Goal: Information Seeking & Learning: Learn about a topic

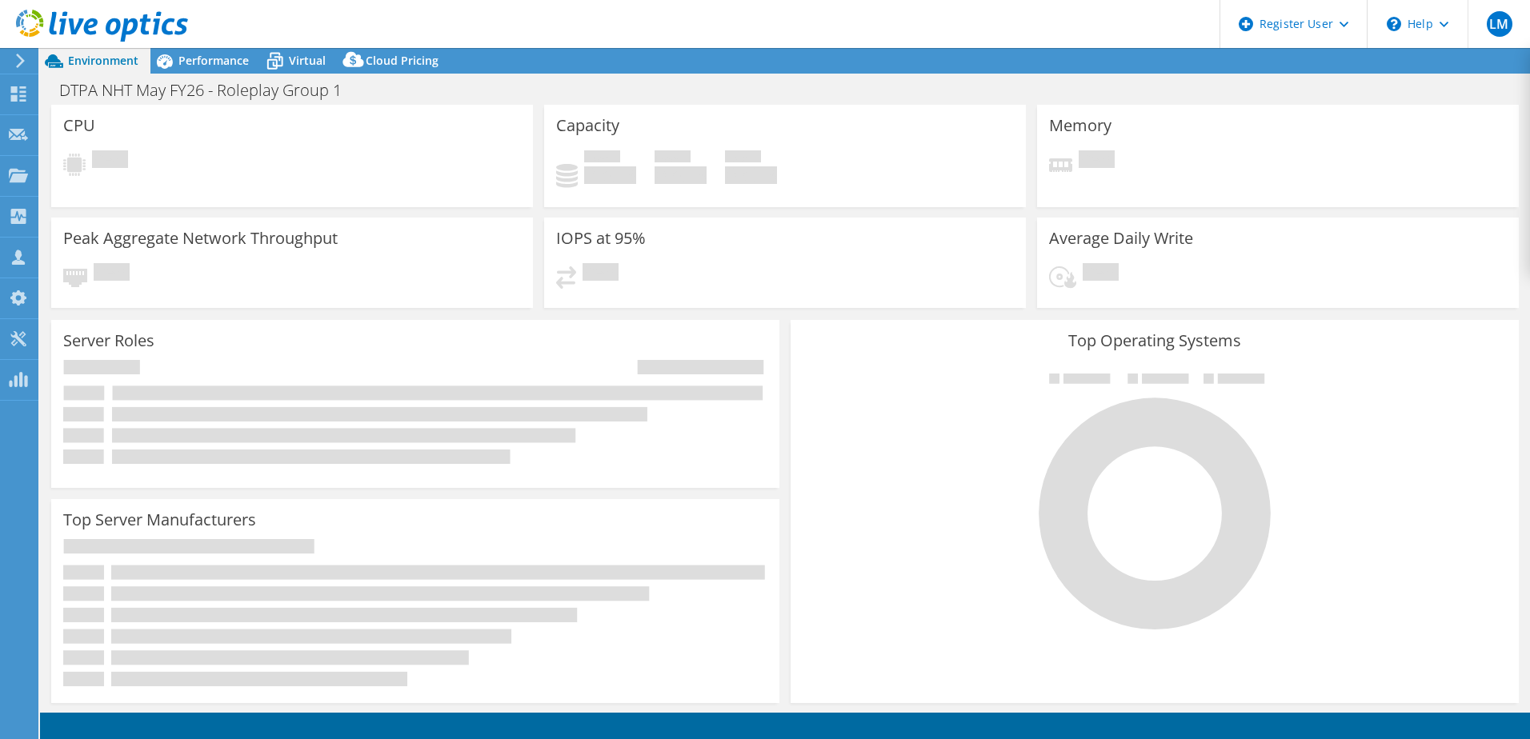
select select "EULondon"
select select "USD"
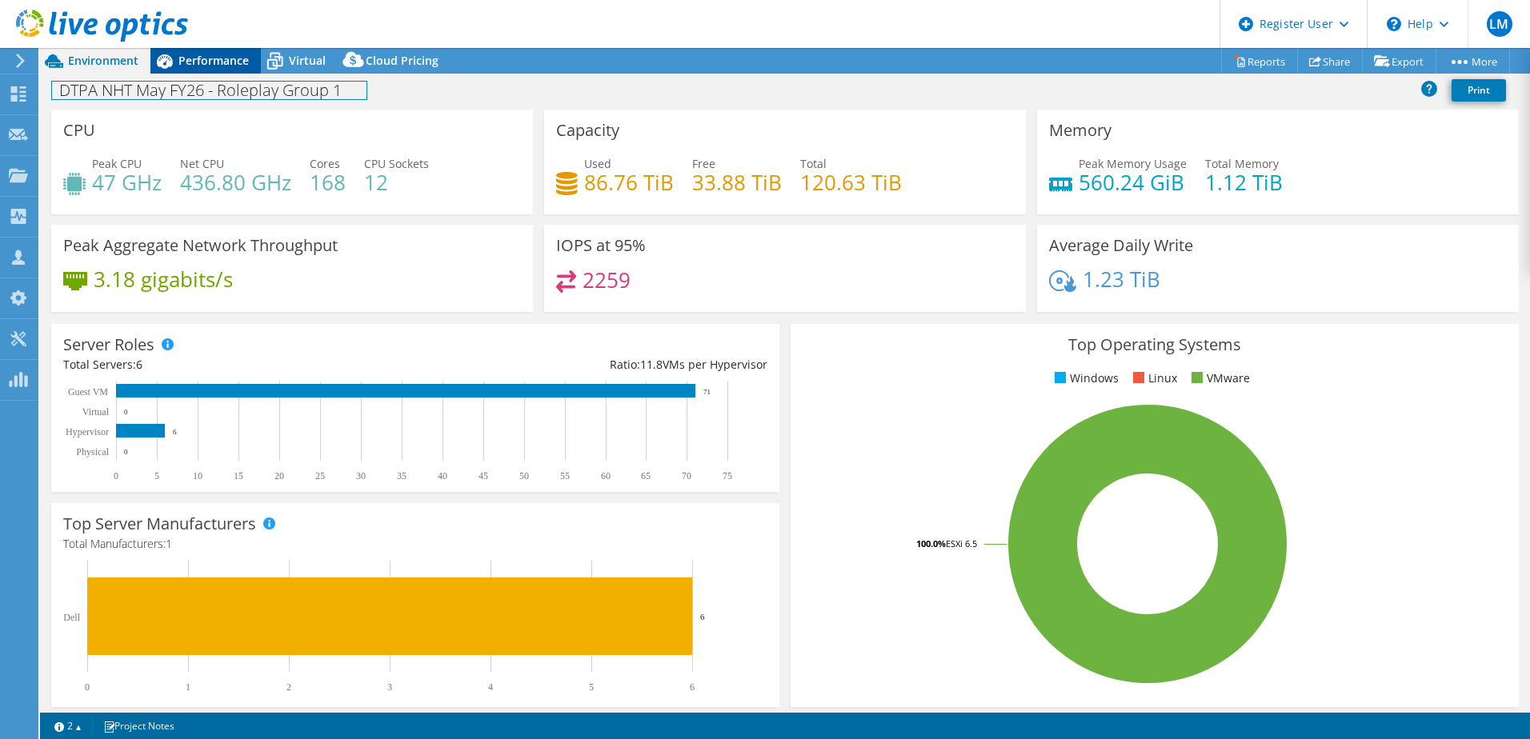
drag, startPoint x: 206, startPoint y: 75, endPoint x: 212, endPoint y: 66, distance: 11.5
click at [206, 75] on div "DTPA NHT May FY26 - Roleplay Group 1 Print" at bounding box center [785, 90] width 1490 height 30
click at [212, 64] on span "Performance" at bounding box center [213, 60] width 70 height 15
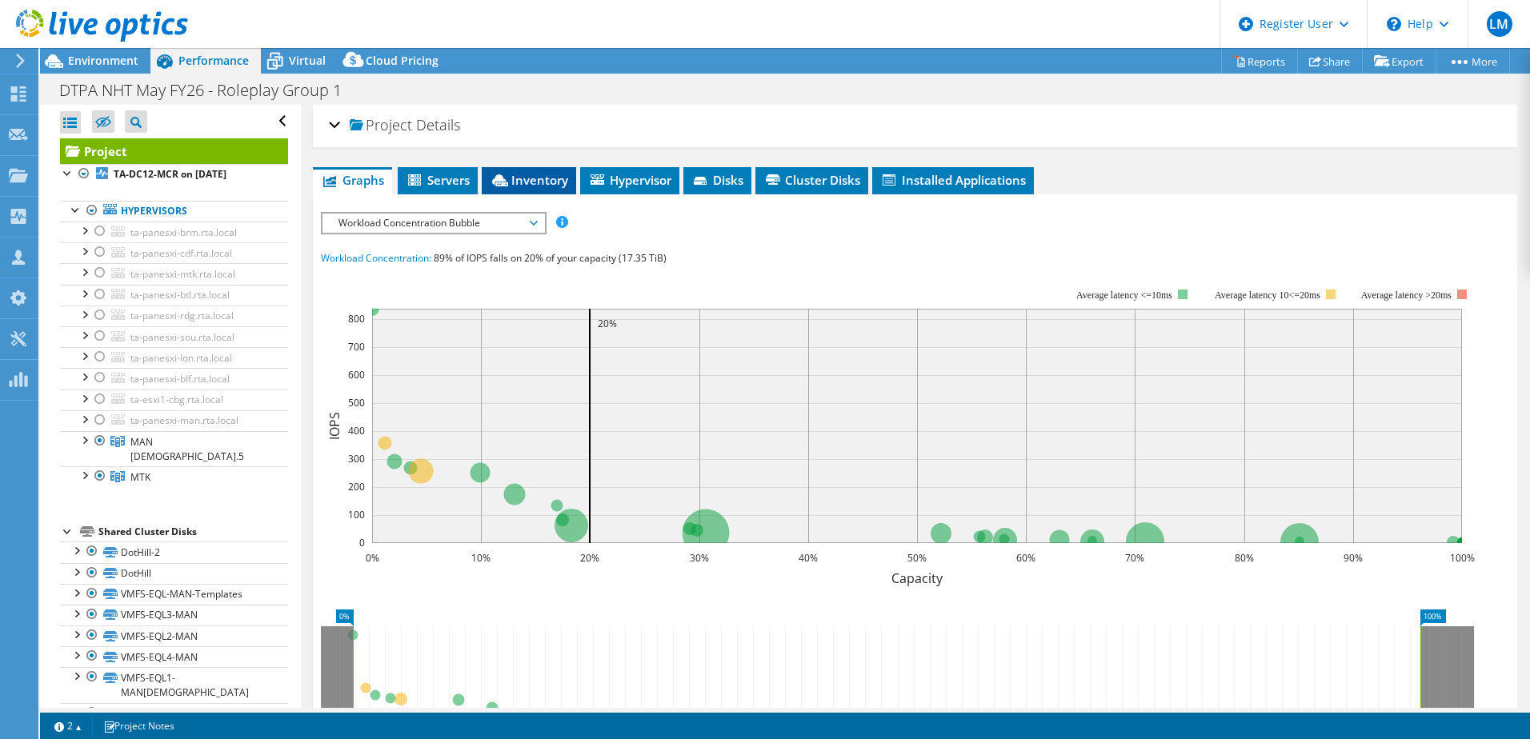
click at [549, 188] on li "Inventory" at bounding box center [529, 180] width 94 height 27
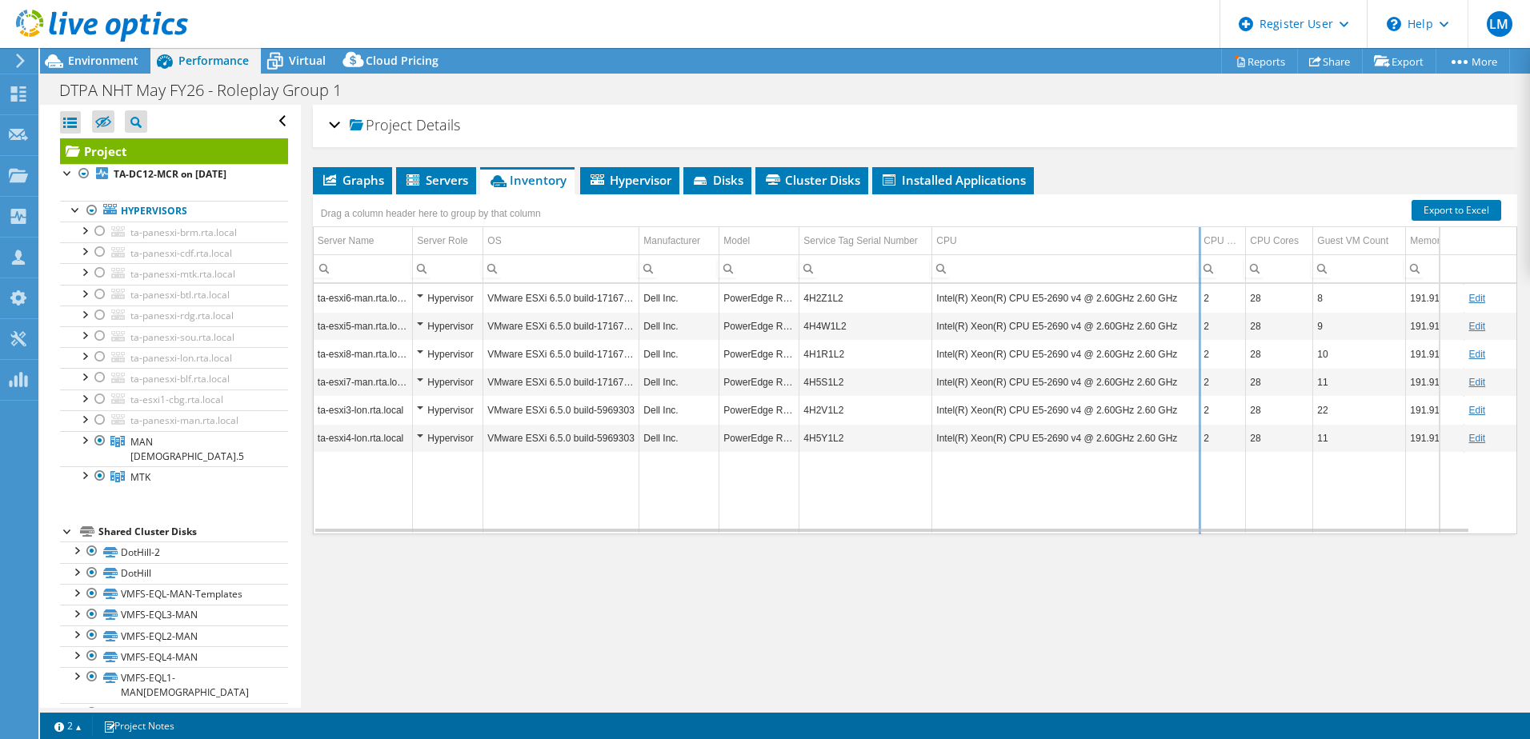
drag, startPoint x: 1167, startPoint y: 241, endPoint x: 1198, endPoint y: 240, distance: 30.4
click at [1198, 240] on div "Drag a column header here to group by that column Server Name Server Role OS Ma…" at bounding box center [915, 364] width 1204 height 340
drag, startPoint x: 935, startPoint y: 296, endPoint x: 1169, endPoint y: 298, distance: 233.6
click at [1169, 298] on td "Intel(R) Xeon(R) CPU E5-2690 v4 @ 2.60GHz 2.60 GHz" at bounding box center [1065, 298] width 267 height 28
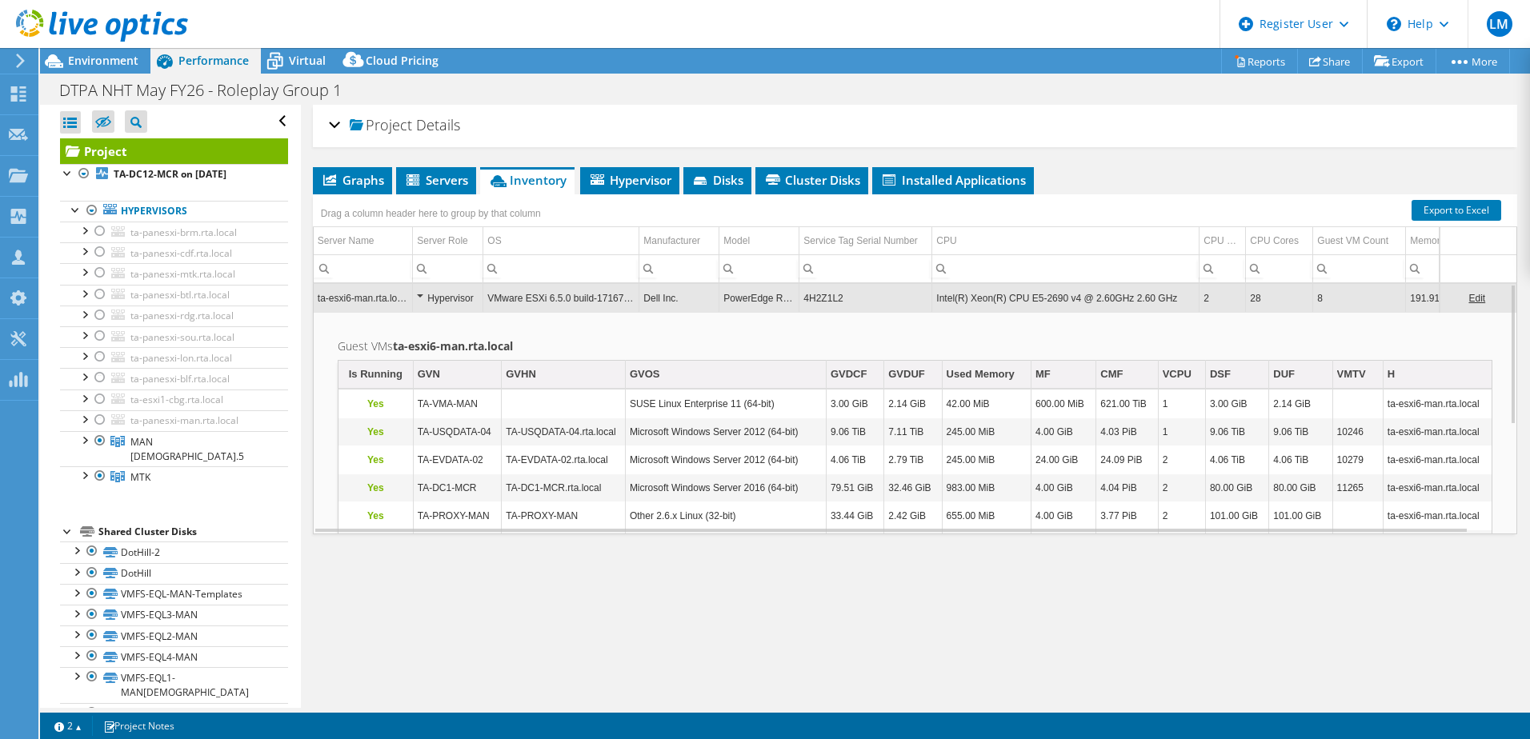
copy td "Intel(R) Xeon(R) CPU E5-2690 v4 @ 2.60GHz 2.60 GHz"
click at [1017, 594] on div "Project Details Prepared for: [PERSON_NAME], [PERSON_NAME][EMAIL_ADDRESS][PERSO…" at bounding box center [915, 406] width 1228 height 603
click at [1077, 298] on td "Intel(R) Xeon(R) CPU E5-2690 v4 @ 2.60GHz 2.60 GHz" at bounding box center [1065, 298] width 267 height 28
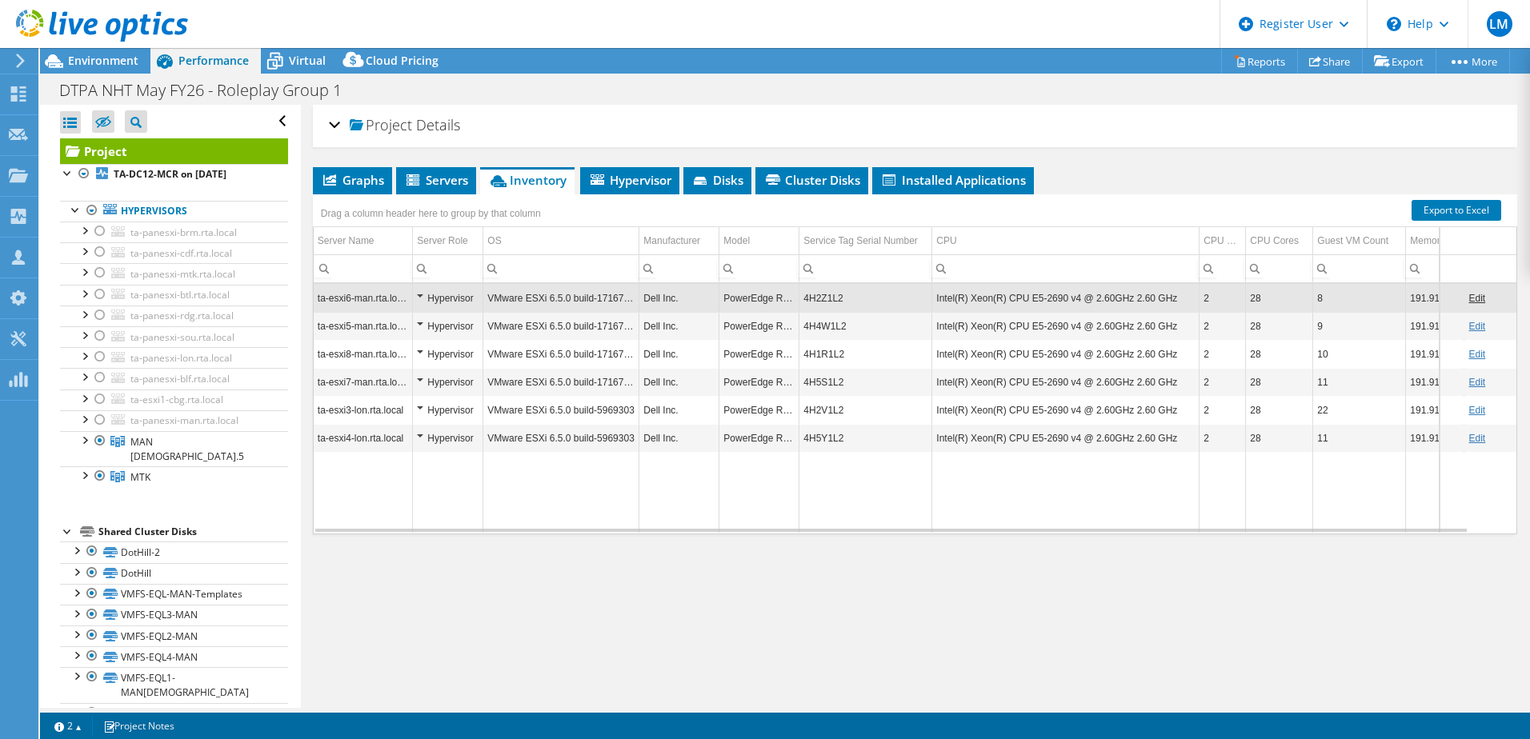
click at [1060, 326] on td "Intel(R) Xeon(R) CPU E5-2690 v4 @ 2.60GHz 2.60 GHz" at bounding box center [1065, 326] width 267 height 28
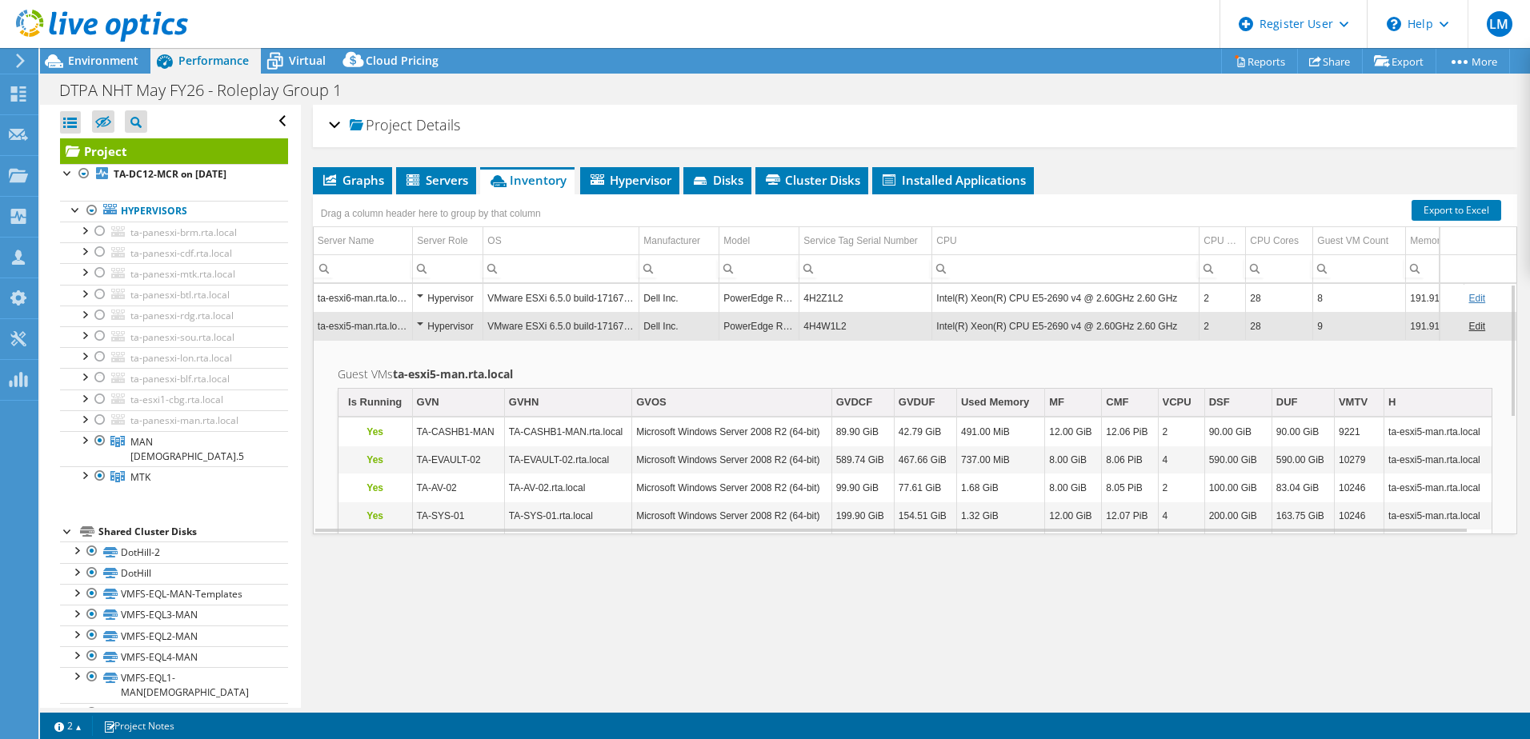
click at [1063, 297] on td "Intel(R) Xeon(R) CPU E5-2690 v4 @ 2.60GHz 2.60 GHz" at bounding box center [1065, 298] width 267 height 28
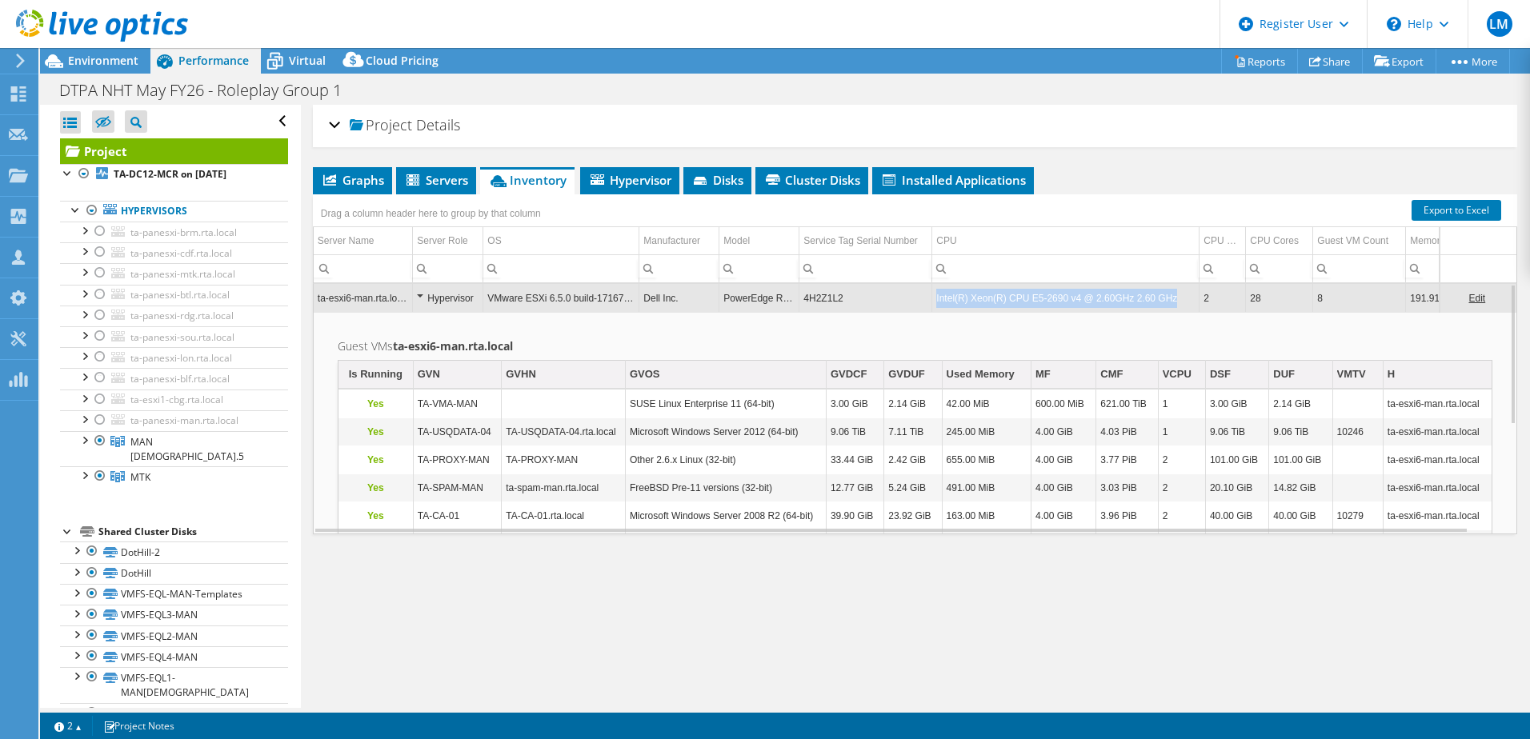
drag, startPoint x: 935, startPoint y: 296, endPoint x: 1166, endPoint y: 290, distance: 231.3
click at [1166, 290] on td "Intel(R) Xeon(R) CPU E5-2690 v4 @ 2.60GHz 2.60 GHz" at bounding box center [1065, 298] width 267 height 28
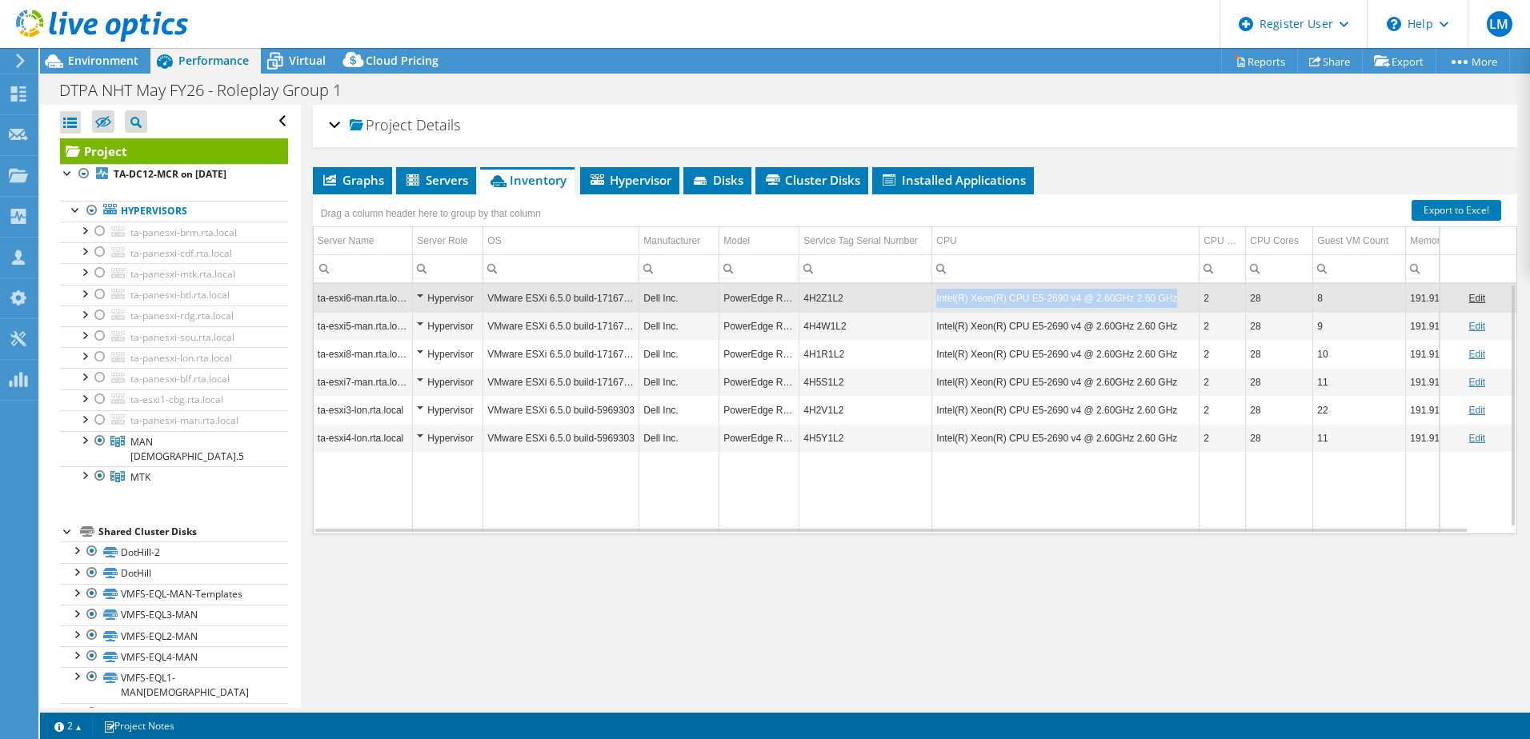
drag, startPoint x: 1144, startPoint y: 299, endPoint x: 936, endPoint y: 301, distance: 208.0
click at [936, 301] on td "Intel(R) Xeon(R) CPU E5-2690 v4 @ 2.60GHz 2.60 GHz" at bounding box center [1065, 298] width 267 height 28
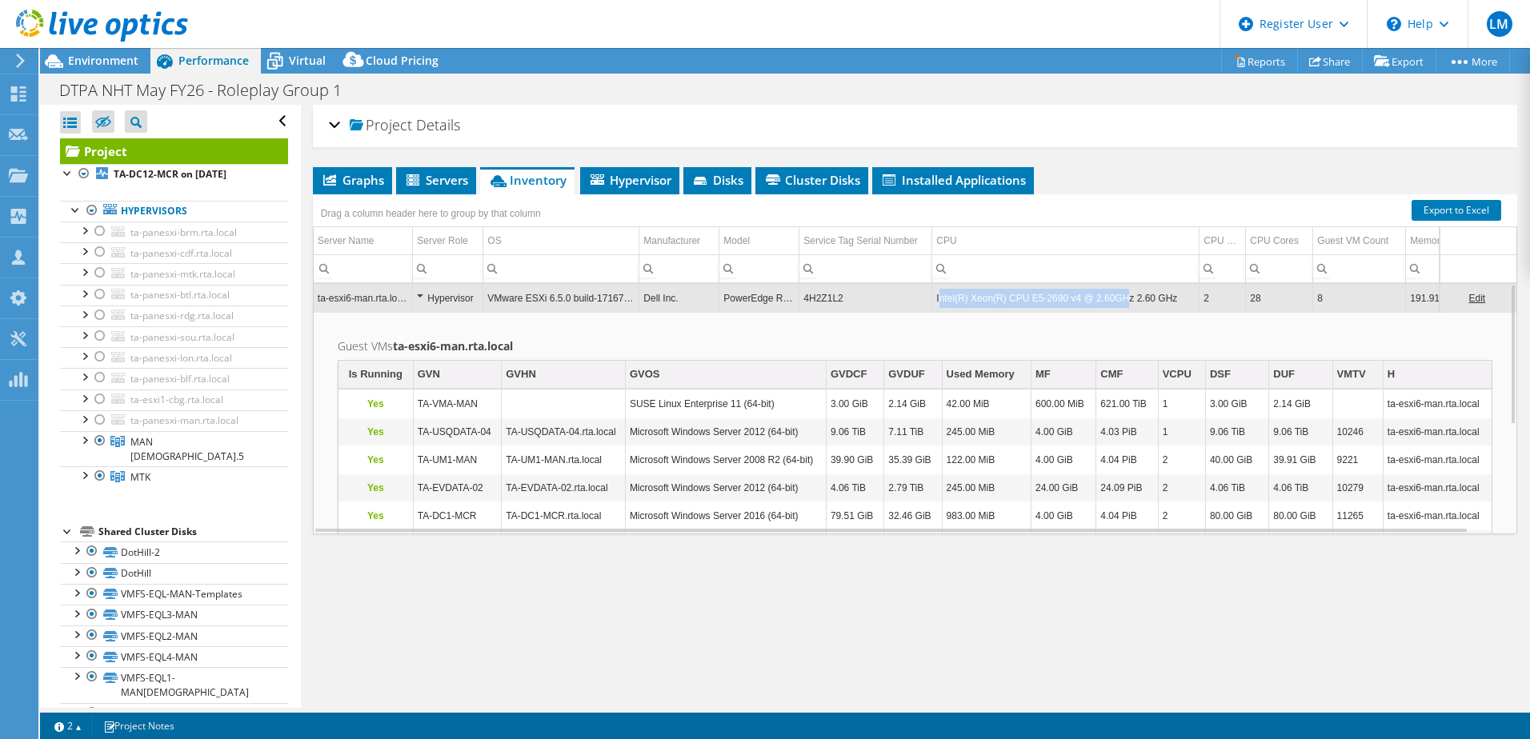
drag, startPoint x: 941, startPoint y: 299, endPoint x: 1120, endPoint y: 290, distance: 179.4
click at [1120, 290] on td "Intel(R) Xeon(R) CPU E5-2690 v4 @ 2.60GHz 2.60 GHz" at bounding box center [1065, 298] width 267 height 28
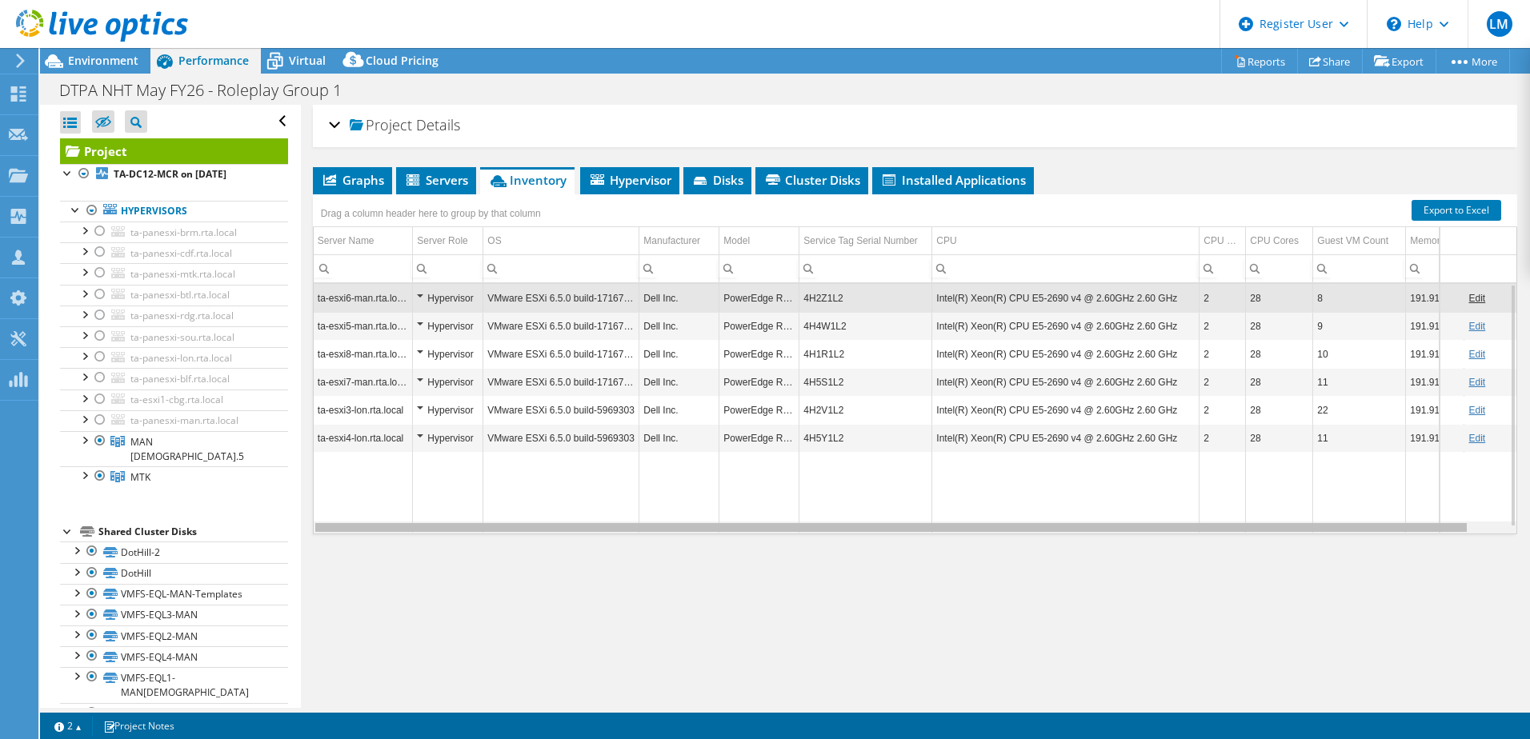
scroll to position [0, 6]
drag, startPoint x: 1230, startPoint y: 530, endPoint x: 1246, endPoint y: 530, distance: 15.2
click at [1246, 530] on body "LM Dell User [PERSON_NAME] [PERSON_NAME][EMAIL_ADDRESS][PERSON_NAME][DOMAIN_NAM…" at bounding box center [765, 369] width 1530 height 739
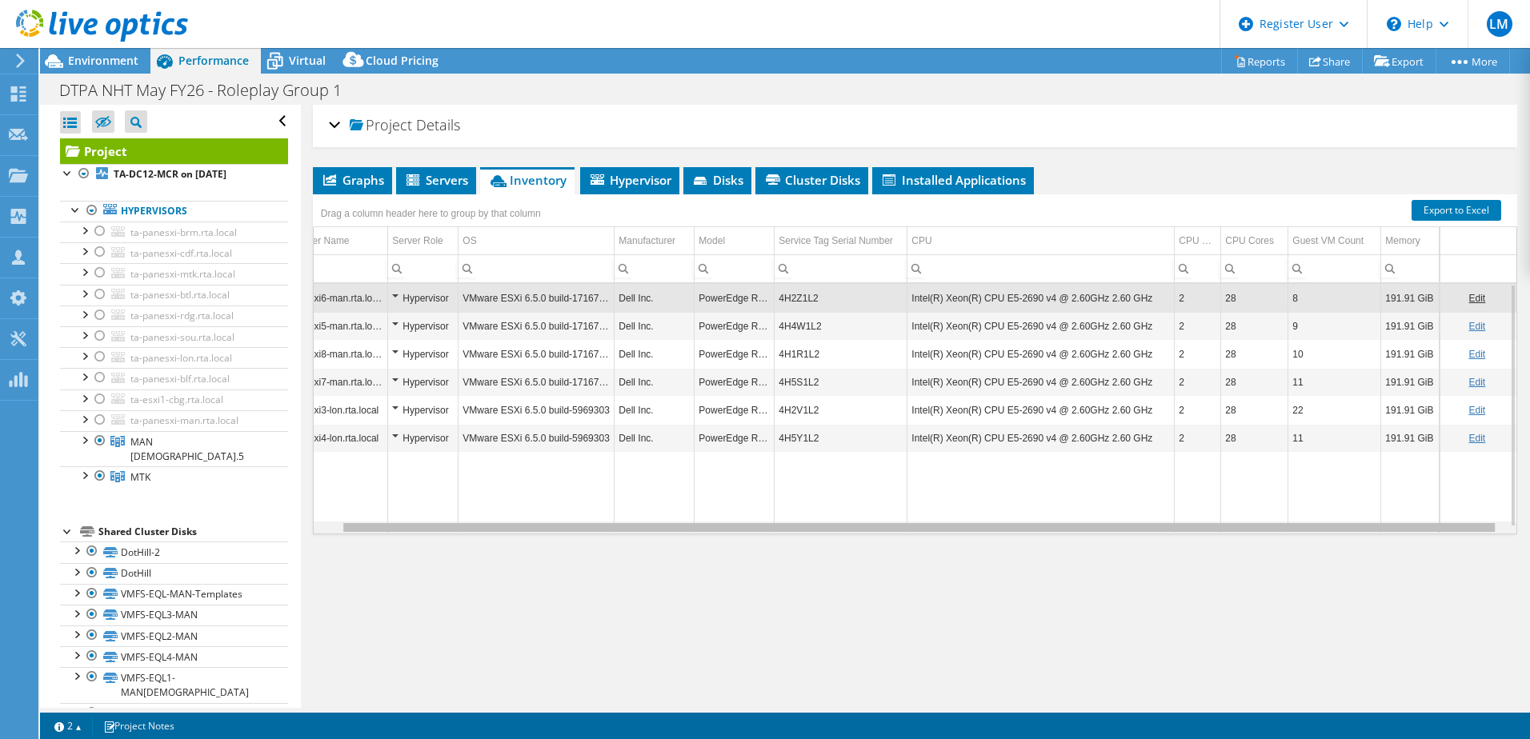
scroll to position [0, 37]
drag, startPoint x: 1243, startPoint y: 530, endPoint x: 1358, endPoint y: 529, distance: 115.2
click at [1358, 529] on body "LM Dell User [PERSON_NAME] [PERSON_NAME][EMAIL_ADDRESS][PERSON_NAME][DOMAIN_NAM…" at bounding box center [765, 369] width 1530 height 739
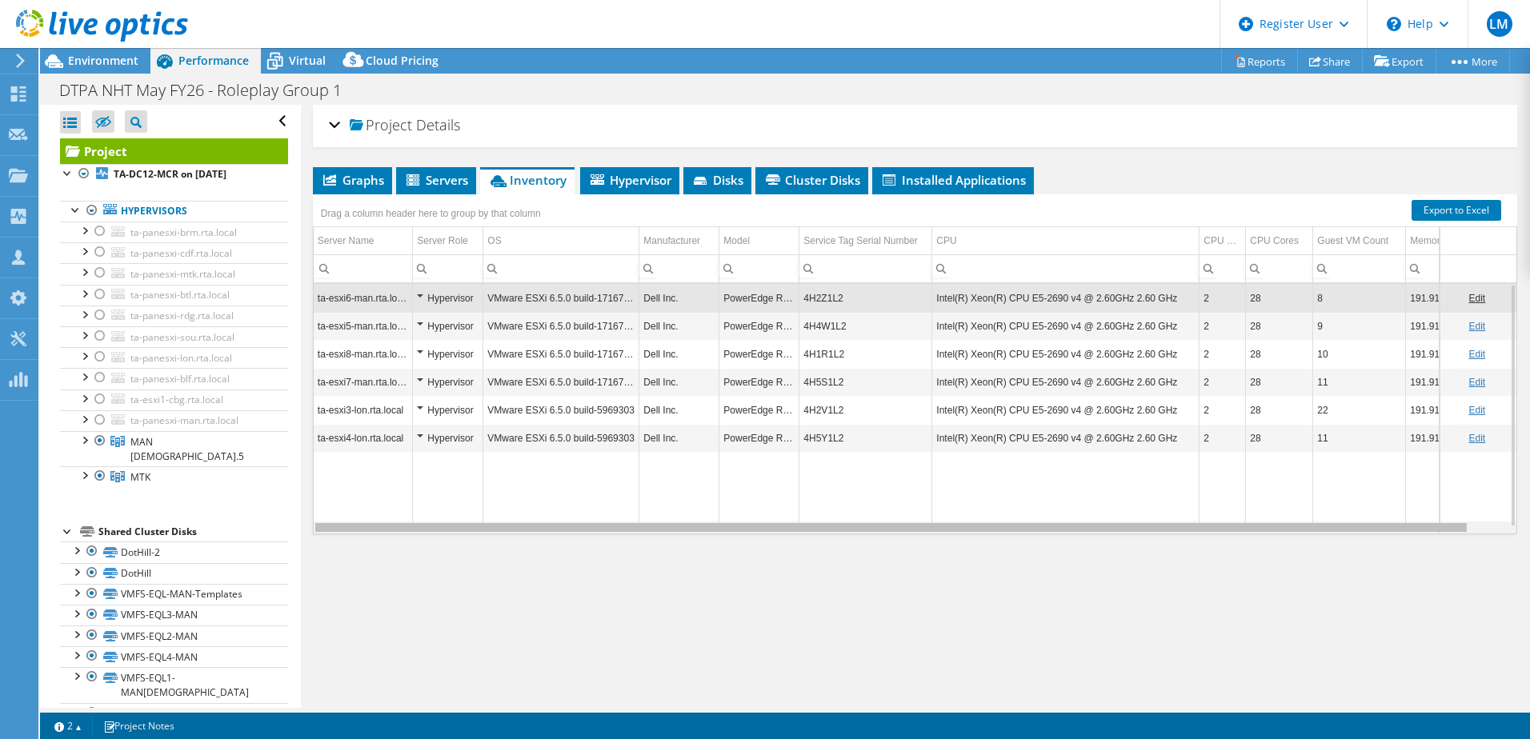
drag, startPoint x: 467, startPoint y: 529, endPoint x: 340, endPoint y: 524, distance: 127.3
click at [340, 524] on body "LM Dell User [PERSON_NAME] [PERSON_NAME][EMAIL_ADDRESS][PERSON_NAME][DOMAIN_NAM…" at bounding box center [765, 369] width 1530 height 739
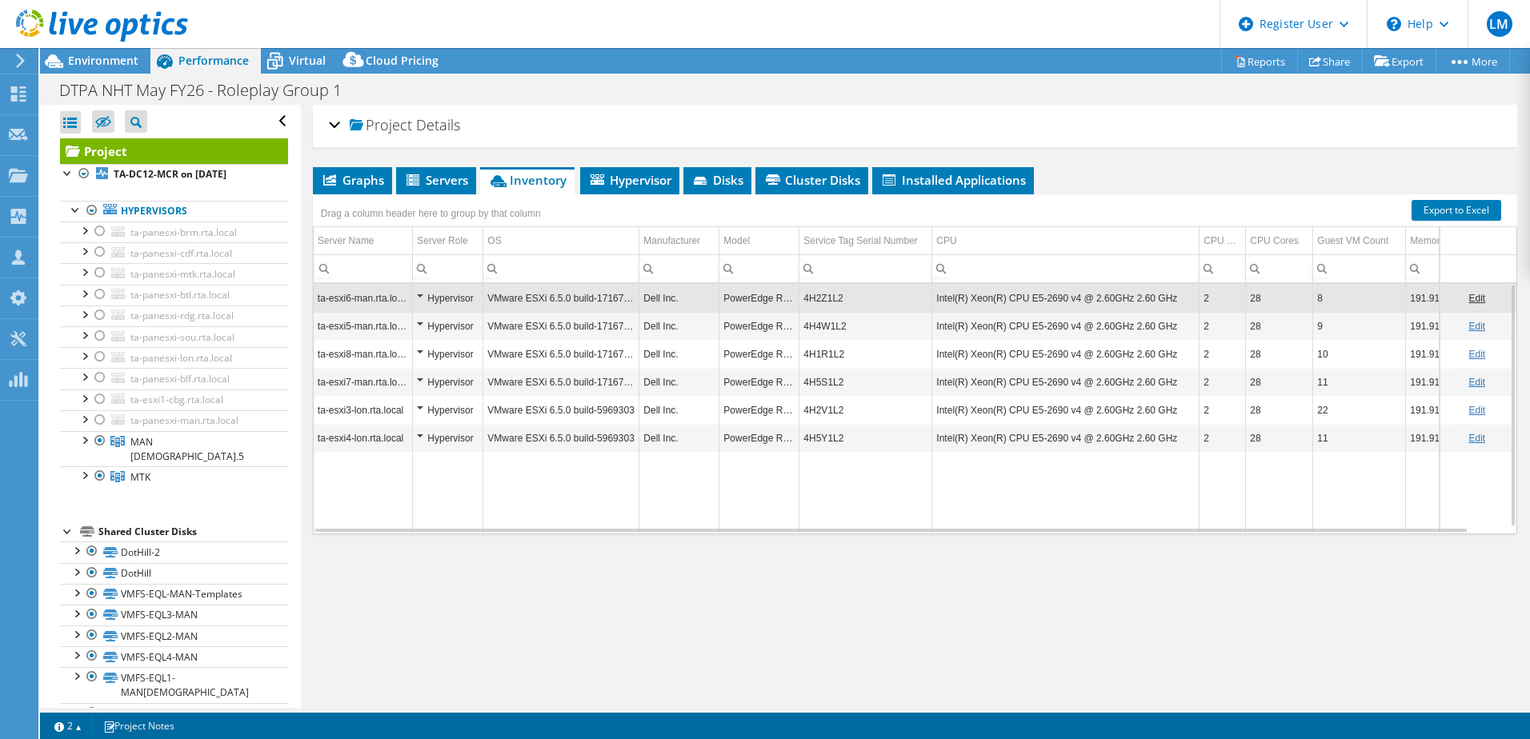
click at [726, 298] on td "PowerEdge R630" at bounding box center [759, 298] width 80 height 28
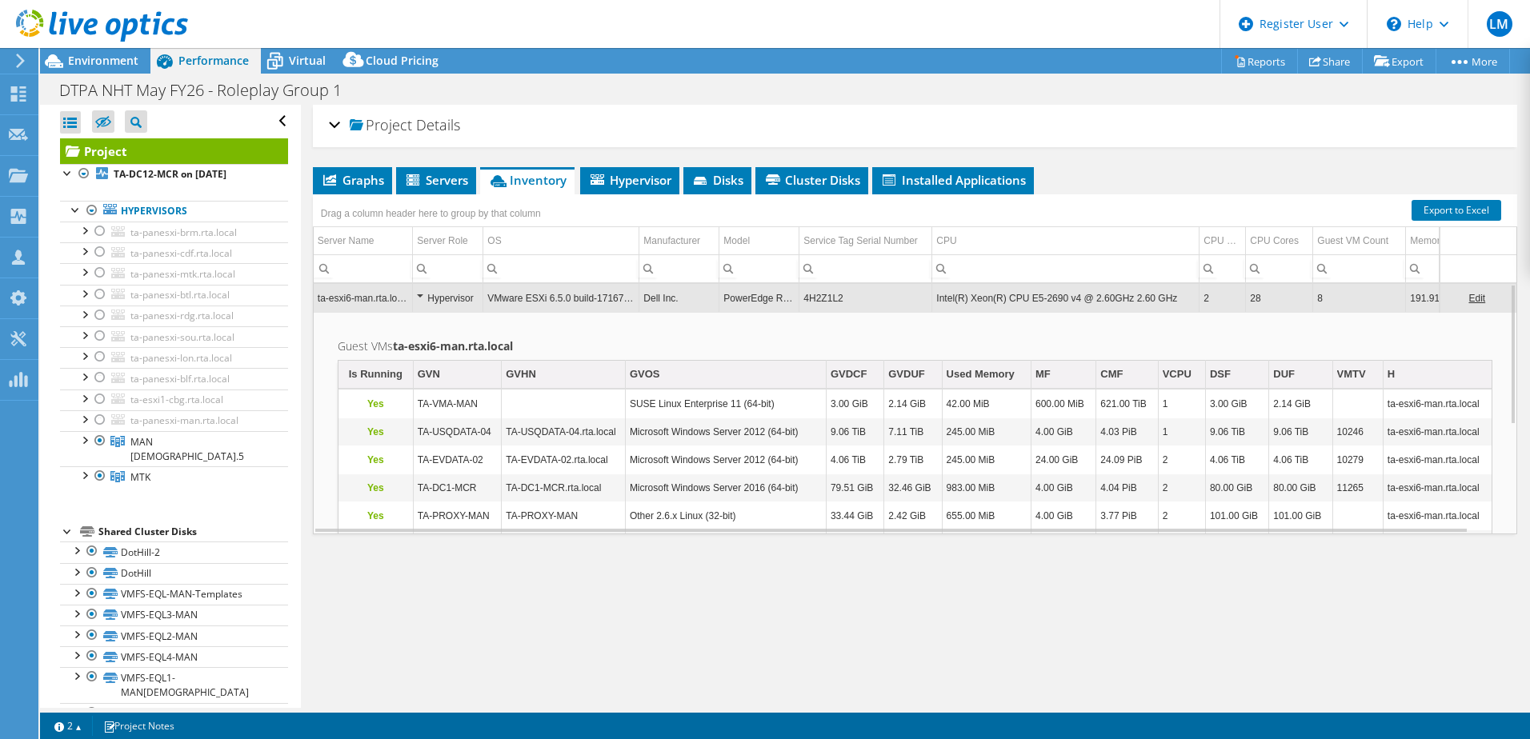
click at [764, 294] on td "PowerEdge R630" at bounding box center [759, 298] width 80 height 28
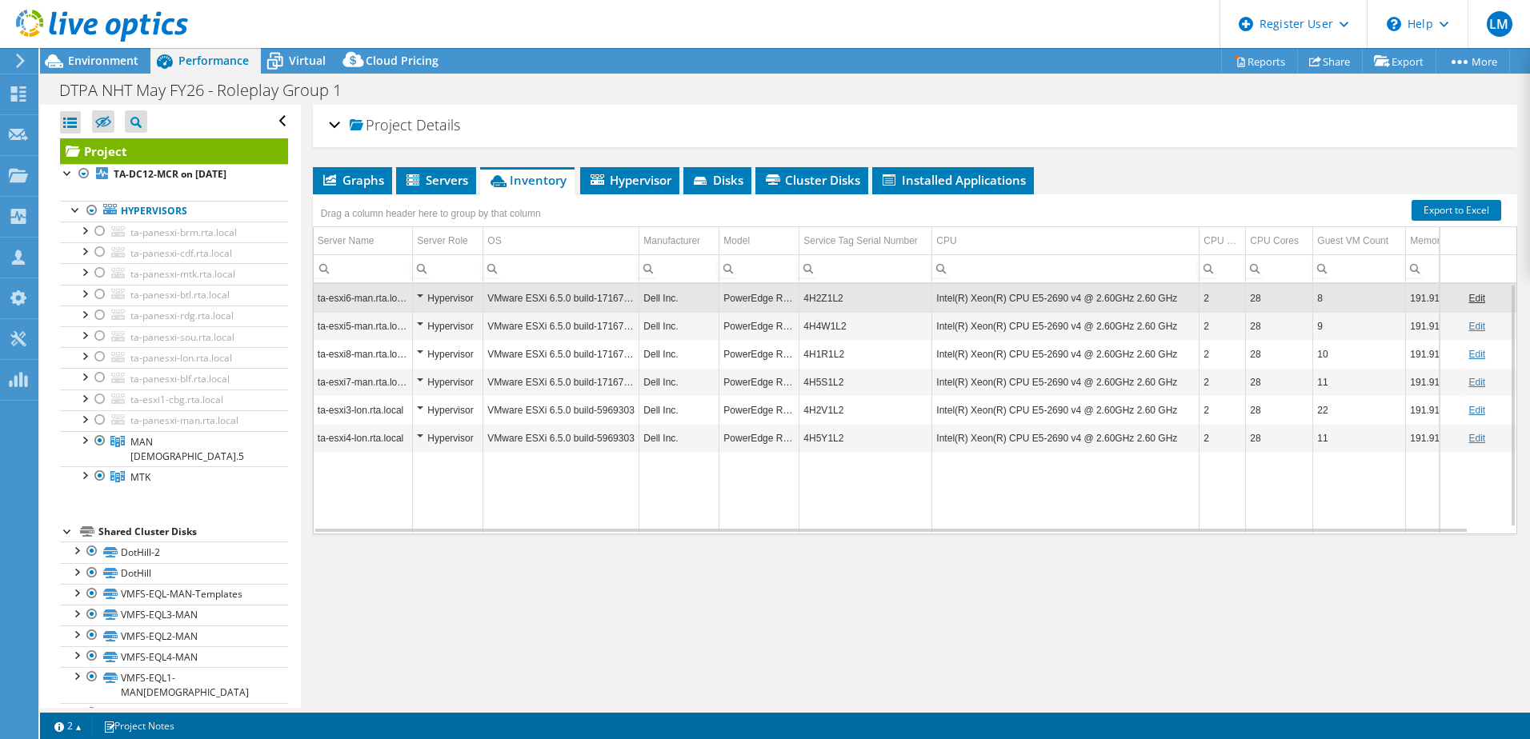
click at [760, 326] on td "PowerEdge R630" at bounding box center [759, 326] width 80 height 28
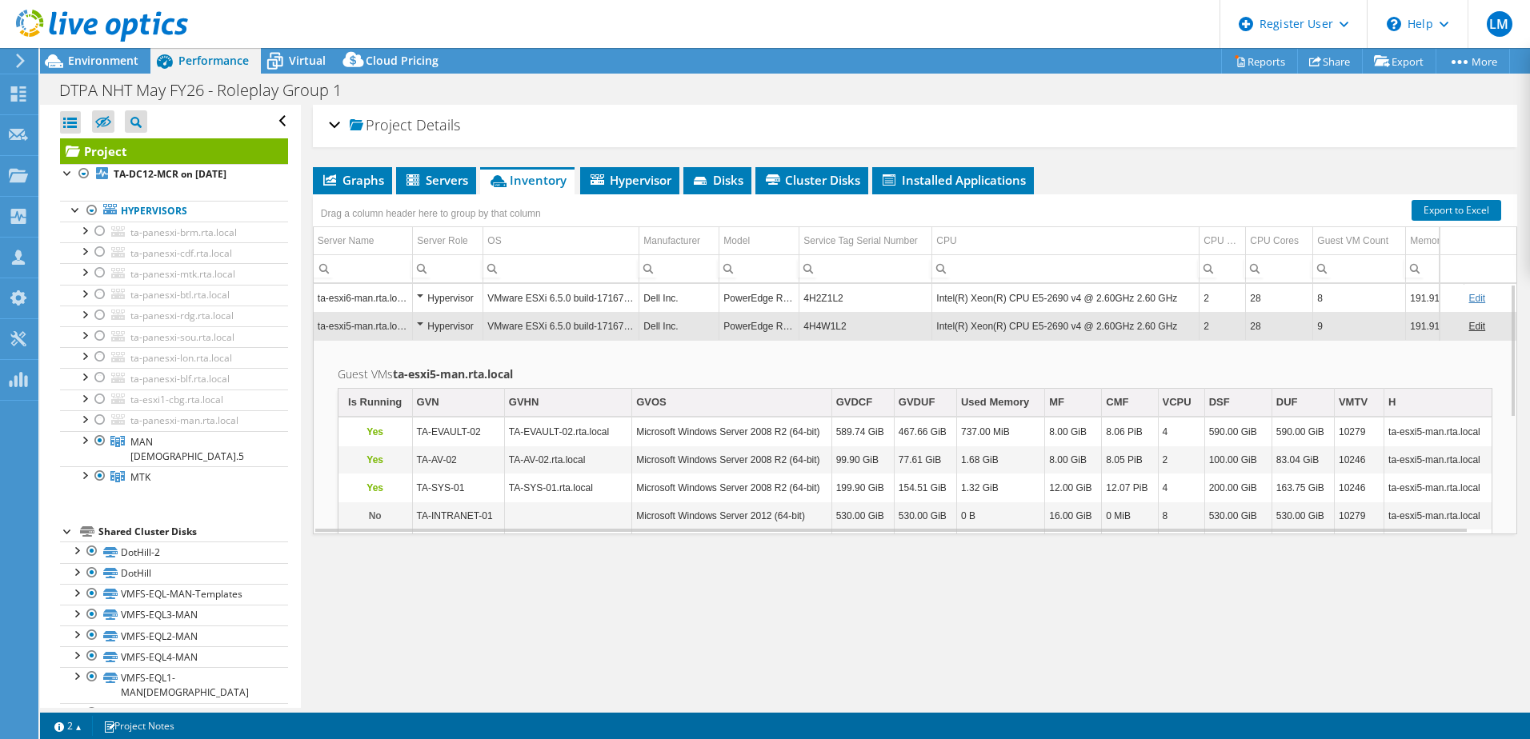
click at [814, 326] on td "4H4W1L2" at bounding box center [865, 326] width 133 height 28
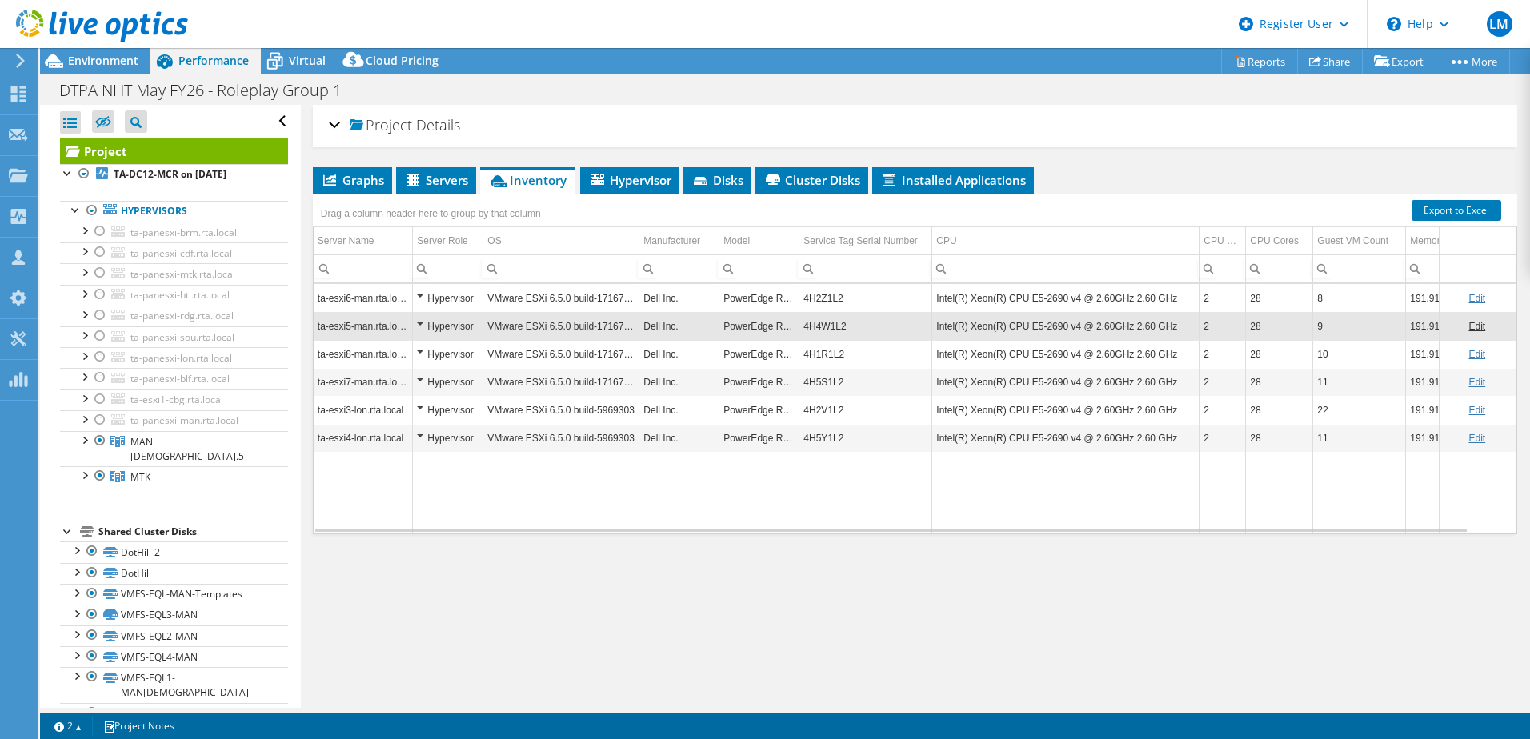
click at [810, 358] on td "4H1R1L2" at bounding box center [865, 354] width 133 height 28
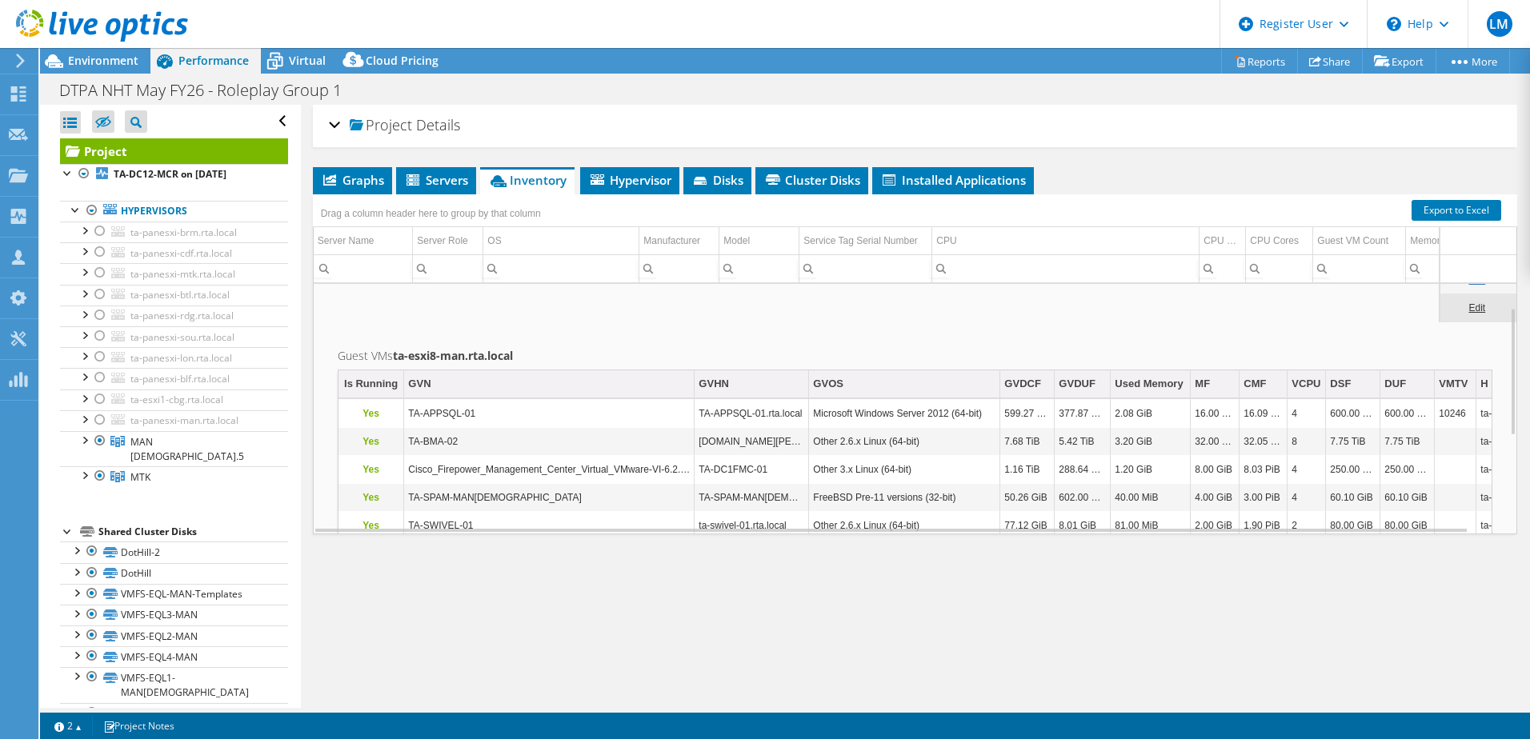
scroll to position [46, 0]
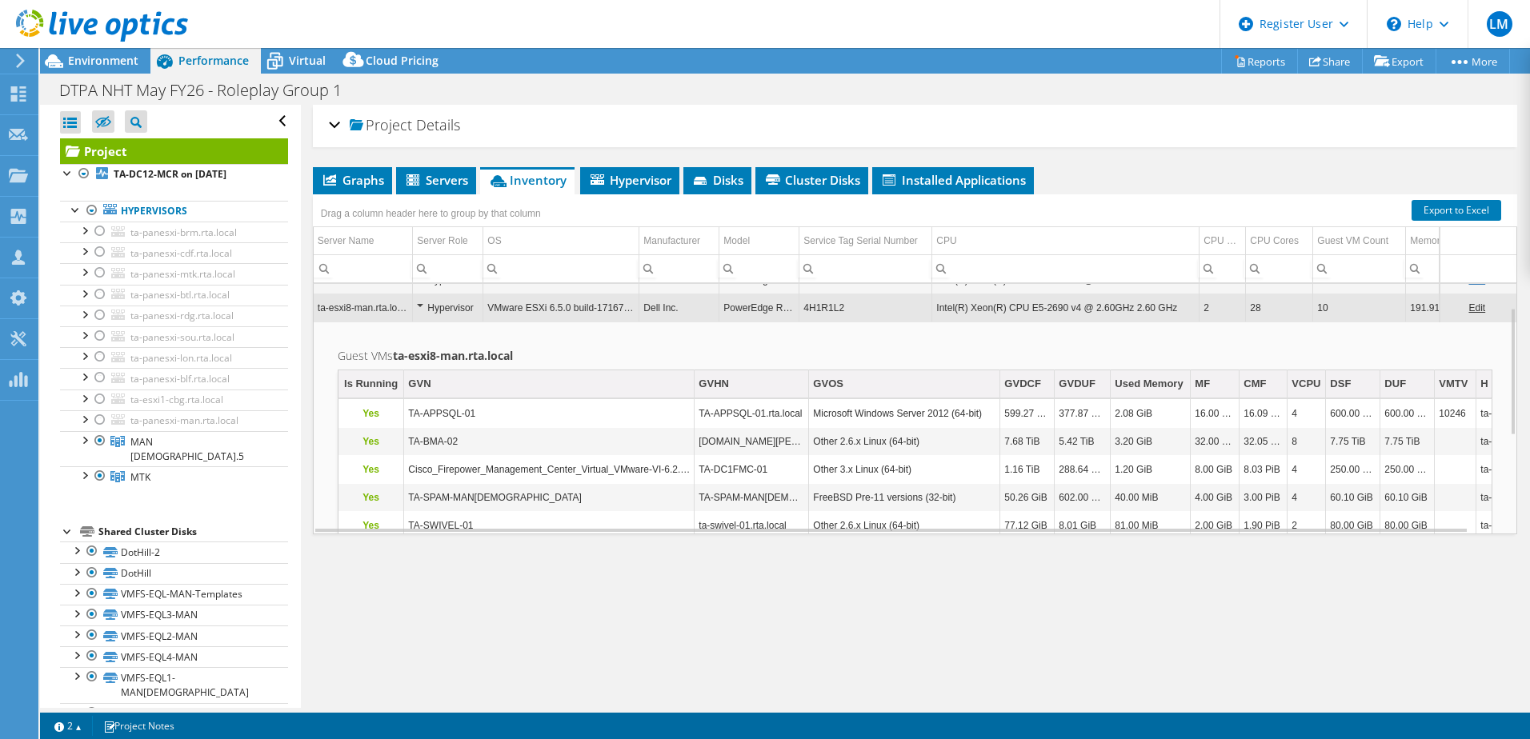
click at [813, 313] on td "4H1R1L2" at bounding box center [865, 308] width 133 height 28
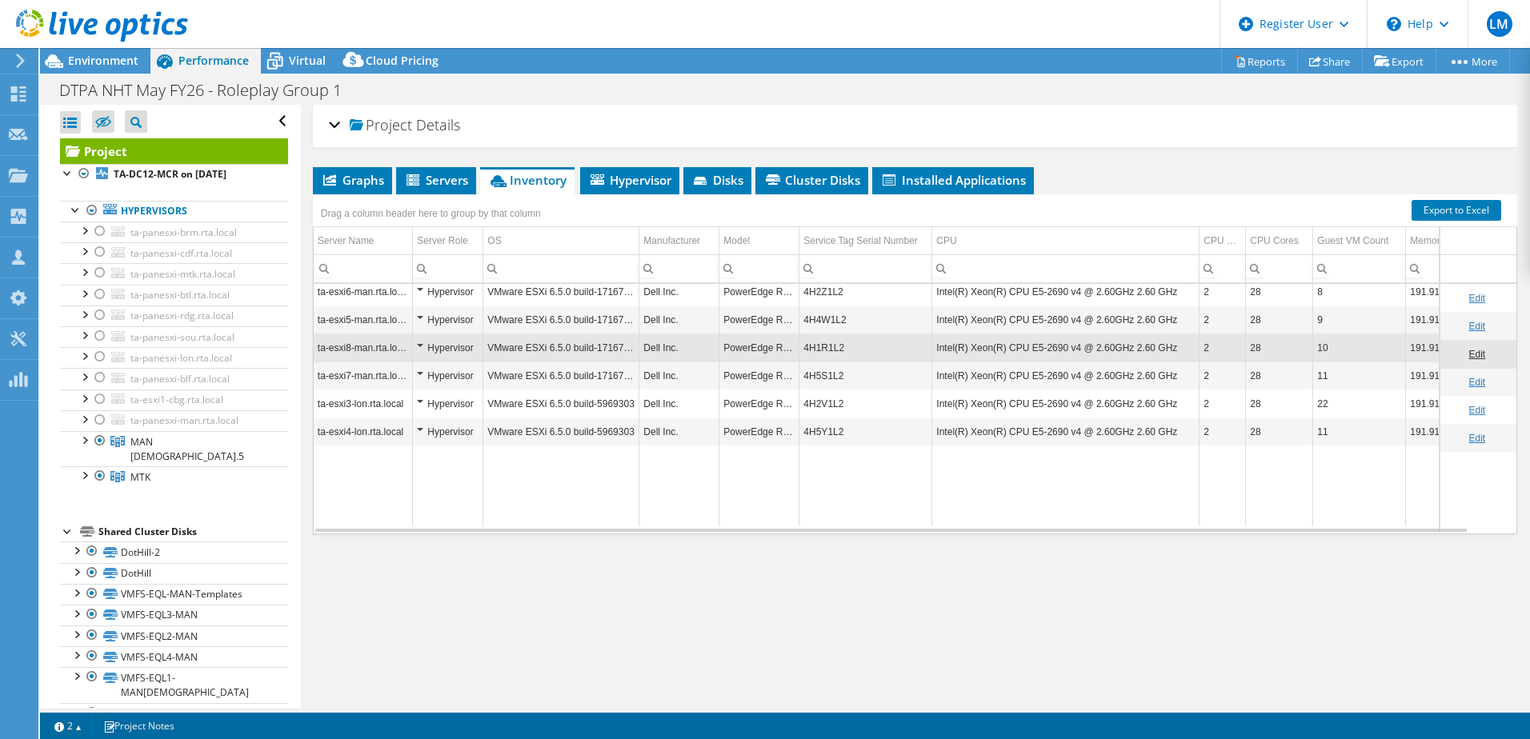
scroll to position [0, 0]
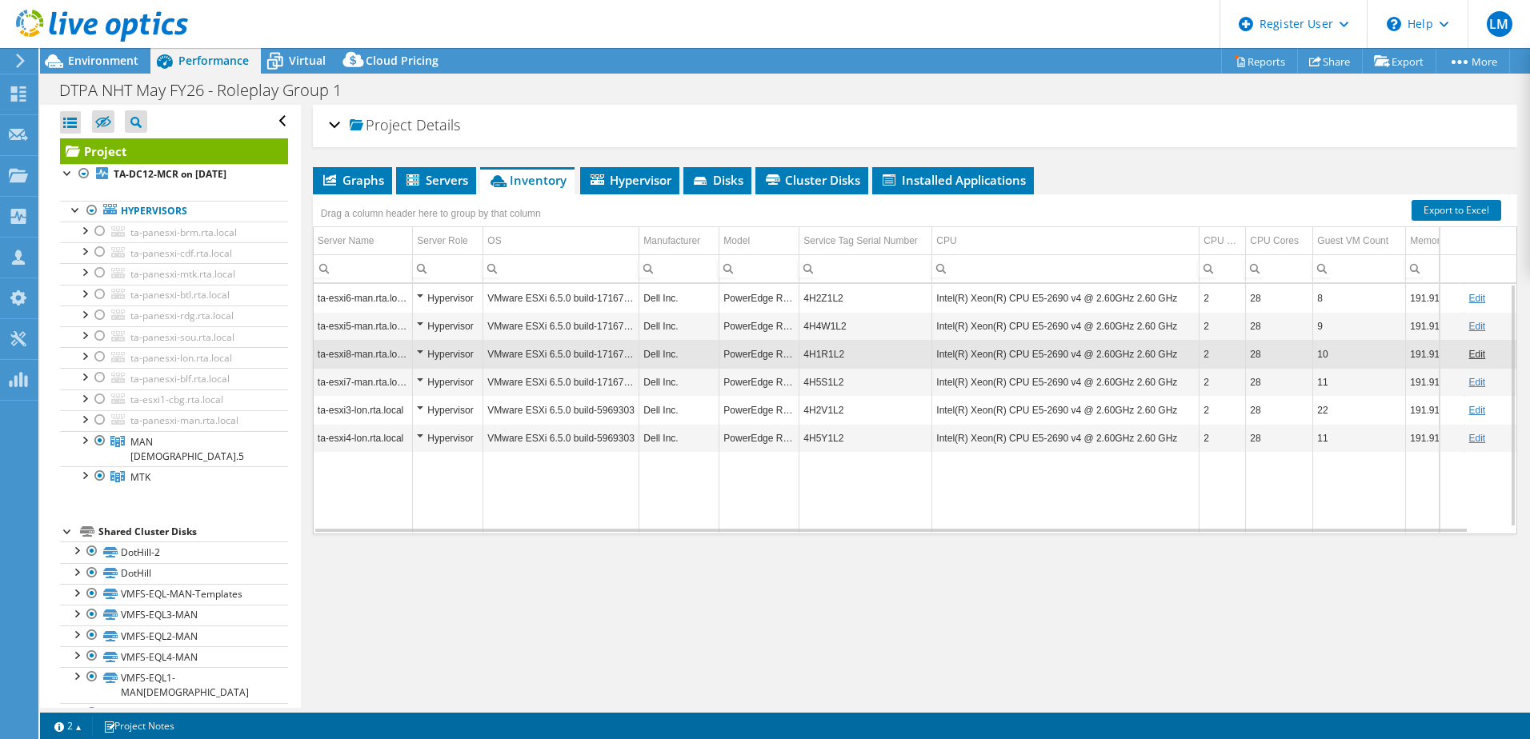
click at [808, 382] on td "4H5S1L2" at bounding box center [865, 382] width 133 height 28
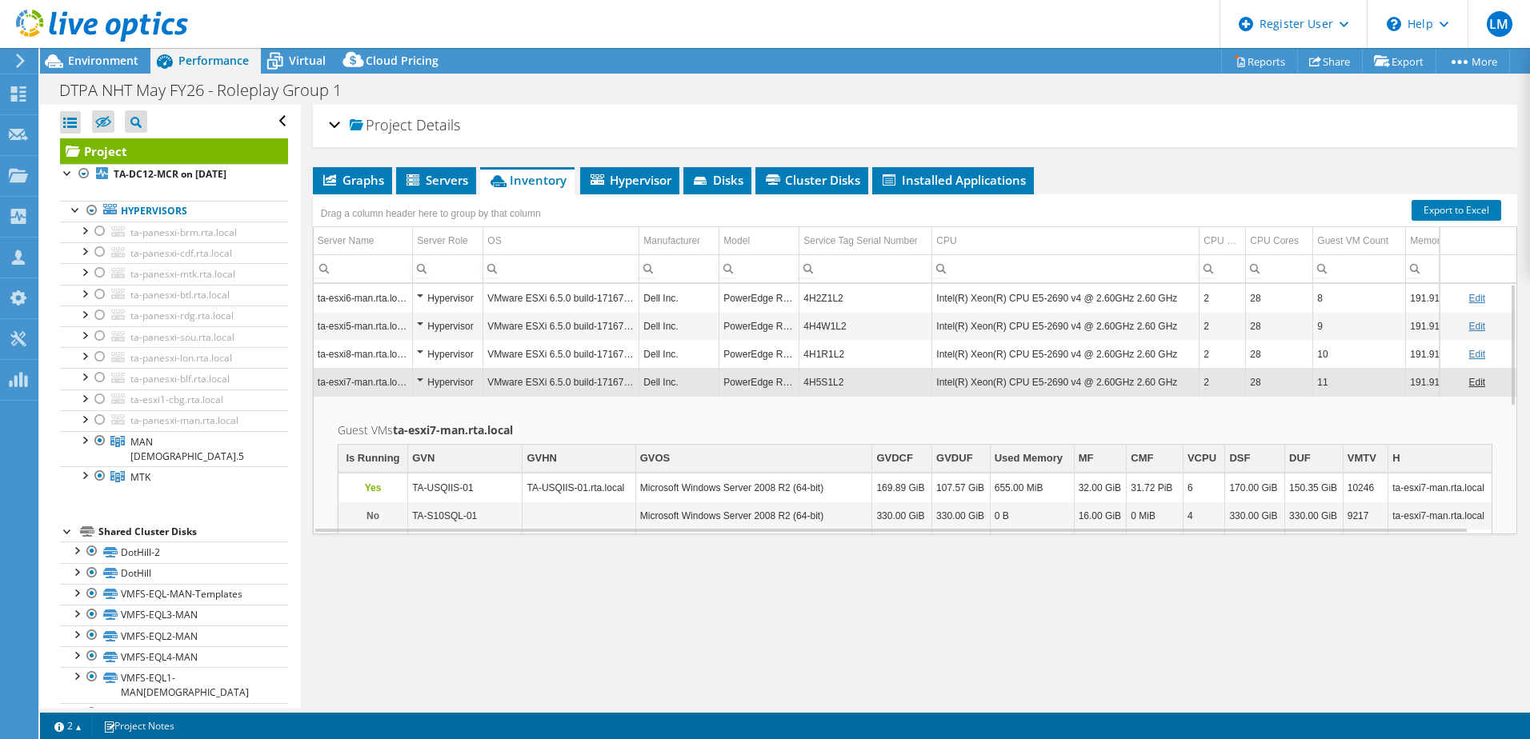
click at [804, 381] on td "4H5S1L2" at bounding box center [865, 382] width 133 height 28
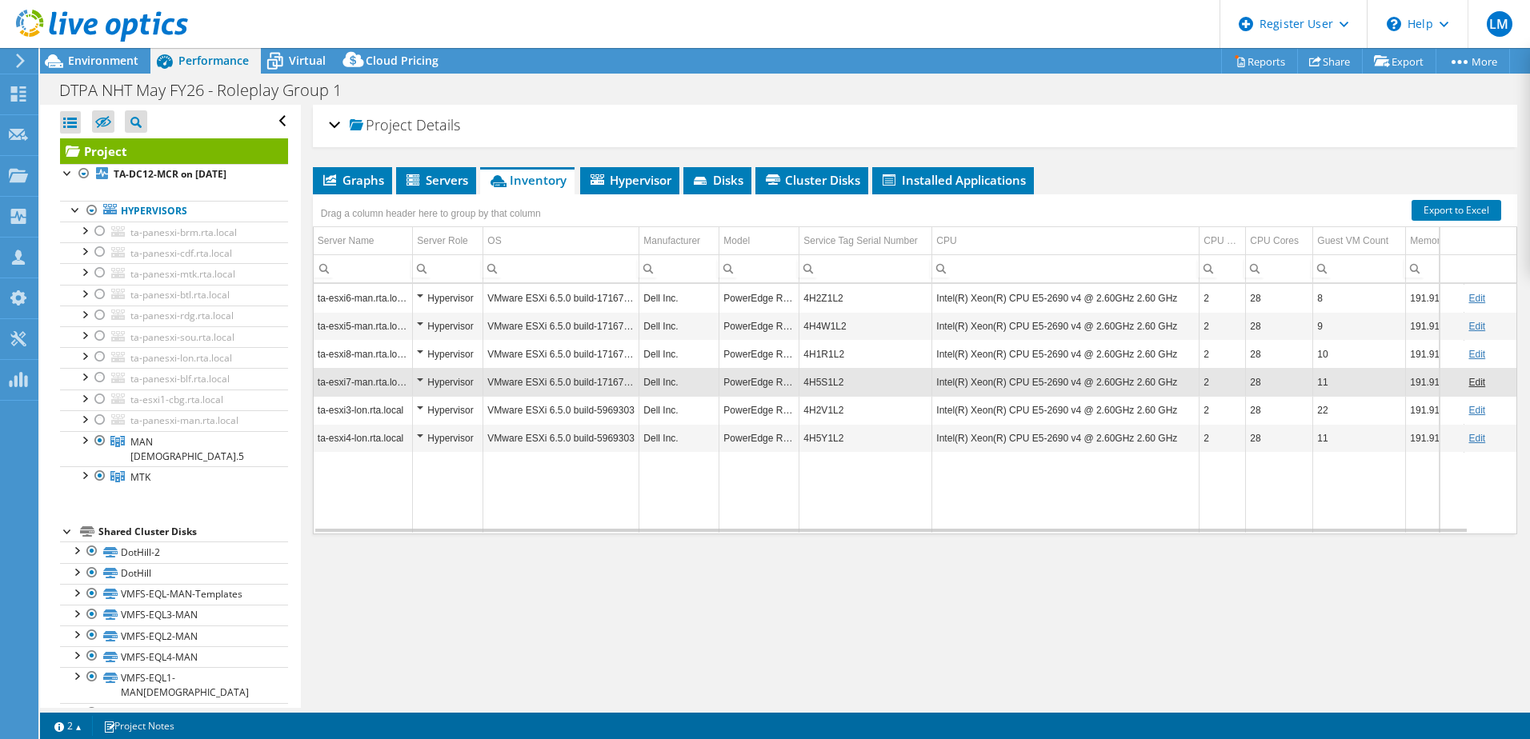
click at [786, 410] on td "PowerEdge R630" at bounding box center [759, 410] width 80 height 28
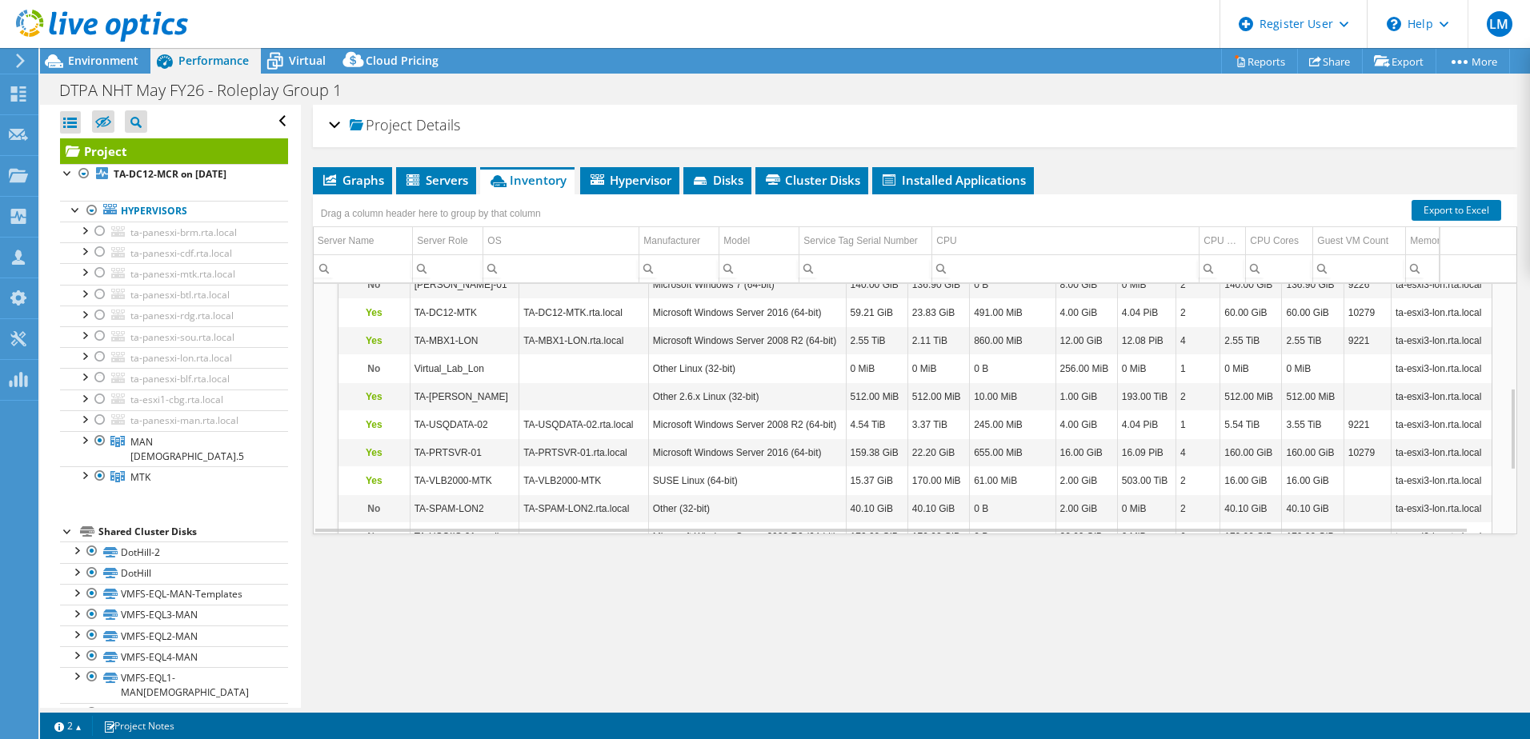
scroll to position [27, 0]
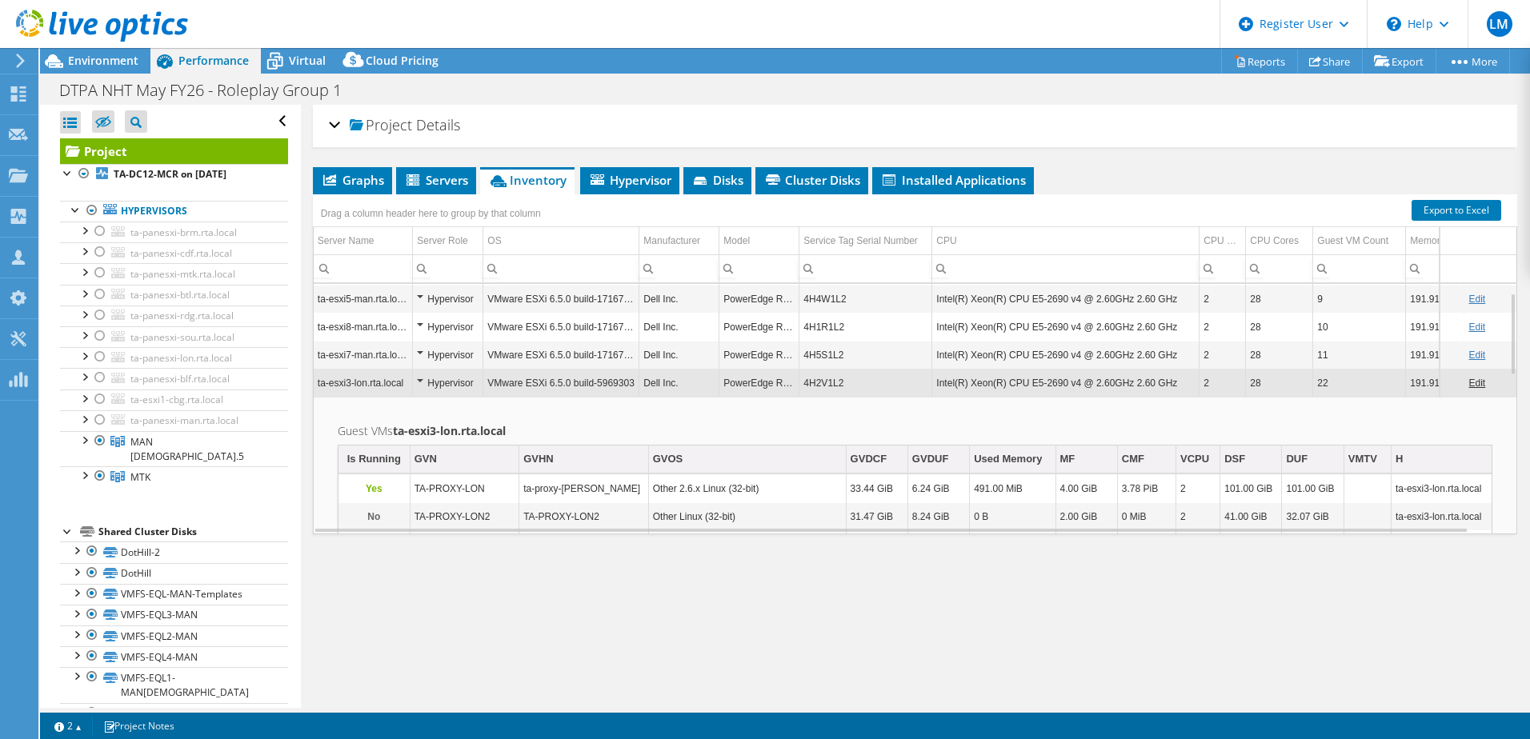
click at [799, 381] on td "4H2V1L2" at bounding box center [865, 383] width 133 height 28
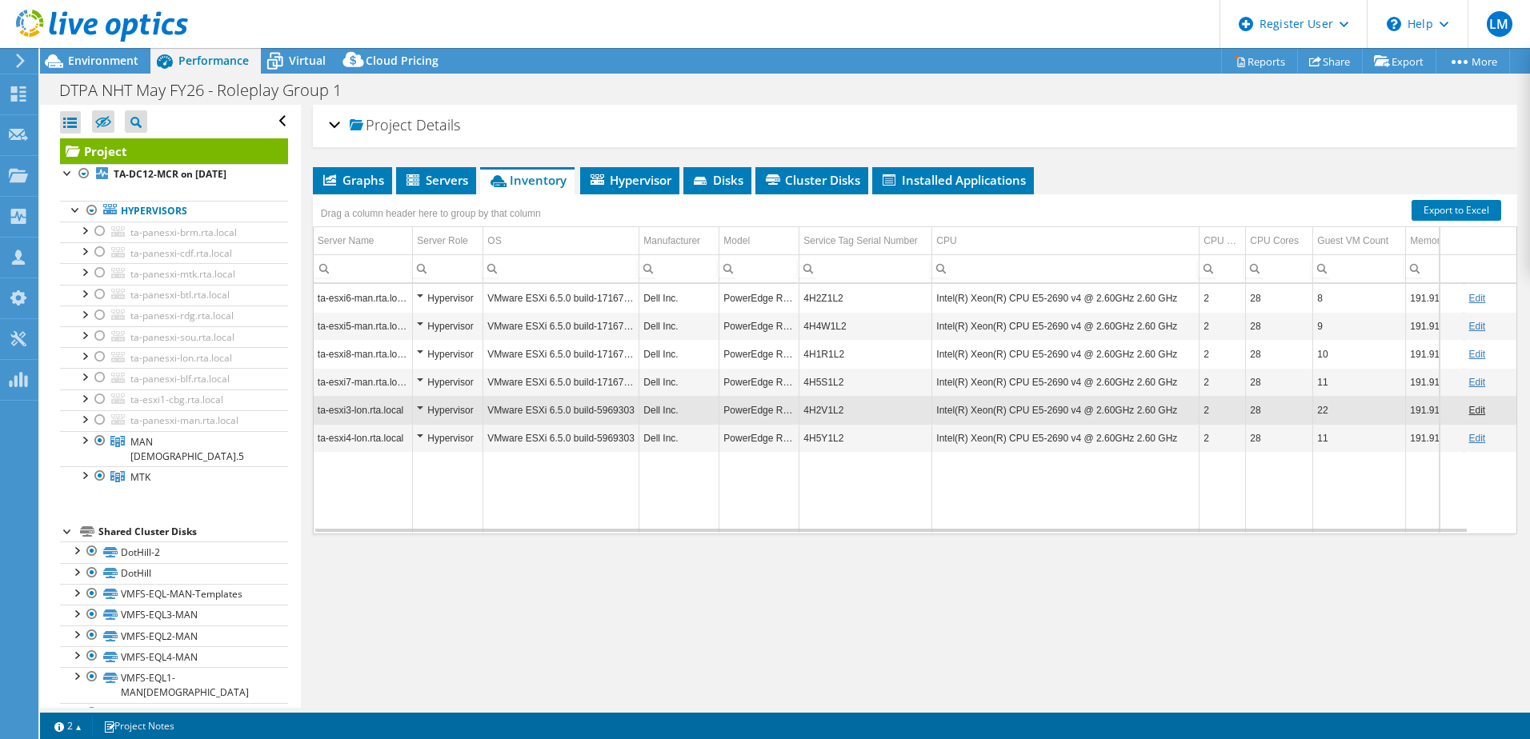
click at [794, 441] on td "PowerEdge R630" at bounding box center [759, 438] width 80 height 28
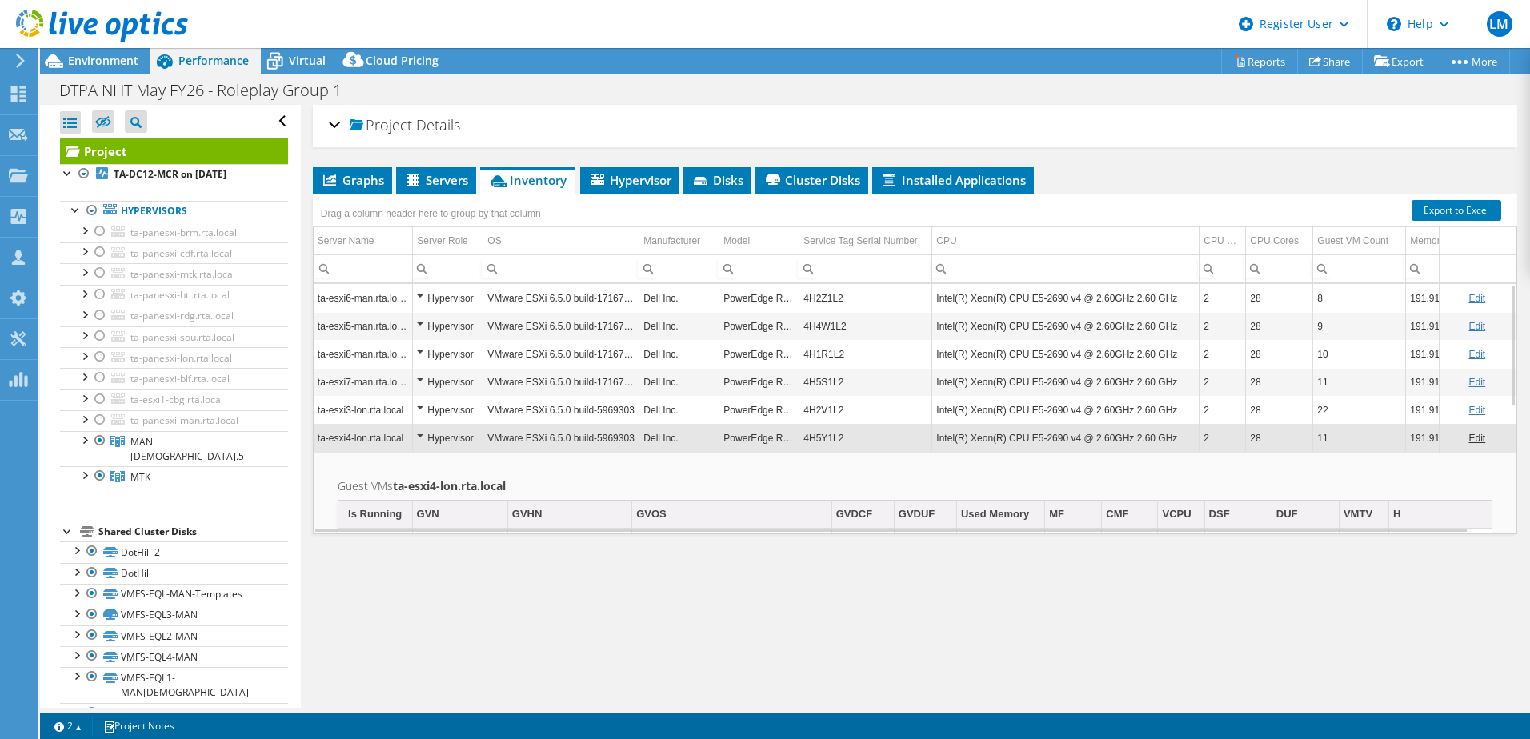
click at [745, 442] on td "PowerEdge R630" at bounding box center [759, 438] width 80 height 28
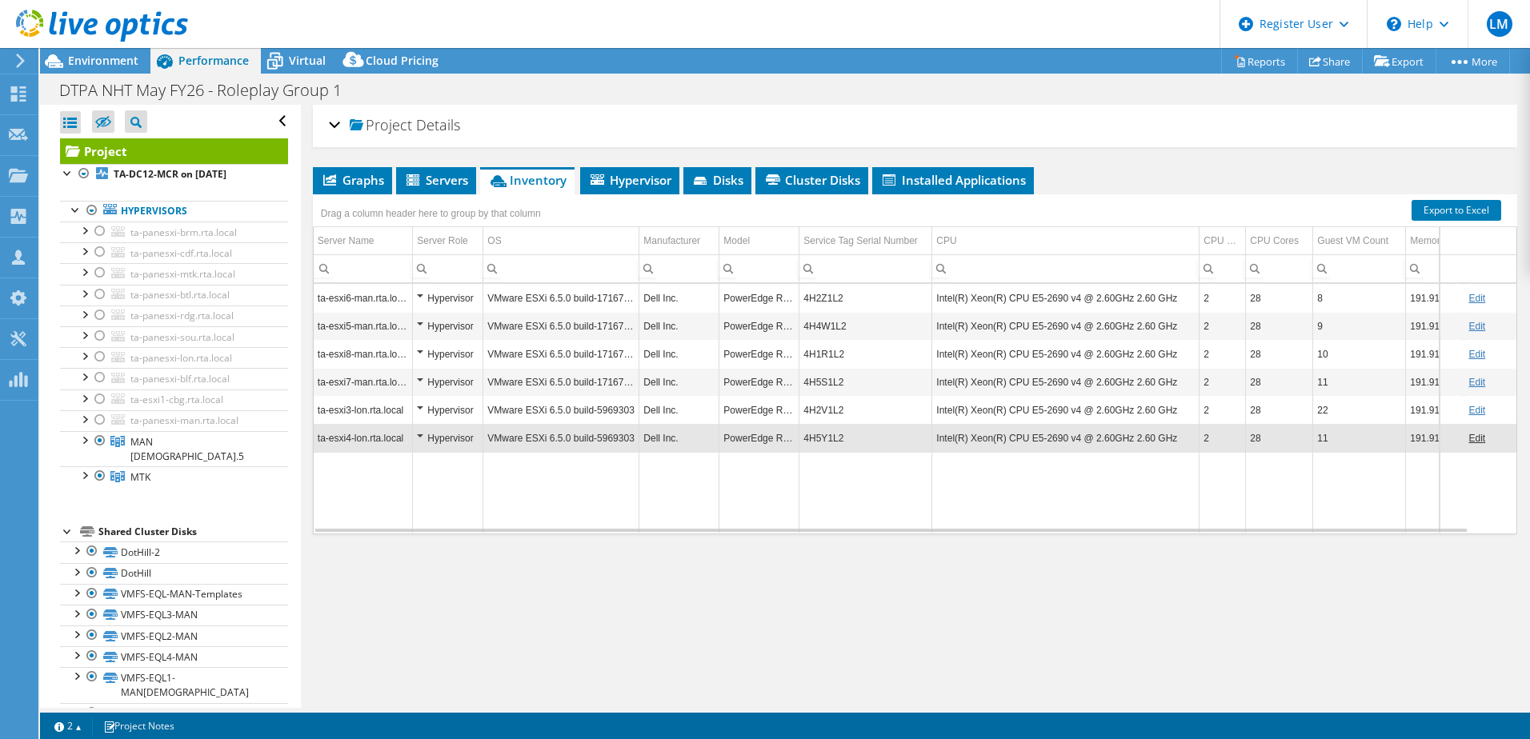
click at [985, 295] on td "Intel(R) Xeon(R) CPU E5-2690 v4 @ 2.60GHz 2.60 GHz" at bounding box center [1065, 298] width 267 height 28
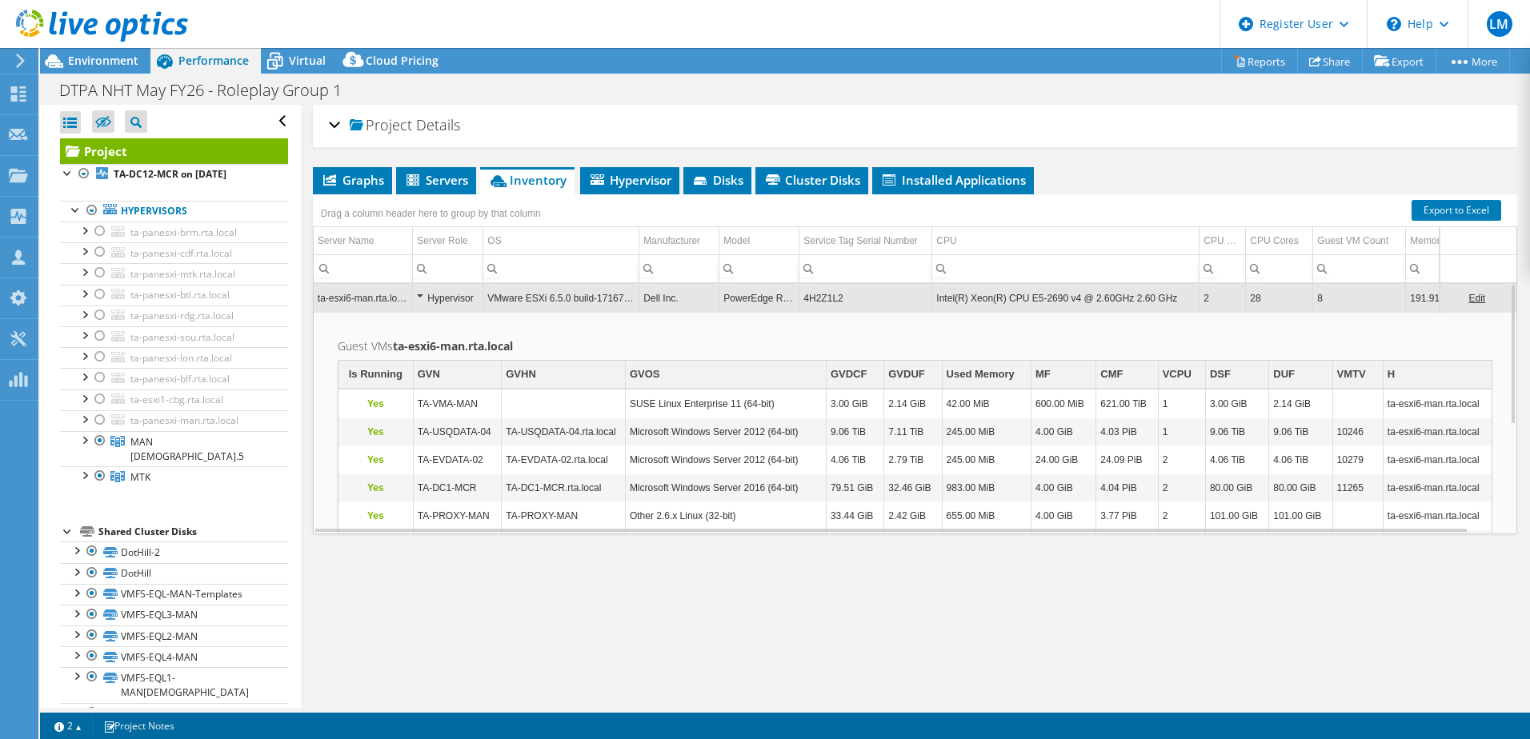
click at [834, 305] on td "4H2Z1L2" at bounding box center [865, 298] width 133 height 28
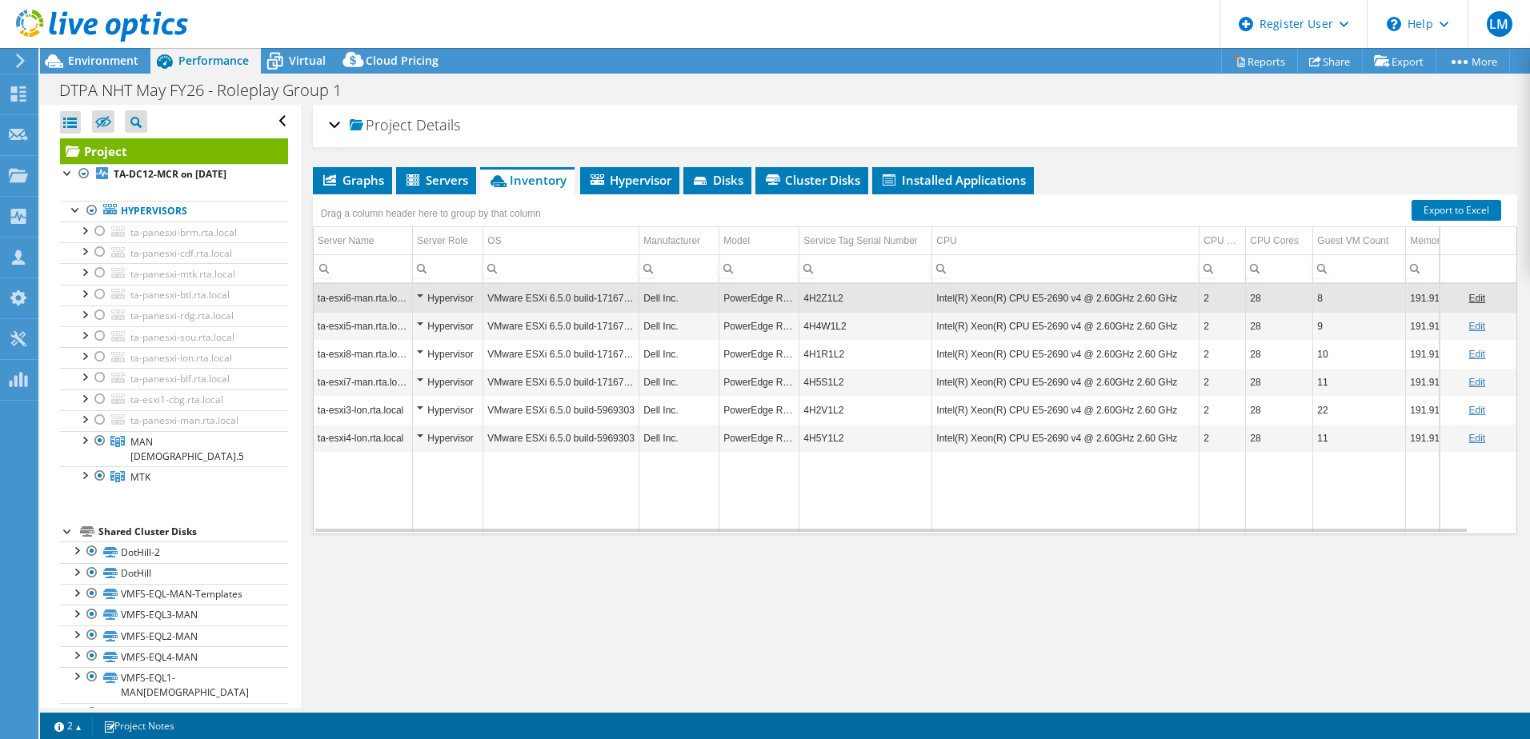
click at [823, 299] on td "4H2Z1L2" at bounding box center [865, 298] width 133 height 28
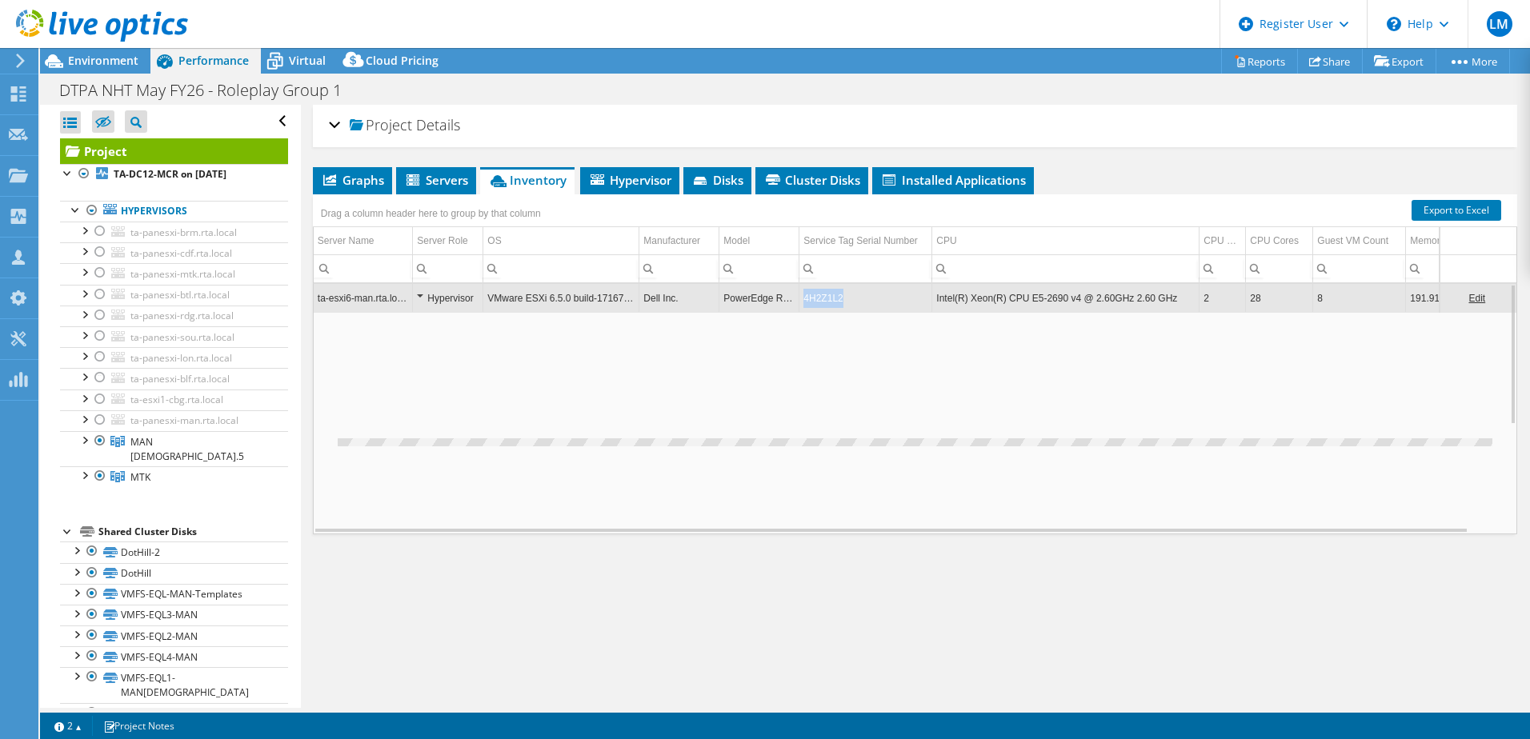
click at [823, 299] on td "4H2Z1L2" at bounding box center [865, 298] width 133 height 28
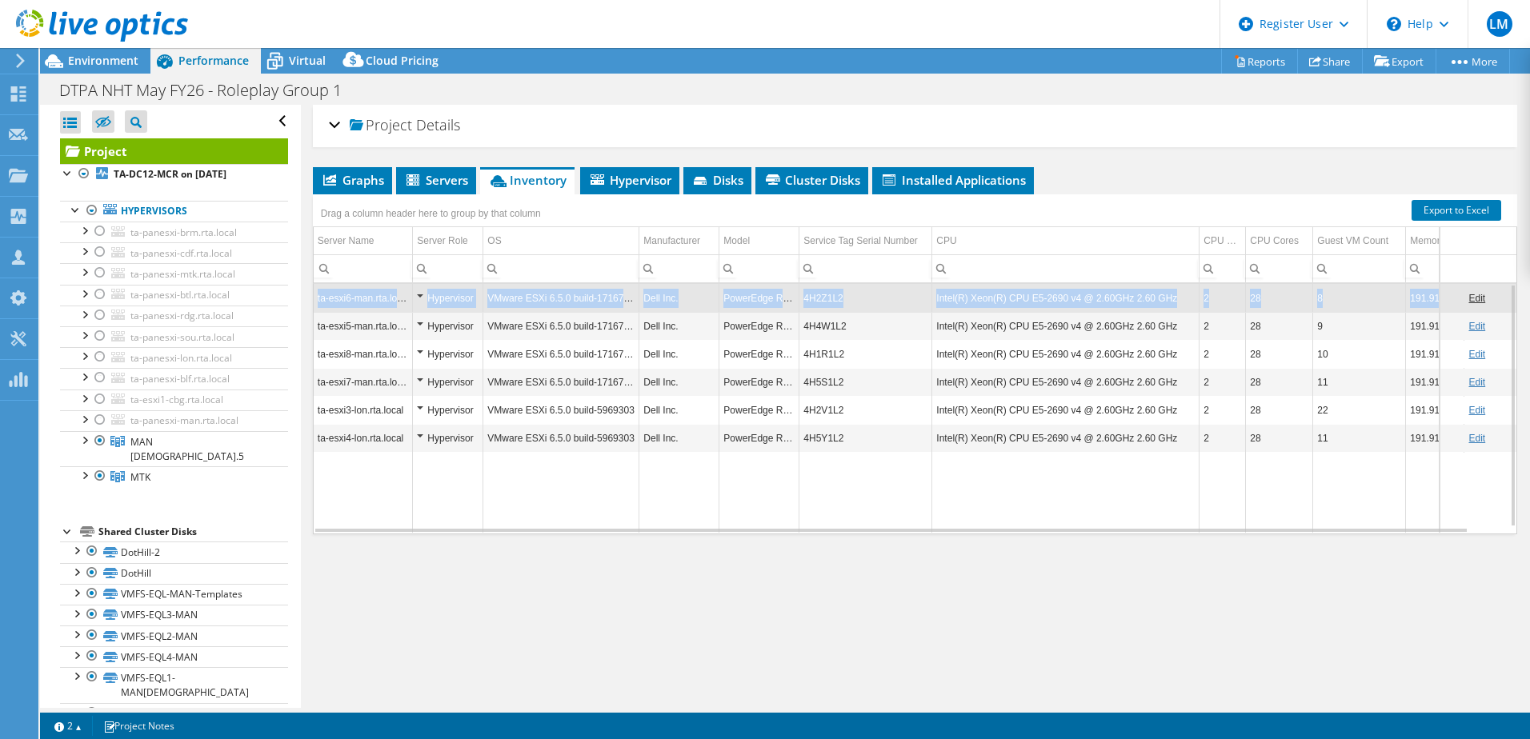
click at [823, 299] on td "4H2Z1L2" at bounding box center [865, 298] width 133 height 28
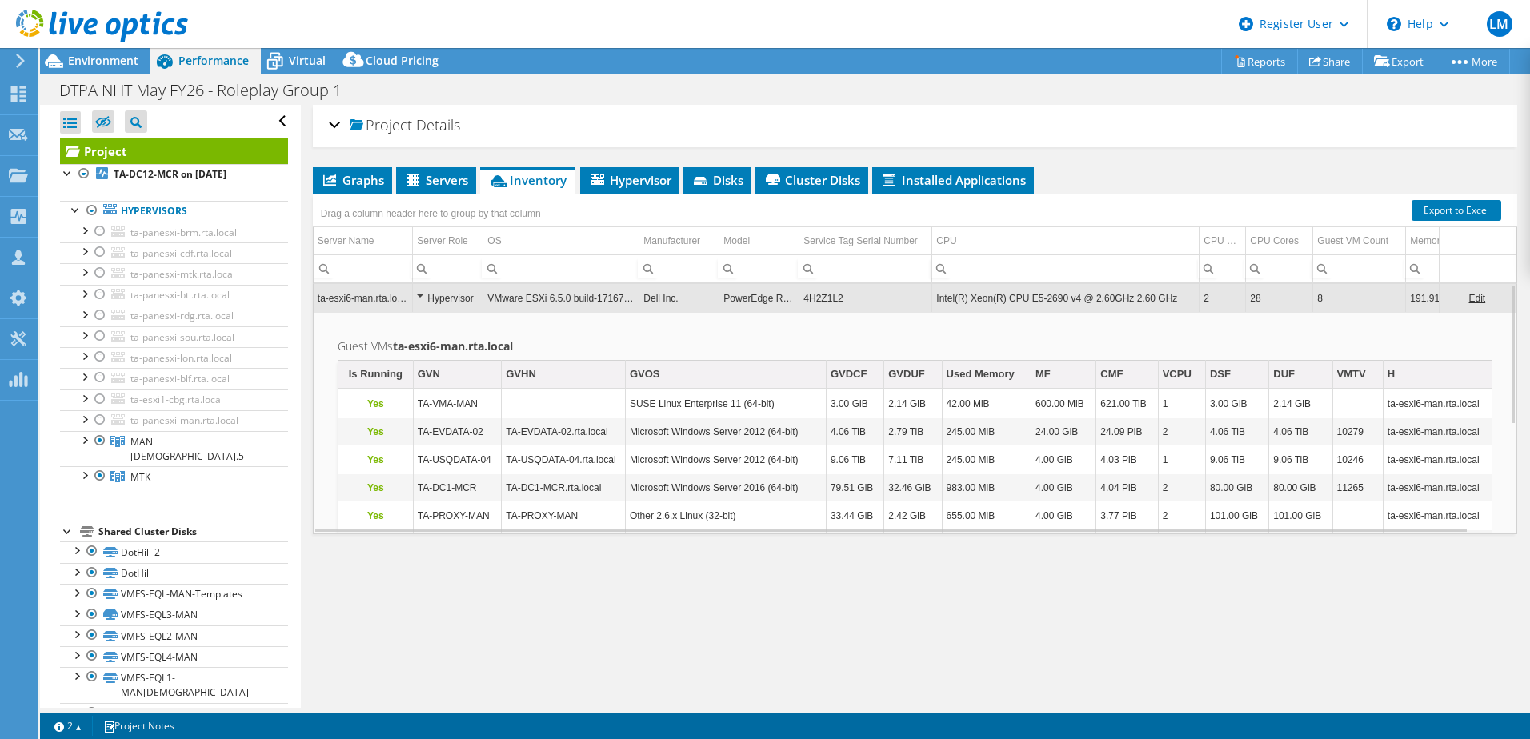
click at [842, 294] on td "4H2Z1L2" at bounding box center [865, 298] width 133 height 28
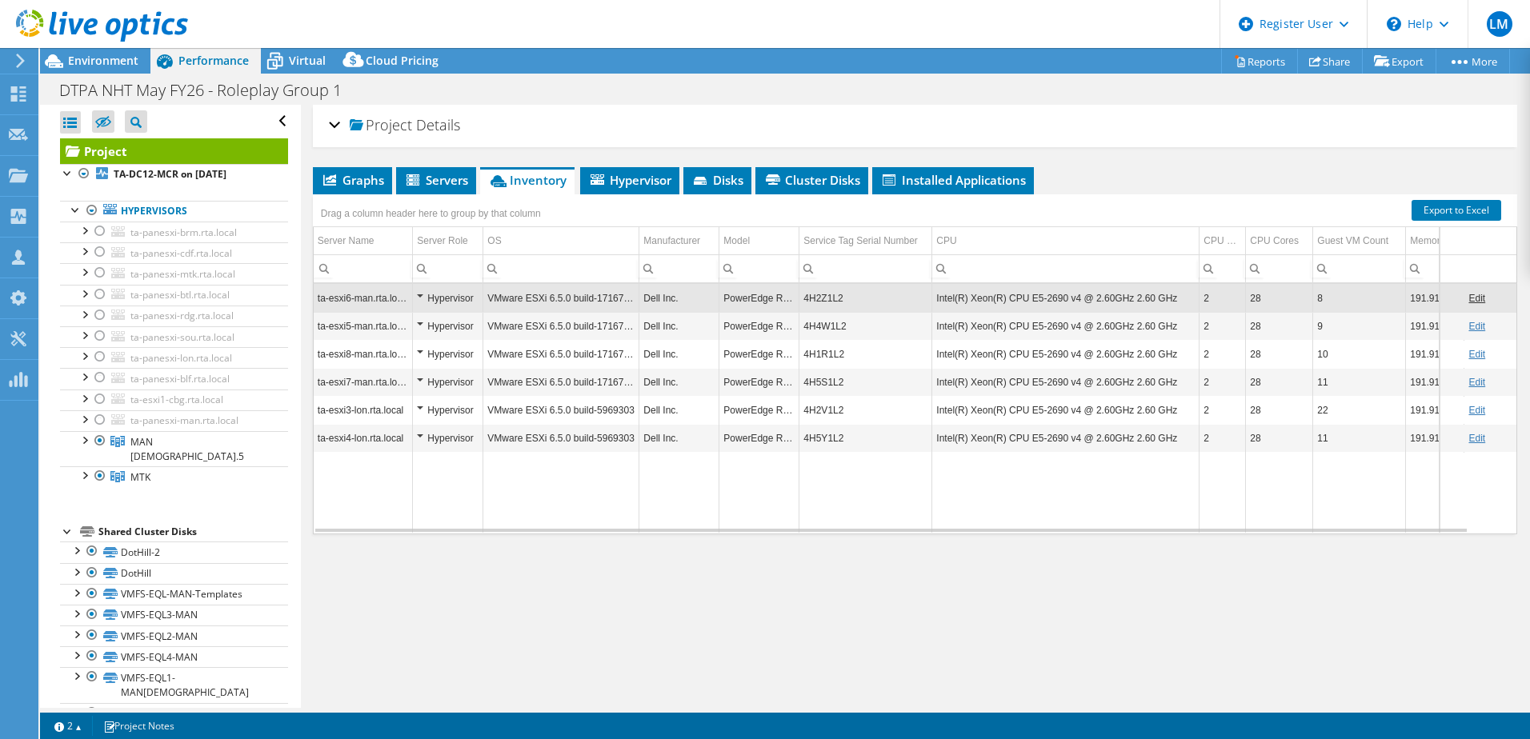
click at [844, 330] on td "4H4W1L2" at bounding box center [865, 326] width 133 height 28
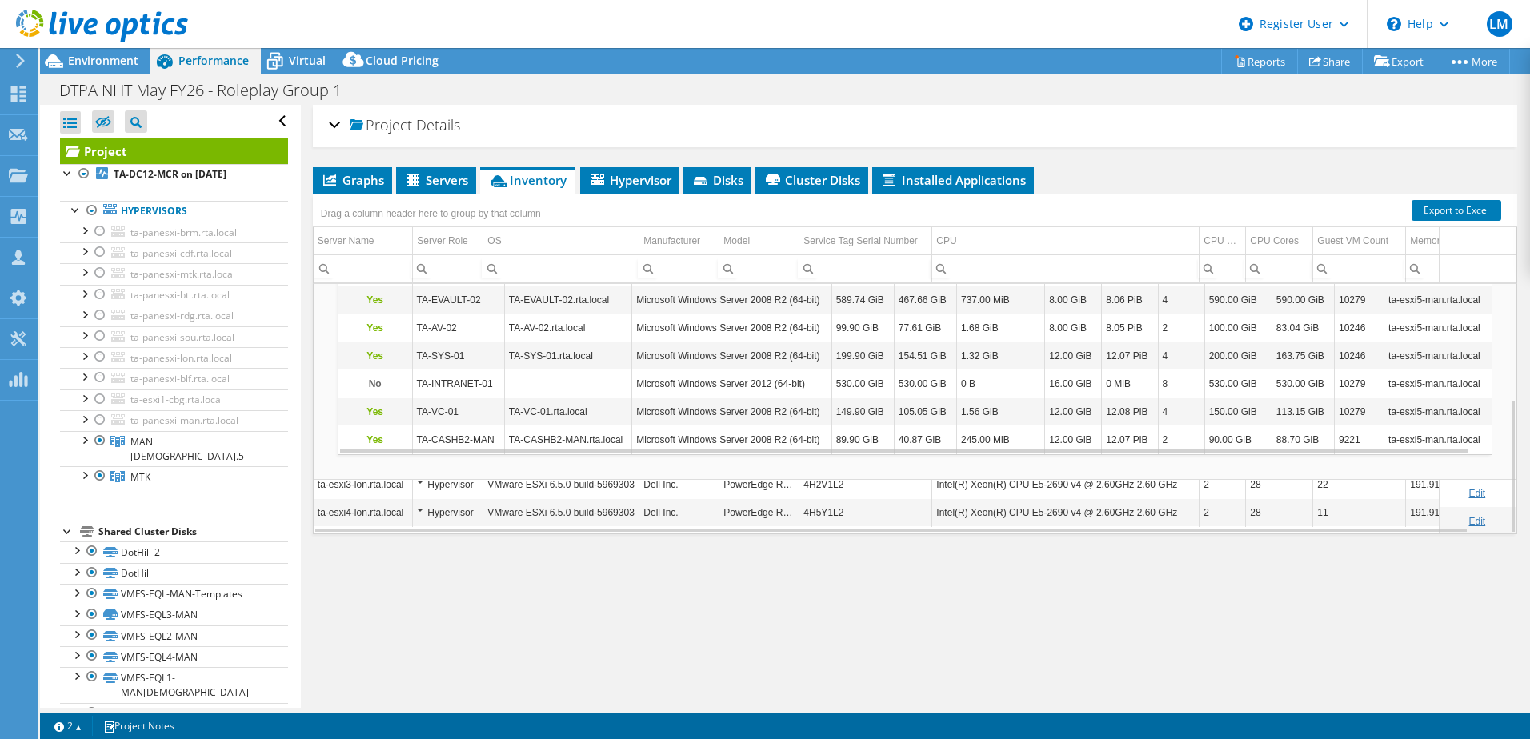
scroll to position [24, 0]
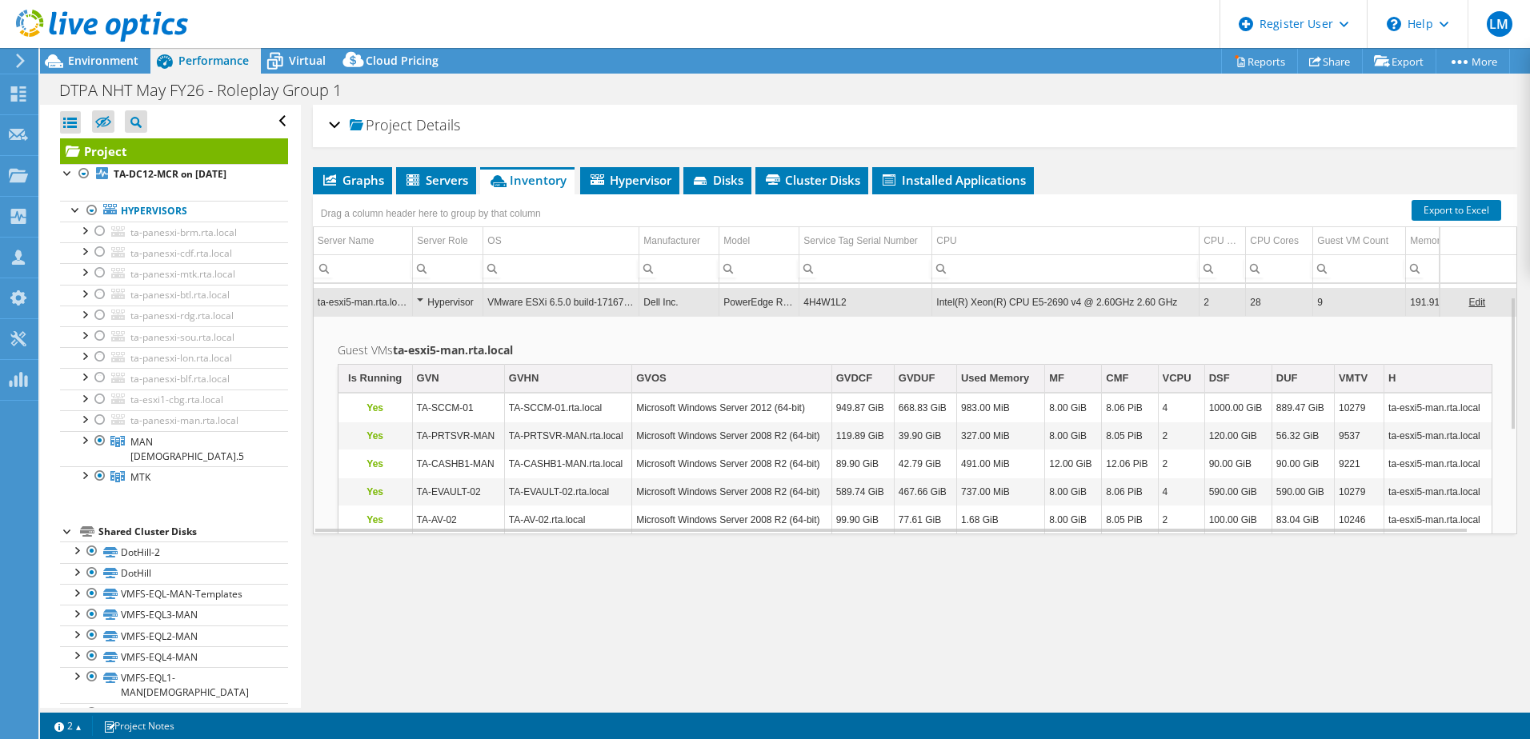
click at [731, 610] on div "Project Details Prepared for: [PERSON_NAME], [PERSON_NAME][EMAIL_ADDRESS][PERSO…" at bounding box center [915, 406] width 1228 height 603
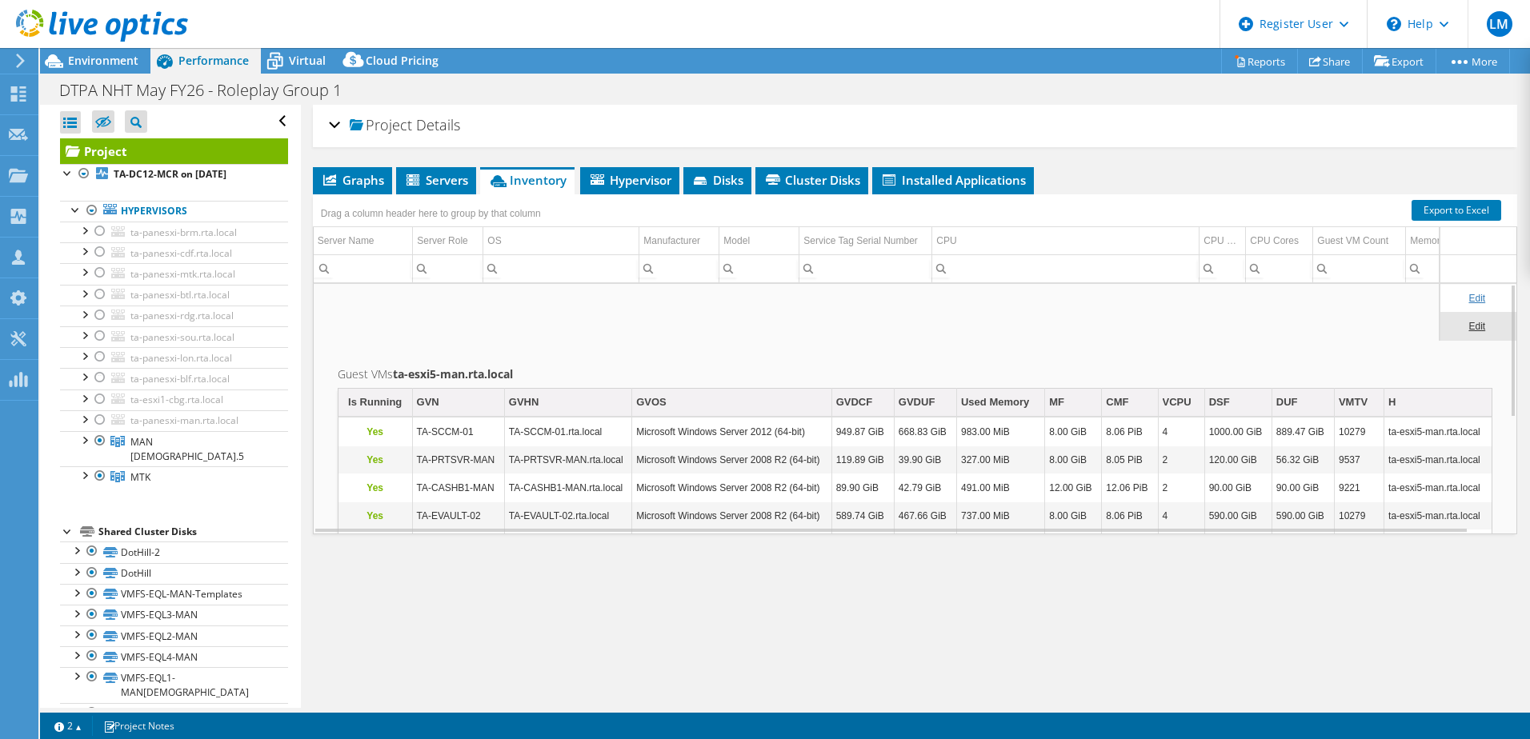
scroll to position [0, 0]
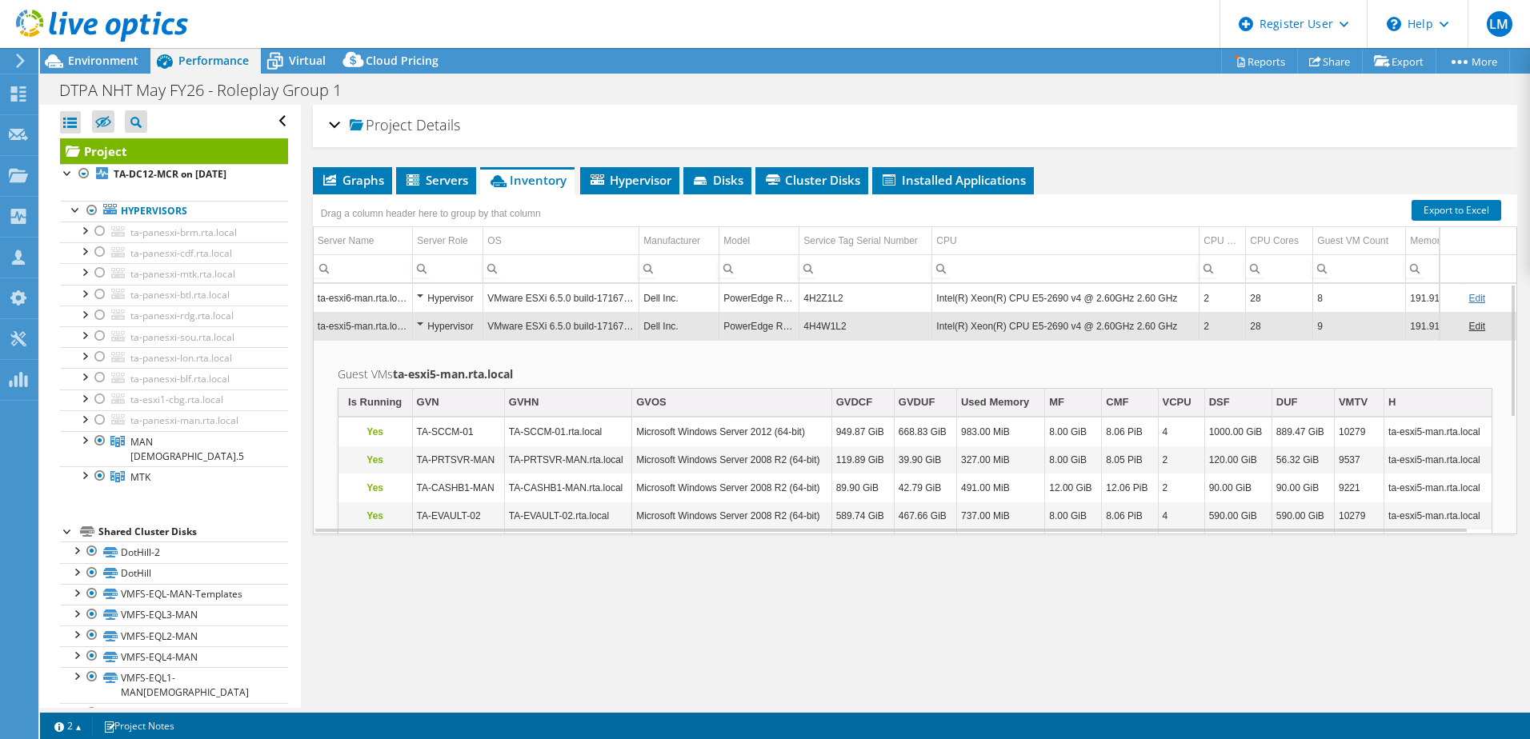
click at [965, 326] on td "Intel(R) Xeon(R) CPU E5-2690 v4 @ 2.60GHz 2.60 GHz" at bounding box center [1065, 326] width 267 height 28
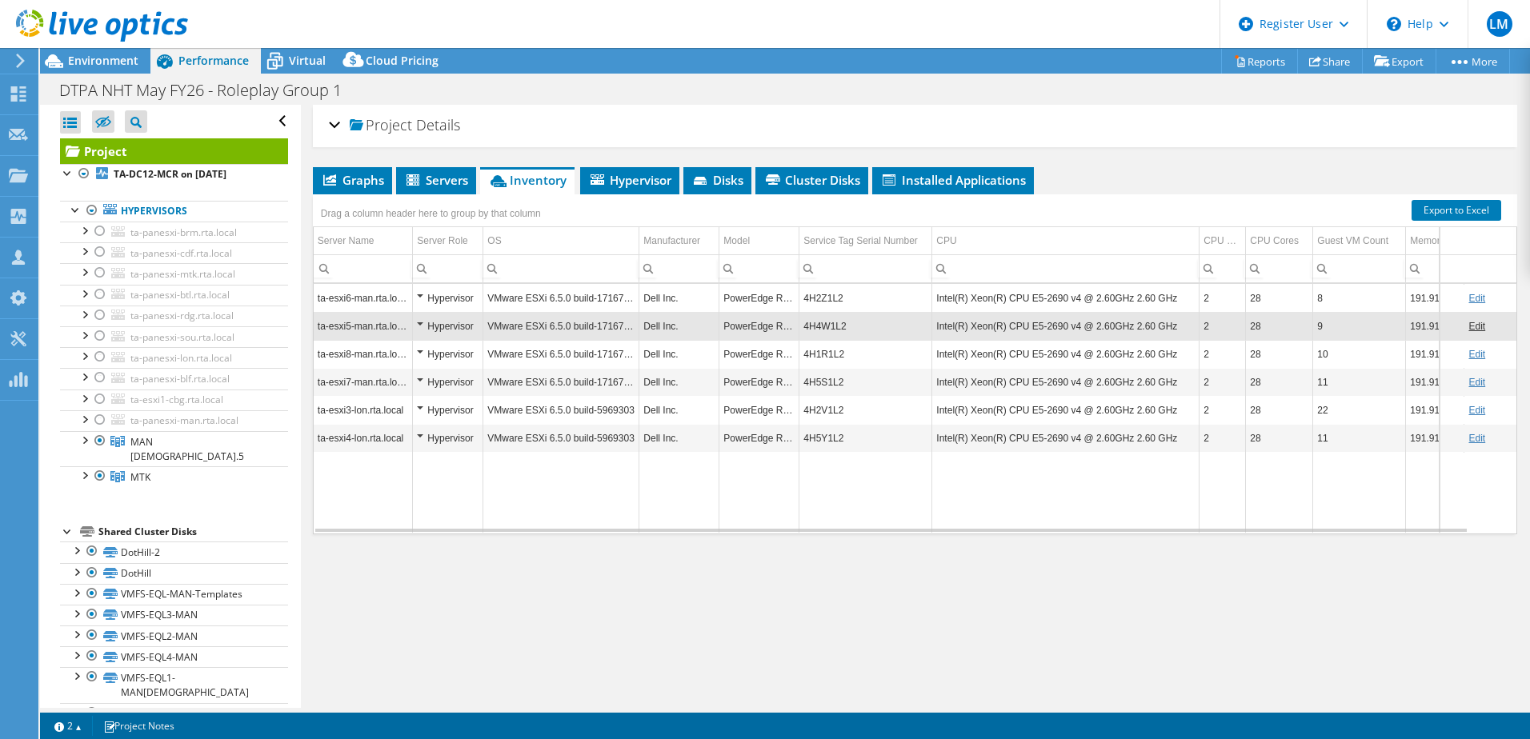
click at [871, 355] on td "4H1R1L2" at bounding box center [865, 354] width 133 height 28
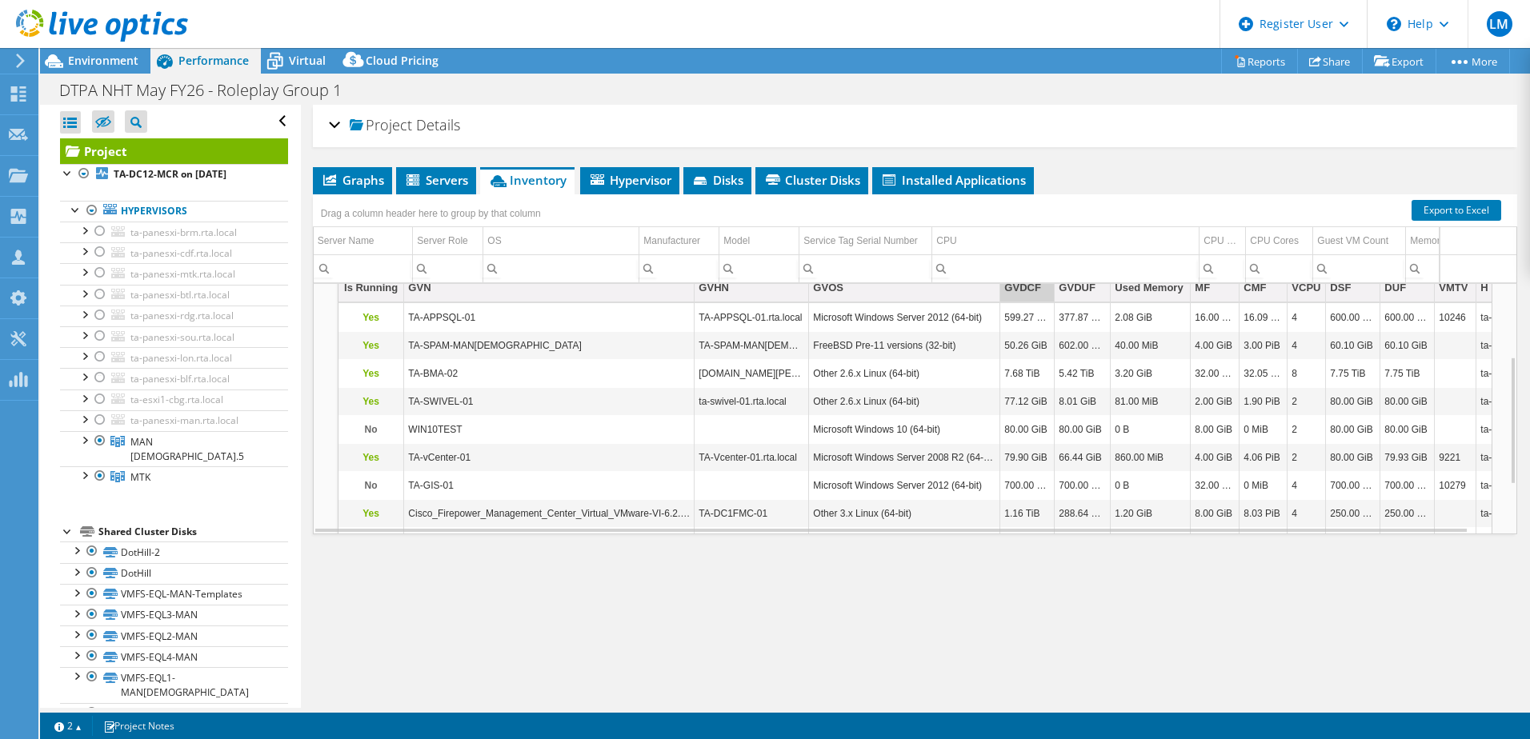
scroll to position [46, 0]
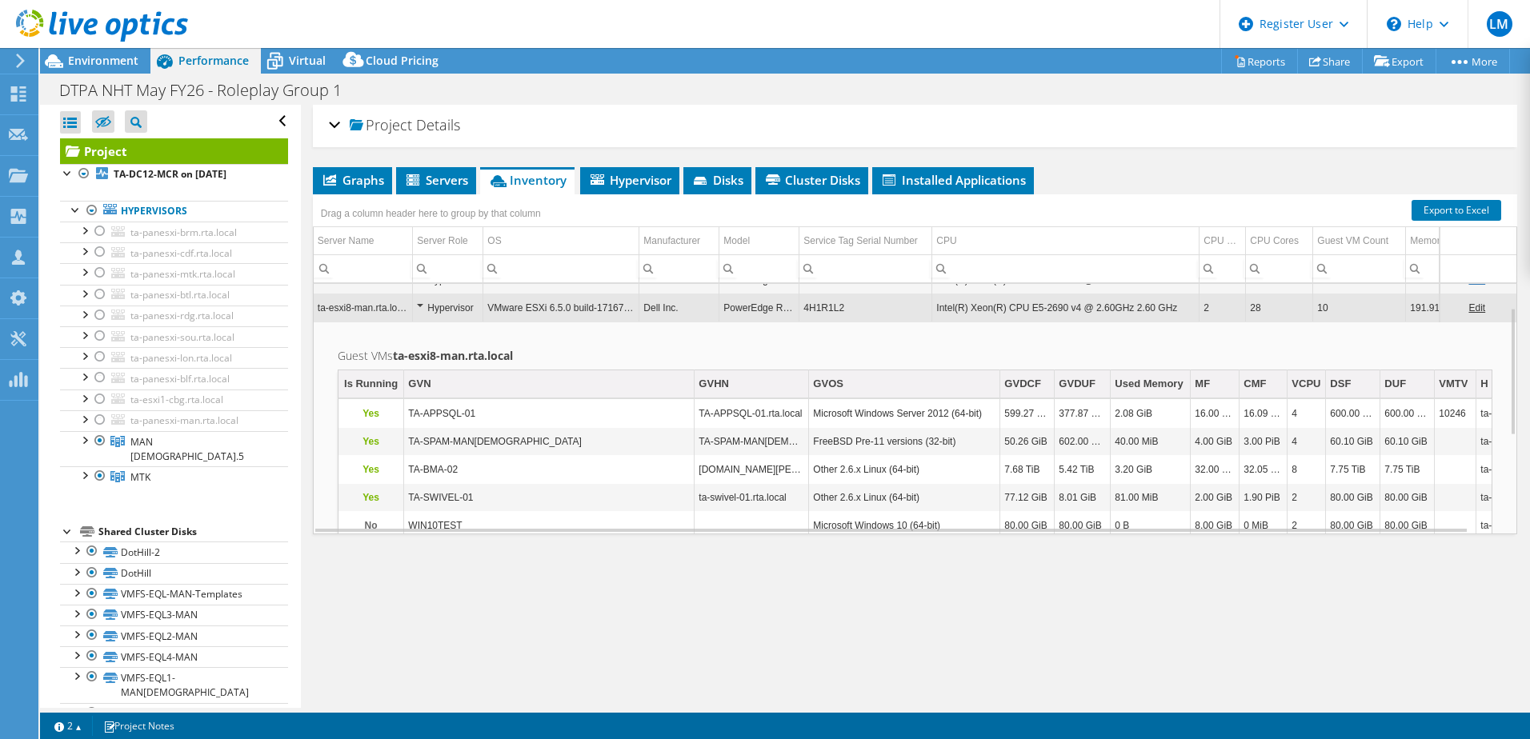
click at [849, 291] on td "4H4W1L2" at bounding box center [865, 280] width 133 height 28
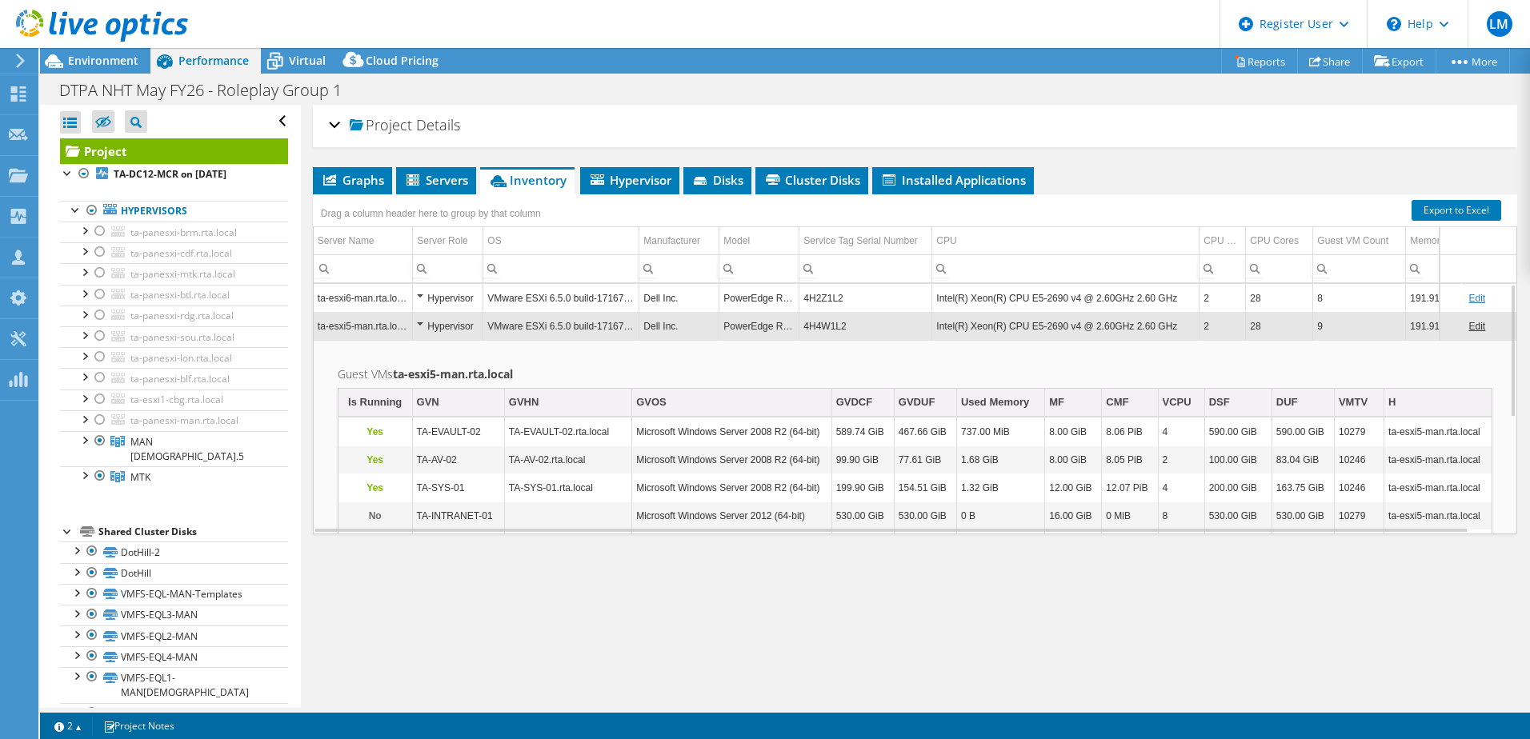
click at [836, 327] on td "4H4W1L2" at bounding box center [865, 326] width 133 height 28
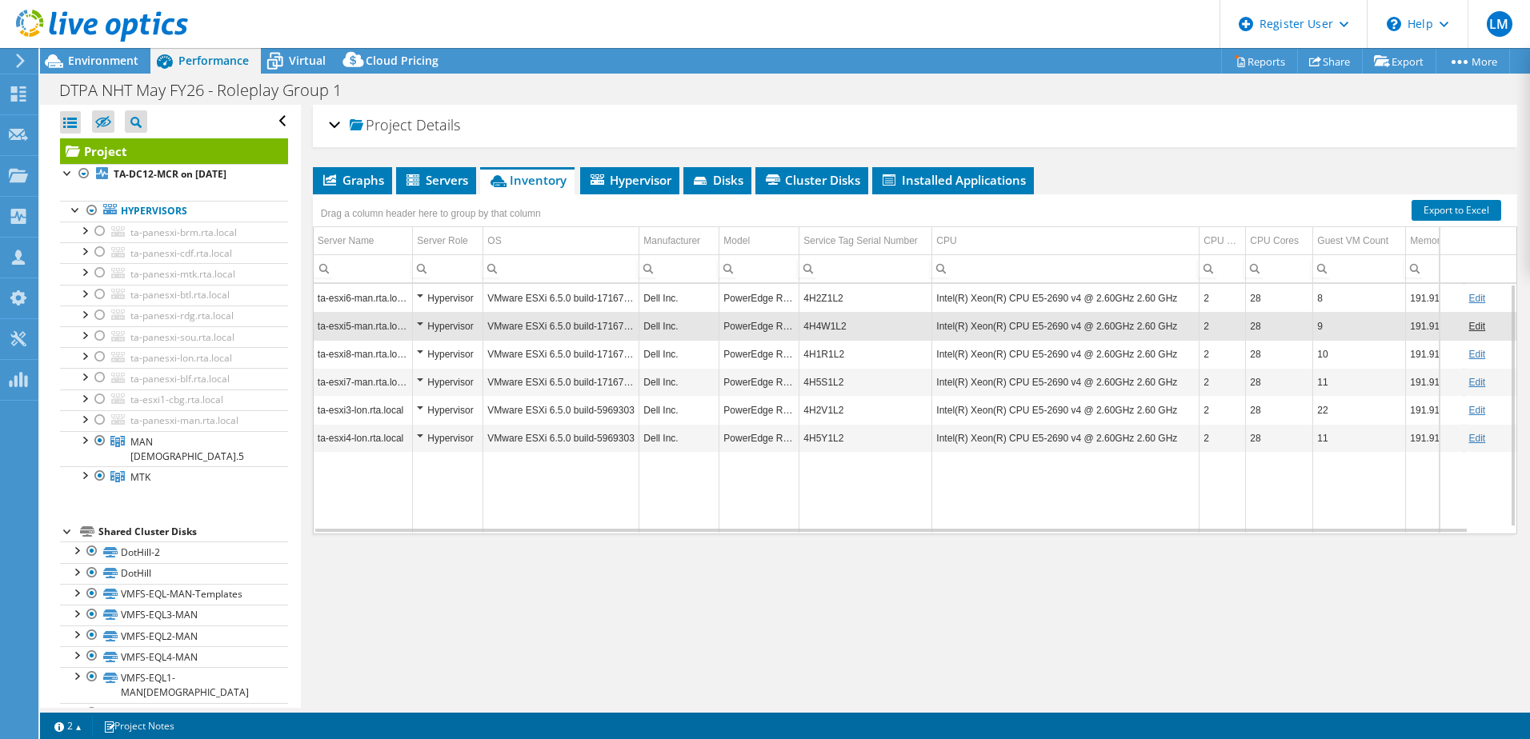
click at [858, 357] on td "4H1R1L2" at bounding box center [865, 354] width 133 height 28
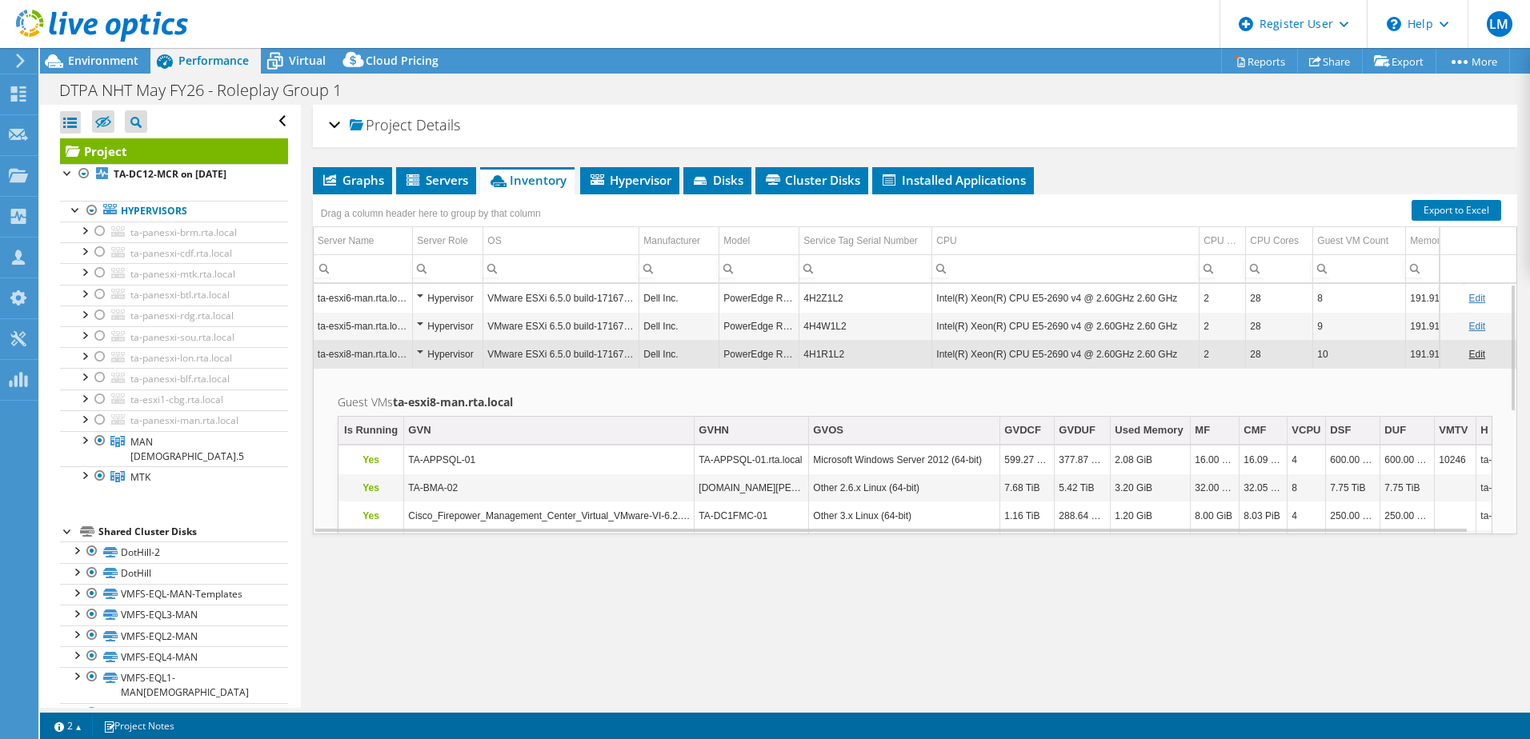
click at [850, 350] on td "4H1R1L2" at bounding box center [865, 354] width 133 height 28
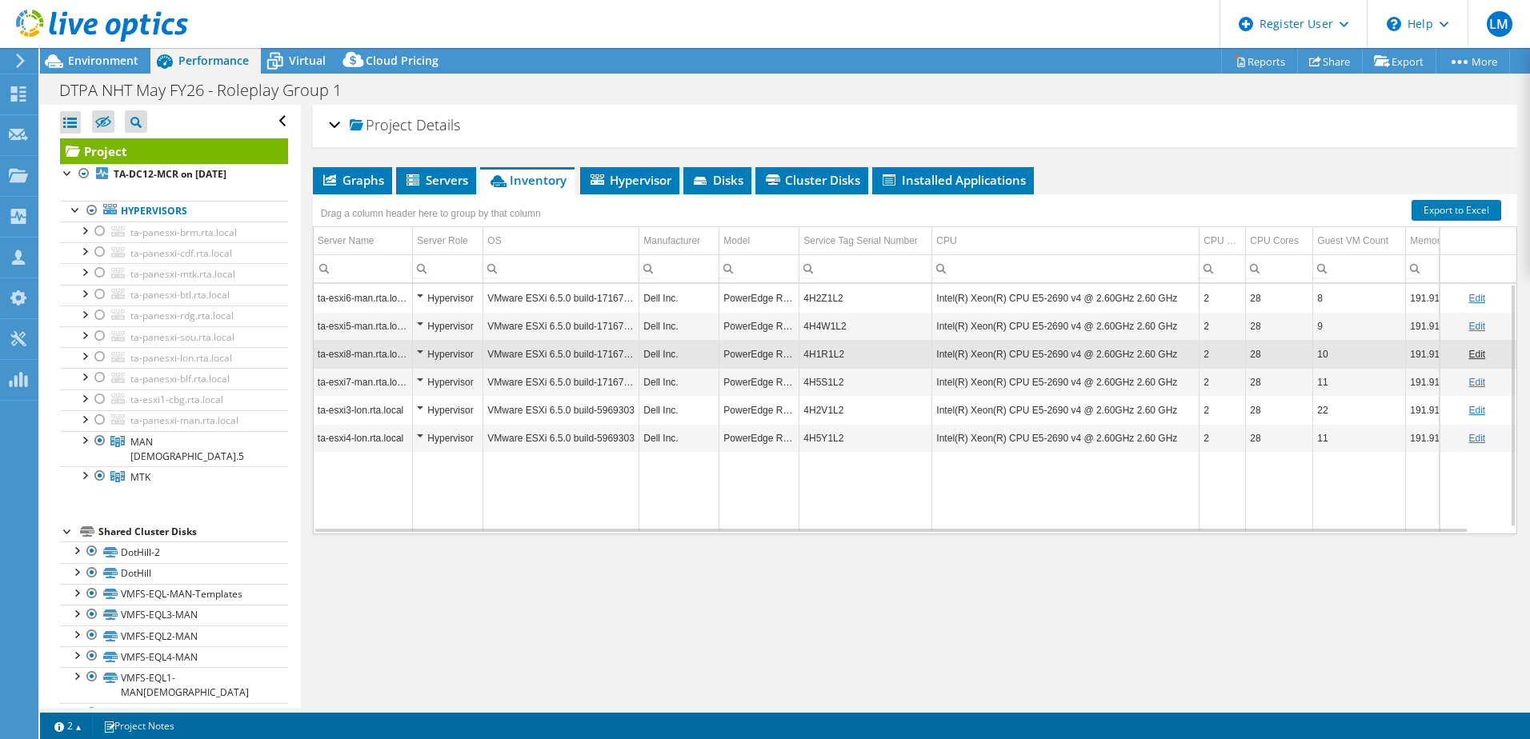
click at [842, 385] on td "4H5S1L2" at bounding box center [865, 382] width 133 height 28
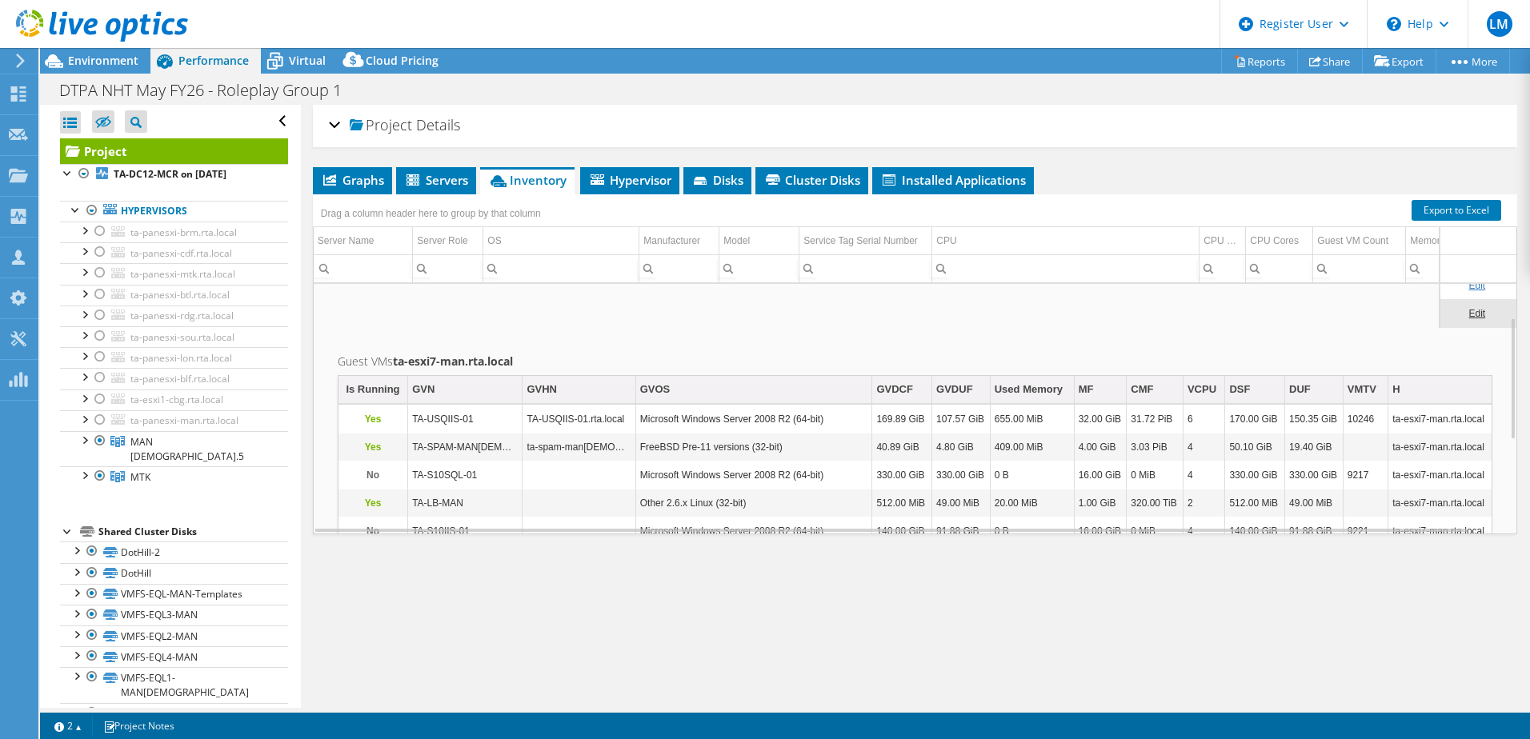
scroll to position [69, 0]
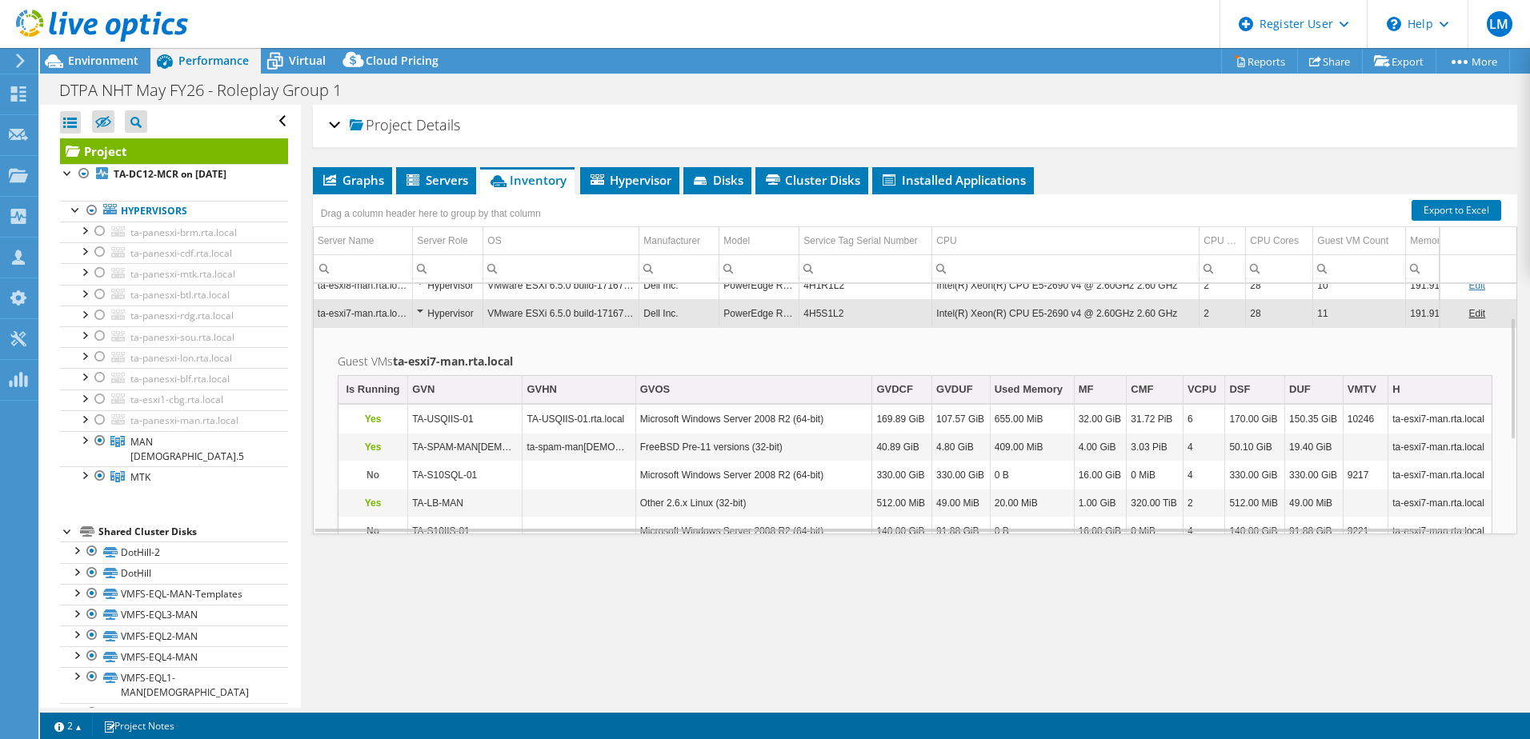
click at [880, 306] on td "4H5S1L2" at bounding box center [865, 313] width 133 height 28
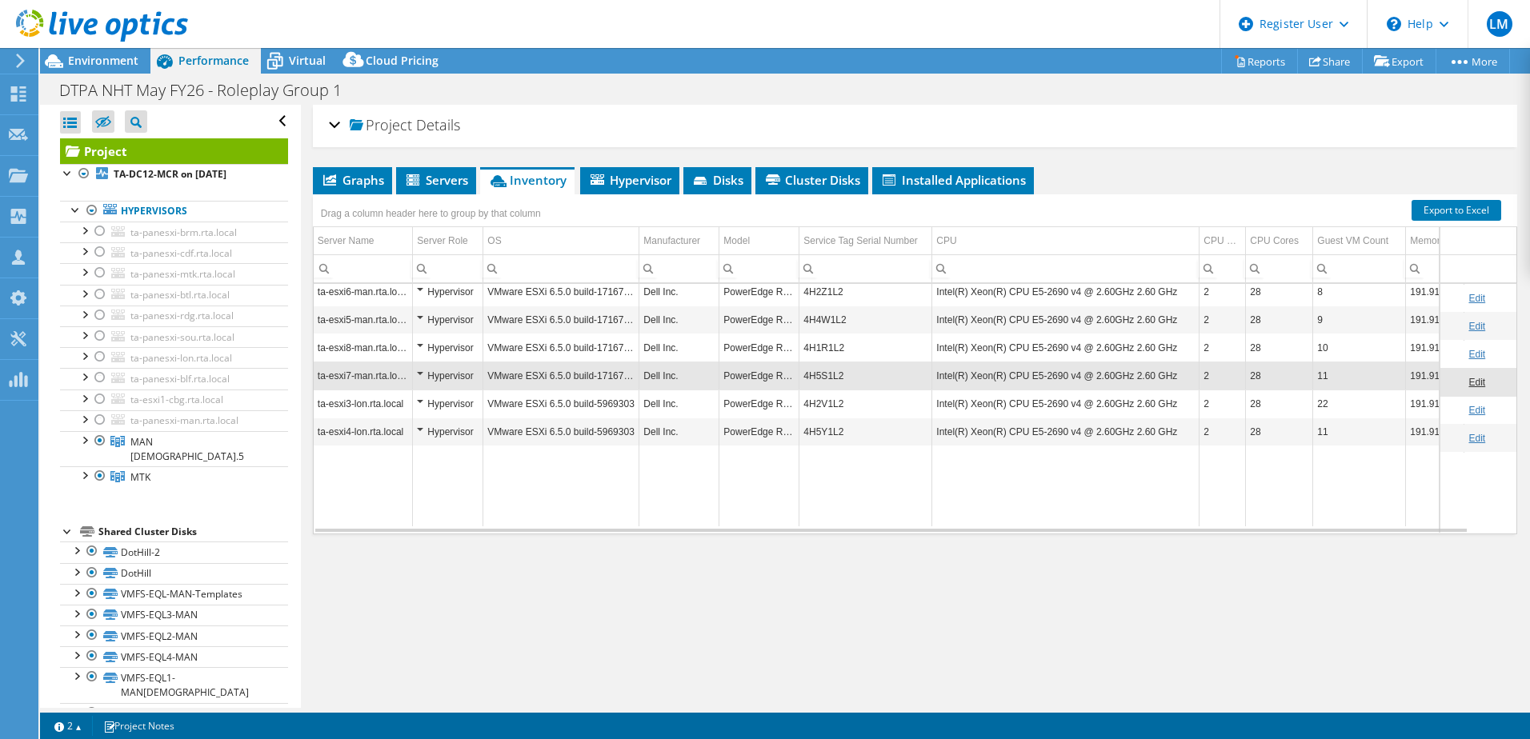
scroll to position [0, 0]
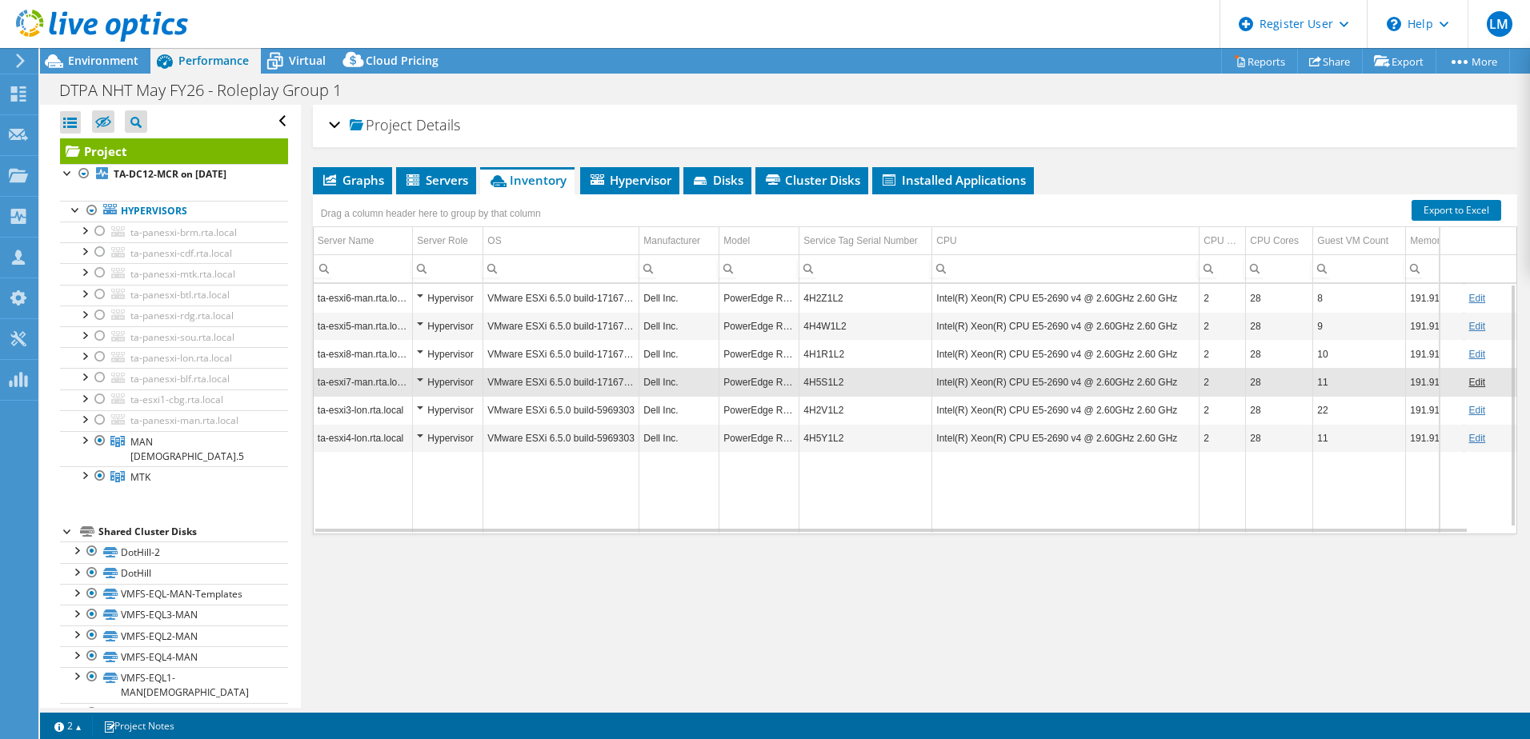
click at [861, 410] on td "4H2V1L2" at bounding box center [865, 410] width 133 height 28
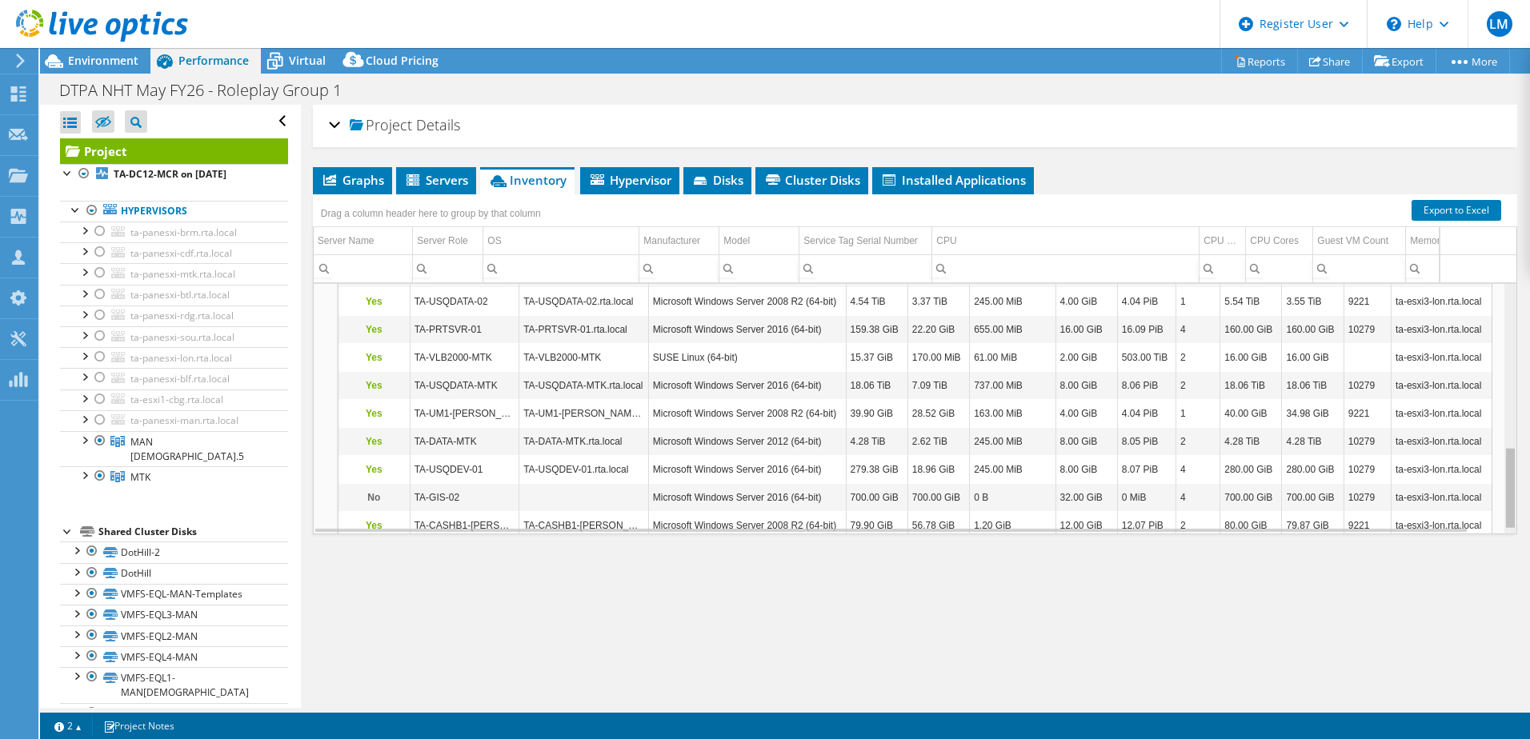
scroll to position [507, 0]
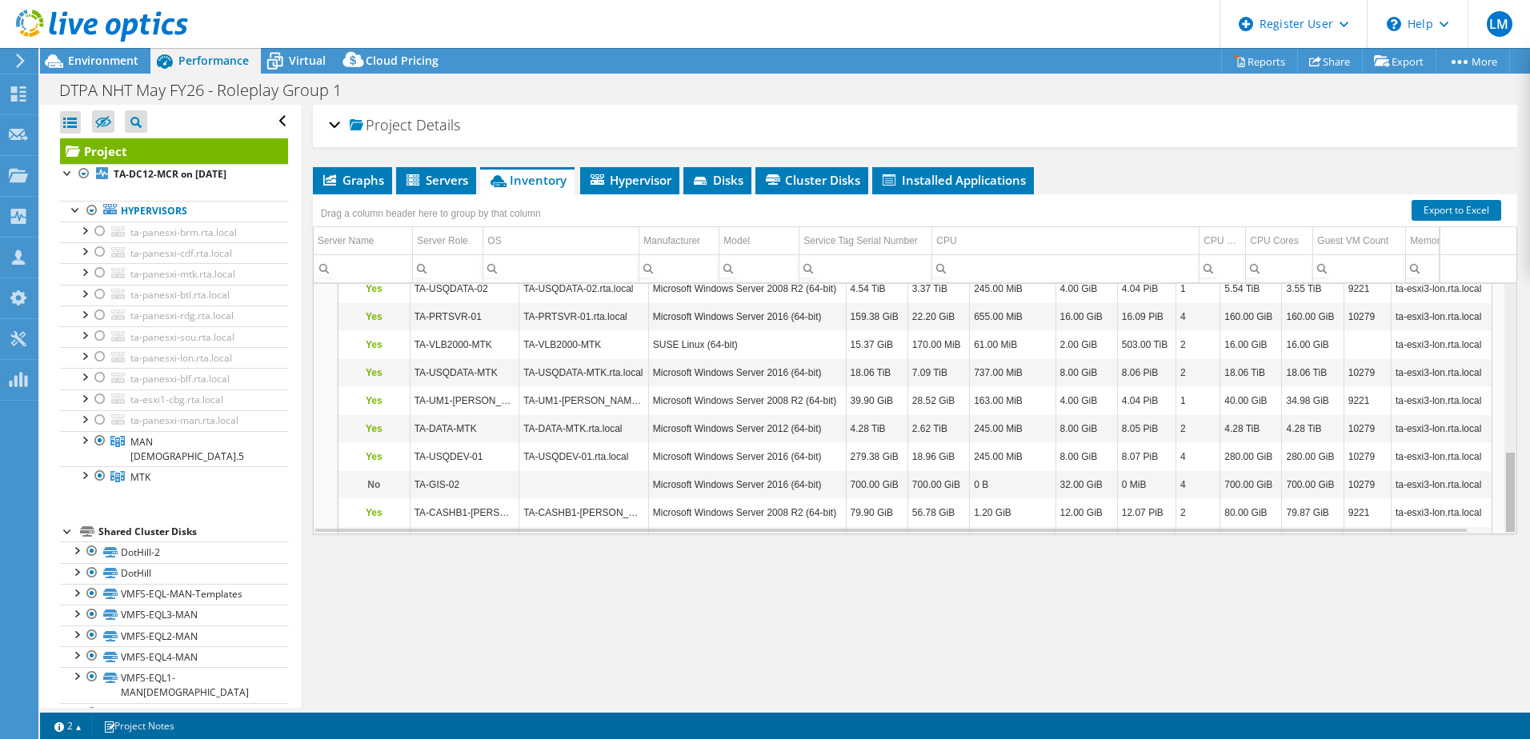
drag, startPoint x: 1502, startPoint y: 372, endPoint x: 1505, endPoint y: 512, distance: 140.0
click at [1505, 512] on body "LM Dell User [PERSON_NAME] [PERSON_NAME][EMAIL_ADDRESS][PERSON_NAME][DOMAIN_NAM…" at bounding box center [765, 369] width 1530 height 739
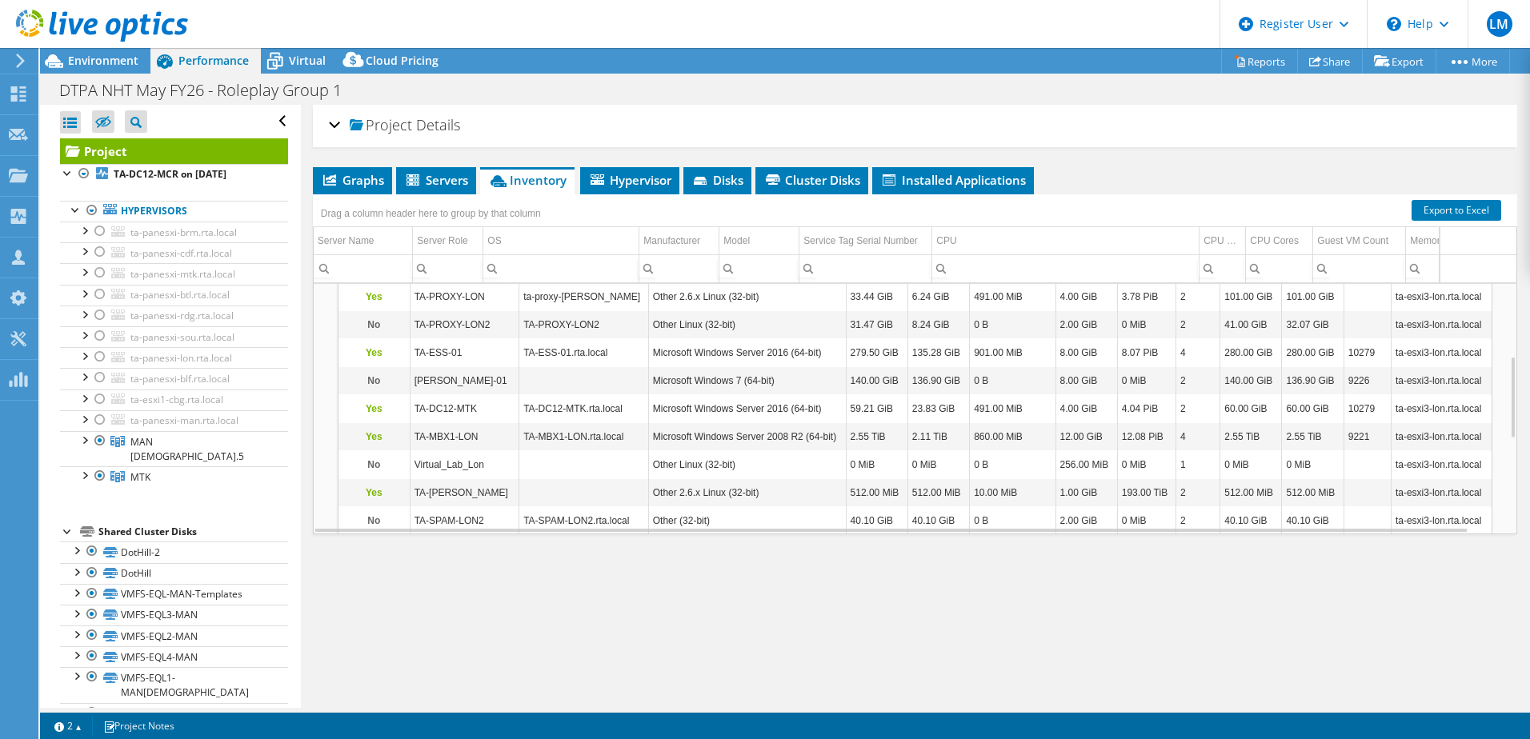
scroll to position [0, 0]
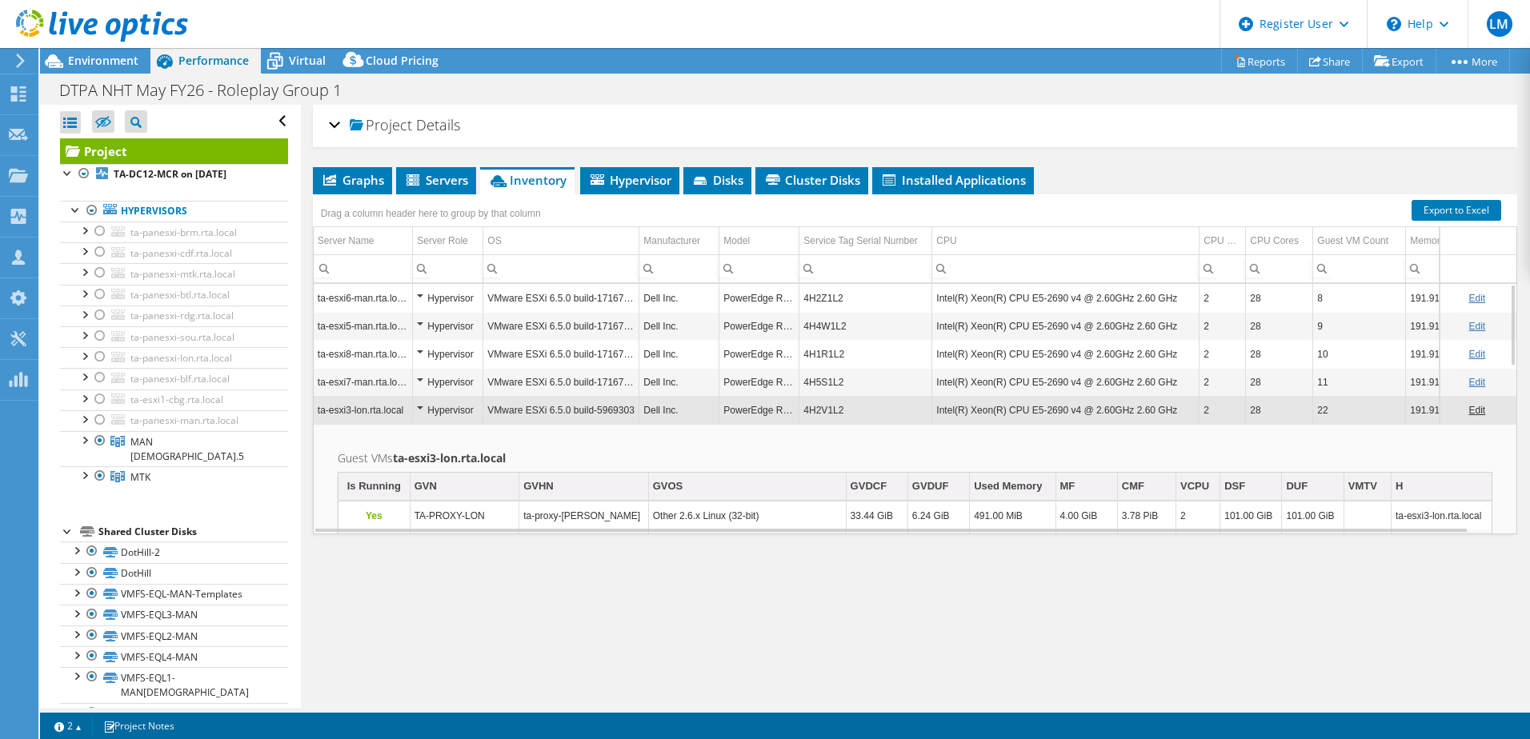
click at [874, 414] on td "4H2V1L2" at bounding box center [865, 410] width 133 height 28
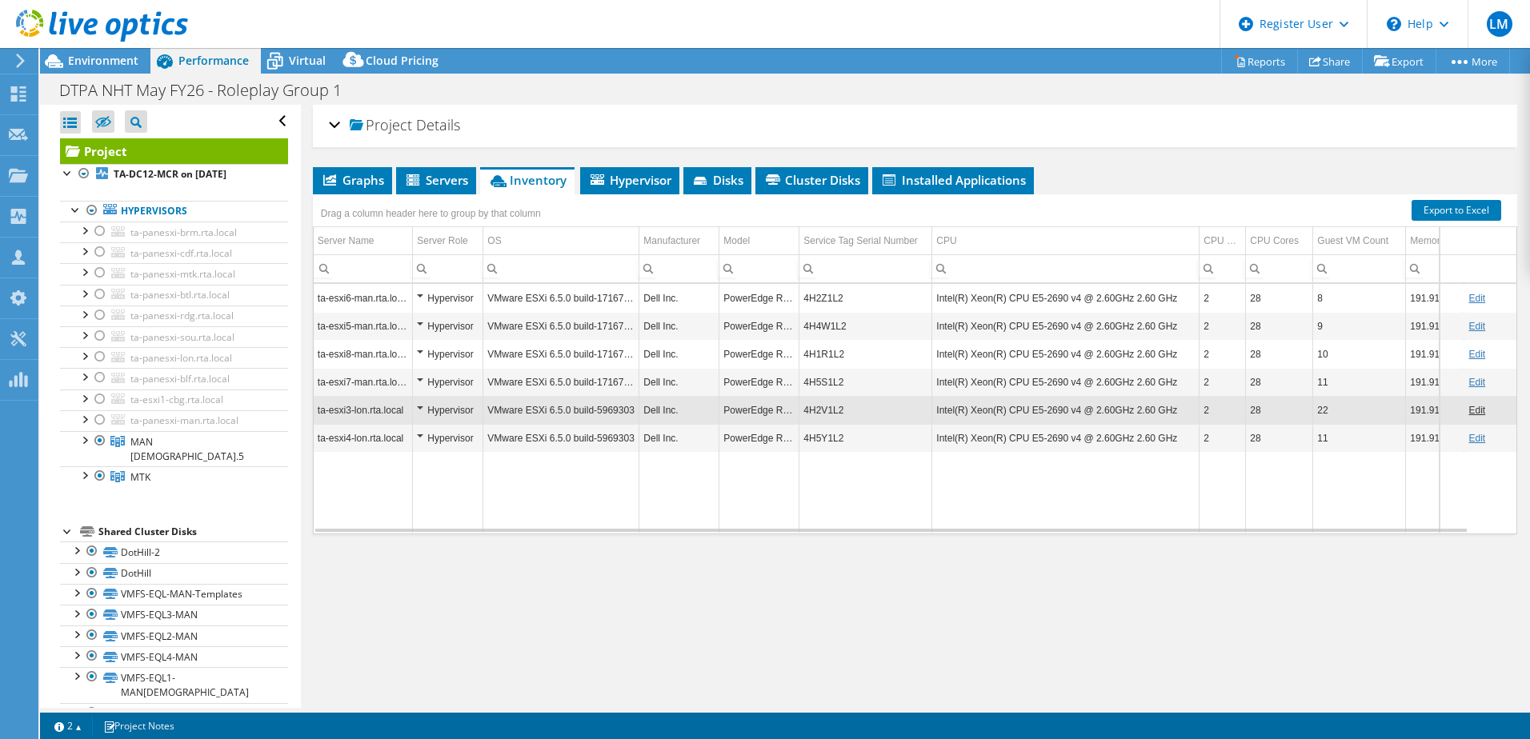
click at [853, 438] on td "4H5Y1L2" at bounding box center [865, 438] width 133 height 28
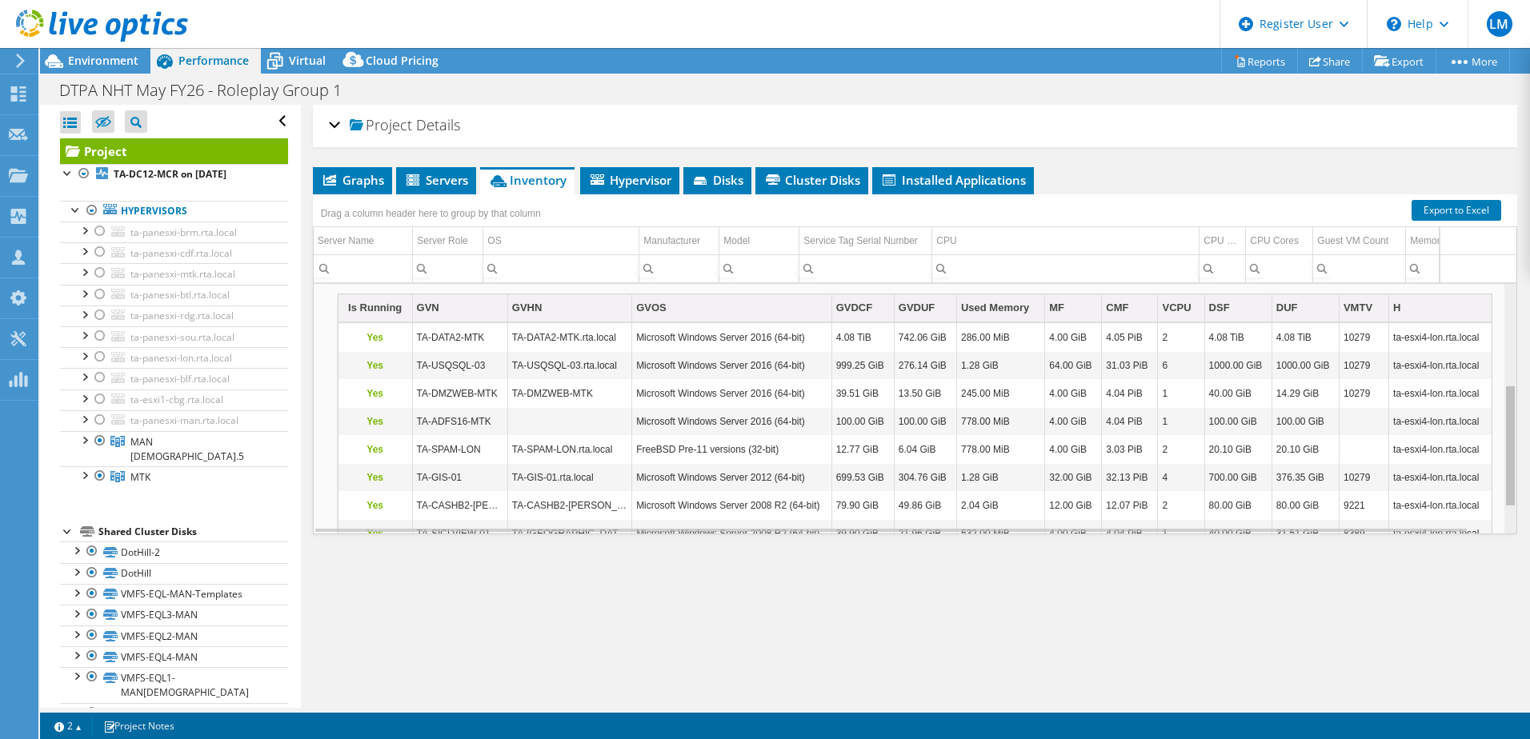
scroll to position [261, 0]
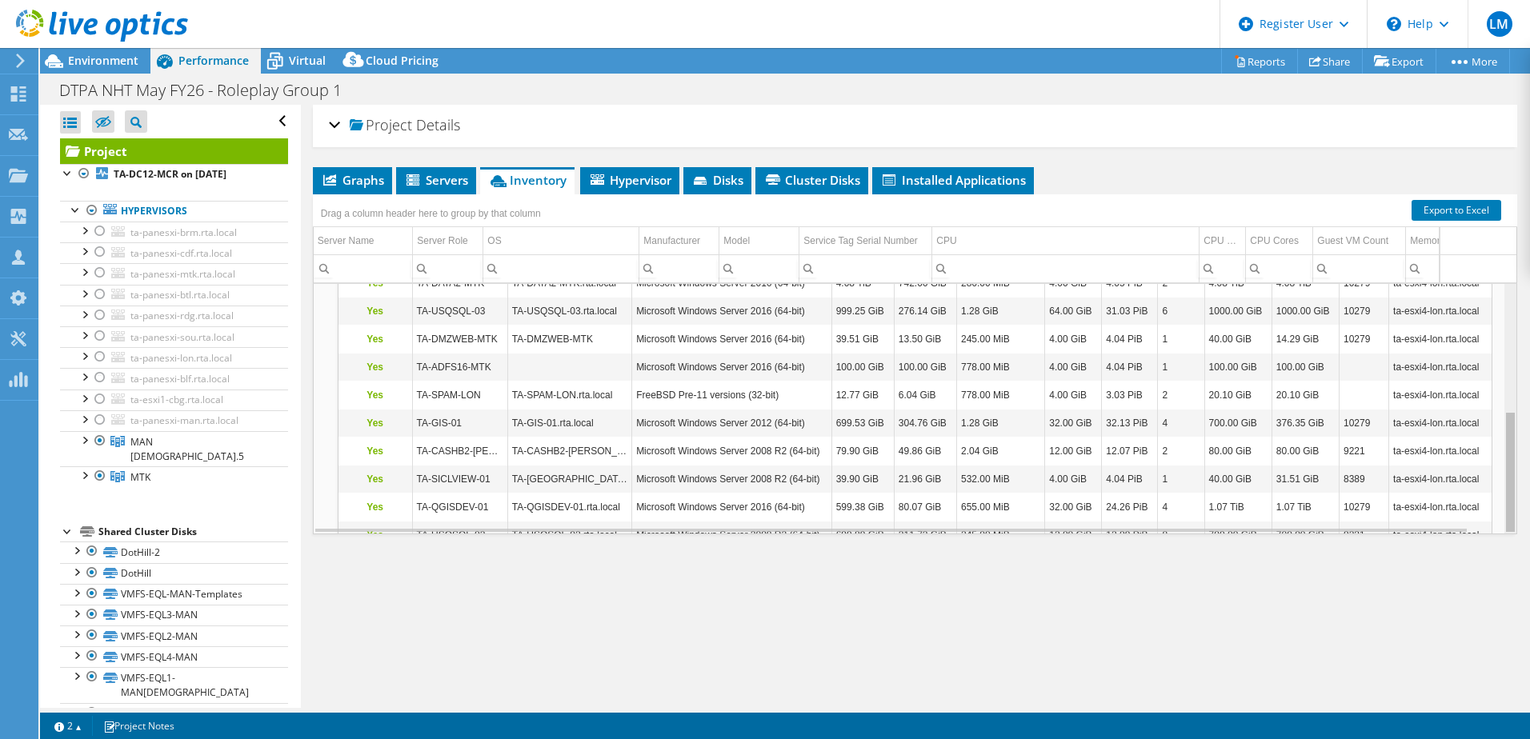
drag, startPoint x: 1500, startPoint y: 475, endPoint x: 1499, endPoint y: 554, distance: 78.4
click at [1502, 554] on body "LM Dell User [PERSON_NAME] [PERSON_NAME][EMAIL_ADDRESS][PERSON_NAME][DOMAIN_NAM…" at bounding box center [765, 369] width 1530 height 739
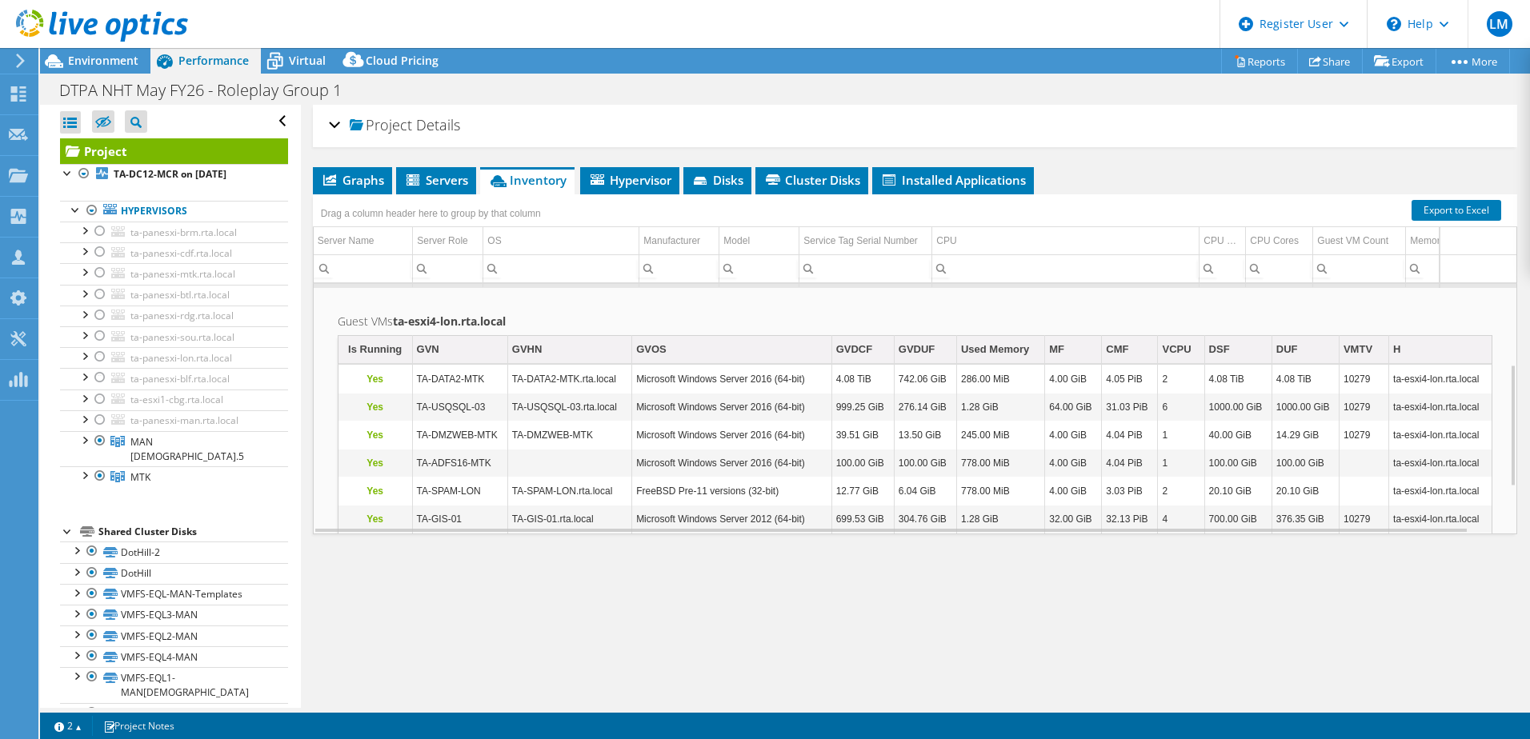
scroll to position [69, 0]
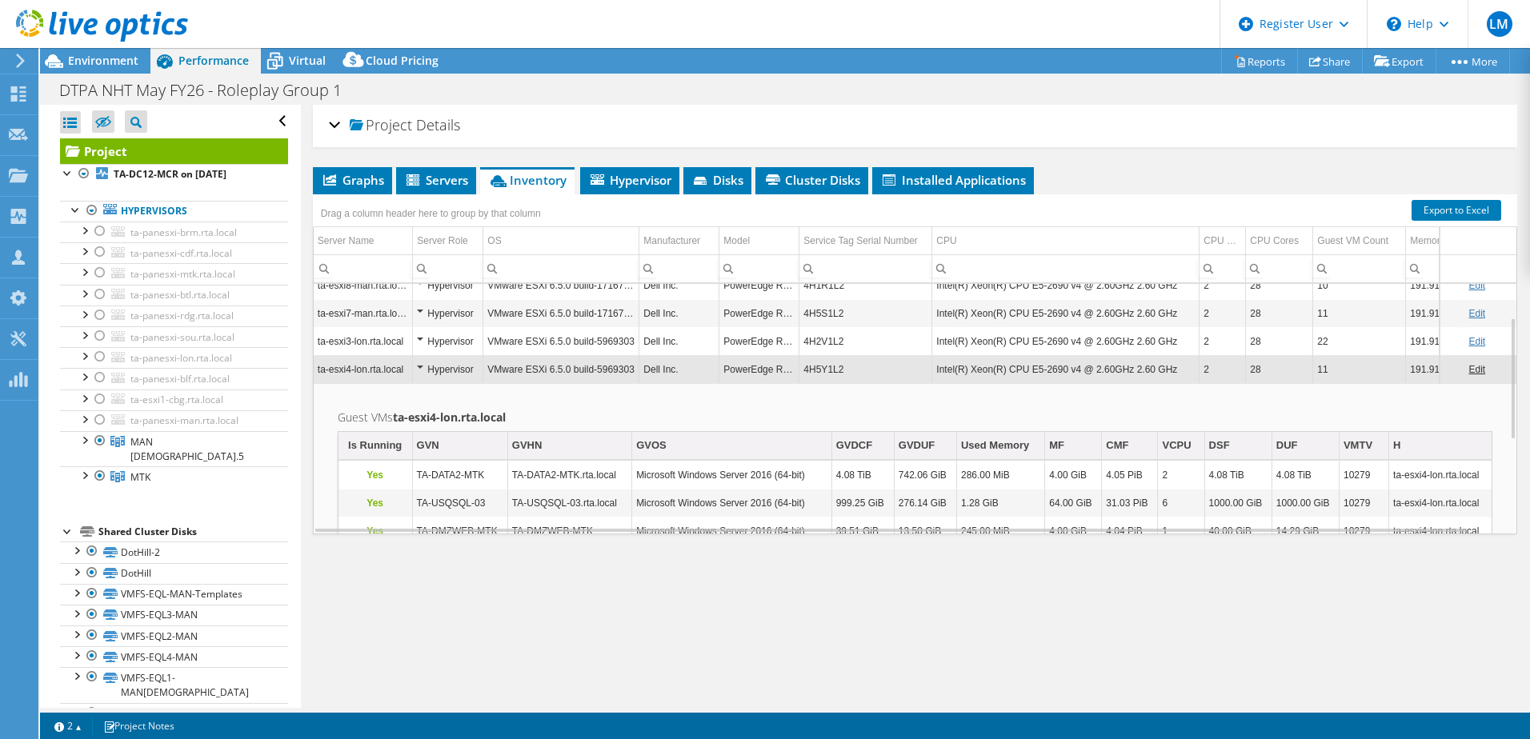
click at [844, 369] on td "4H5Y1L2" at bounding box center [865, 369] width 133 height 28
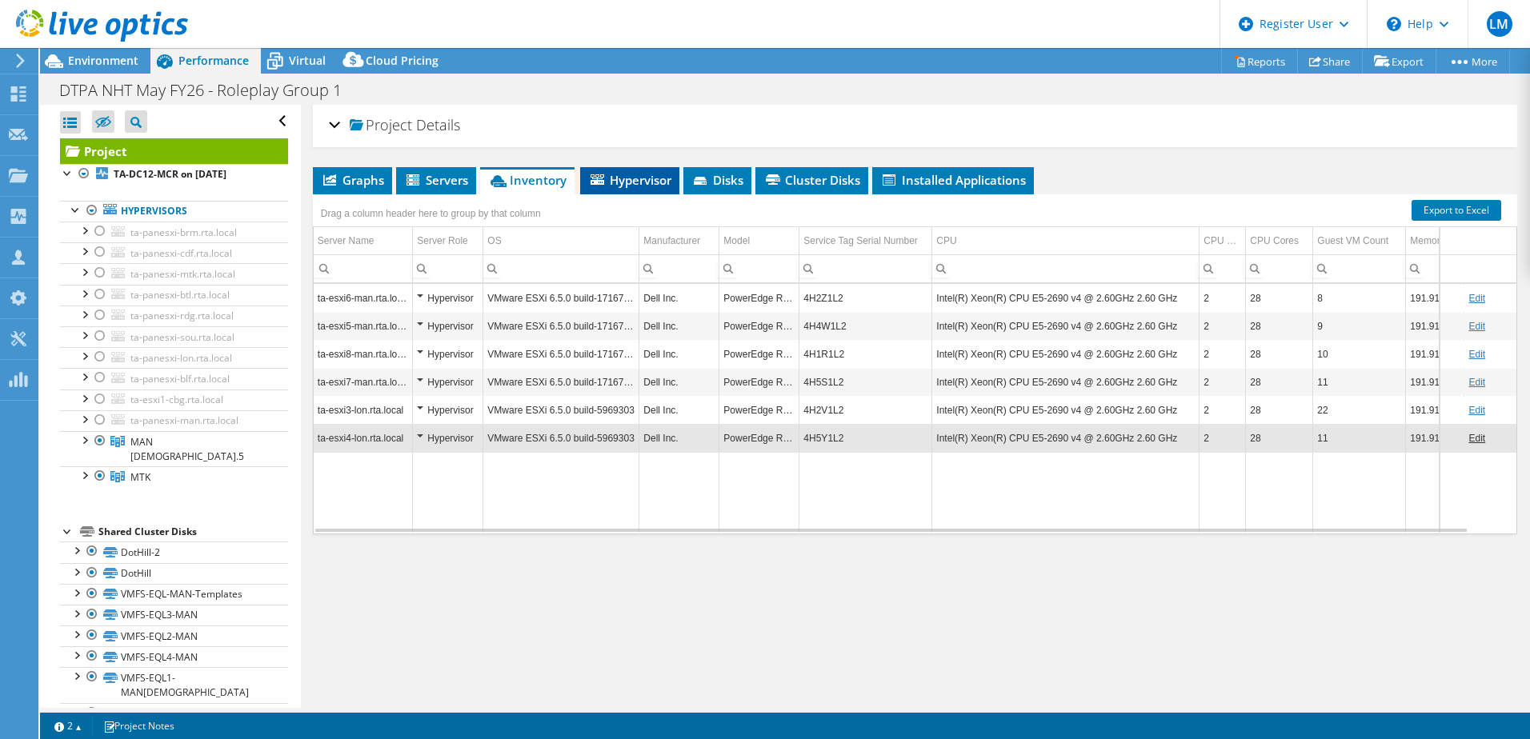
click at [639, 174] on span "Hypervisor" at bounding box center [629, 180] width 83 height 16
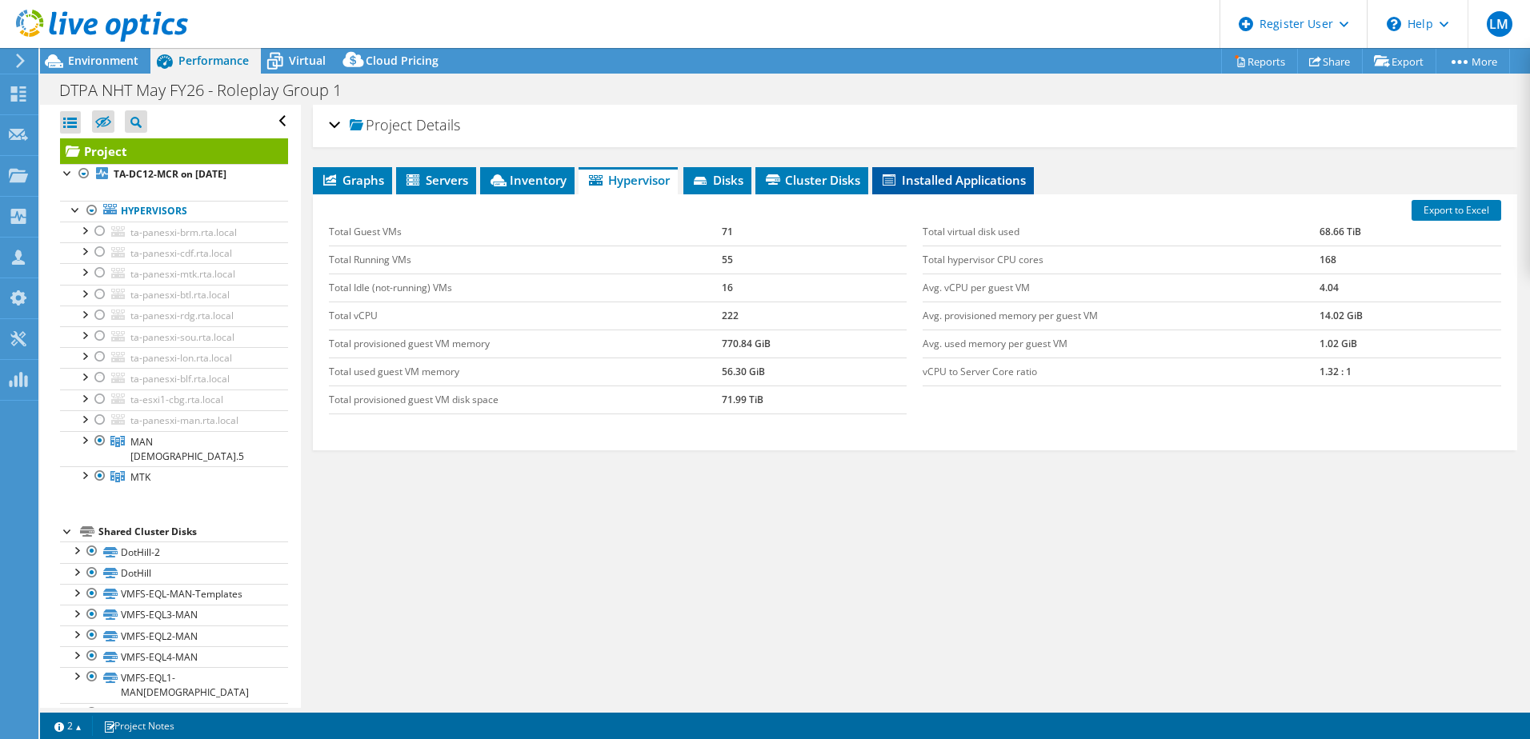
click at [929, 177] on span "Installed Applications" at bounding box center [953, 180] width 146 height 16
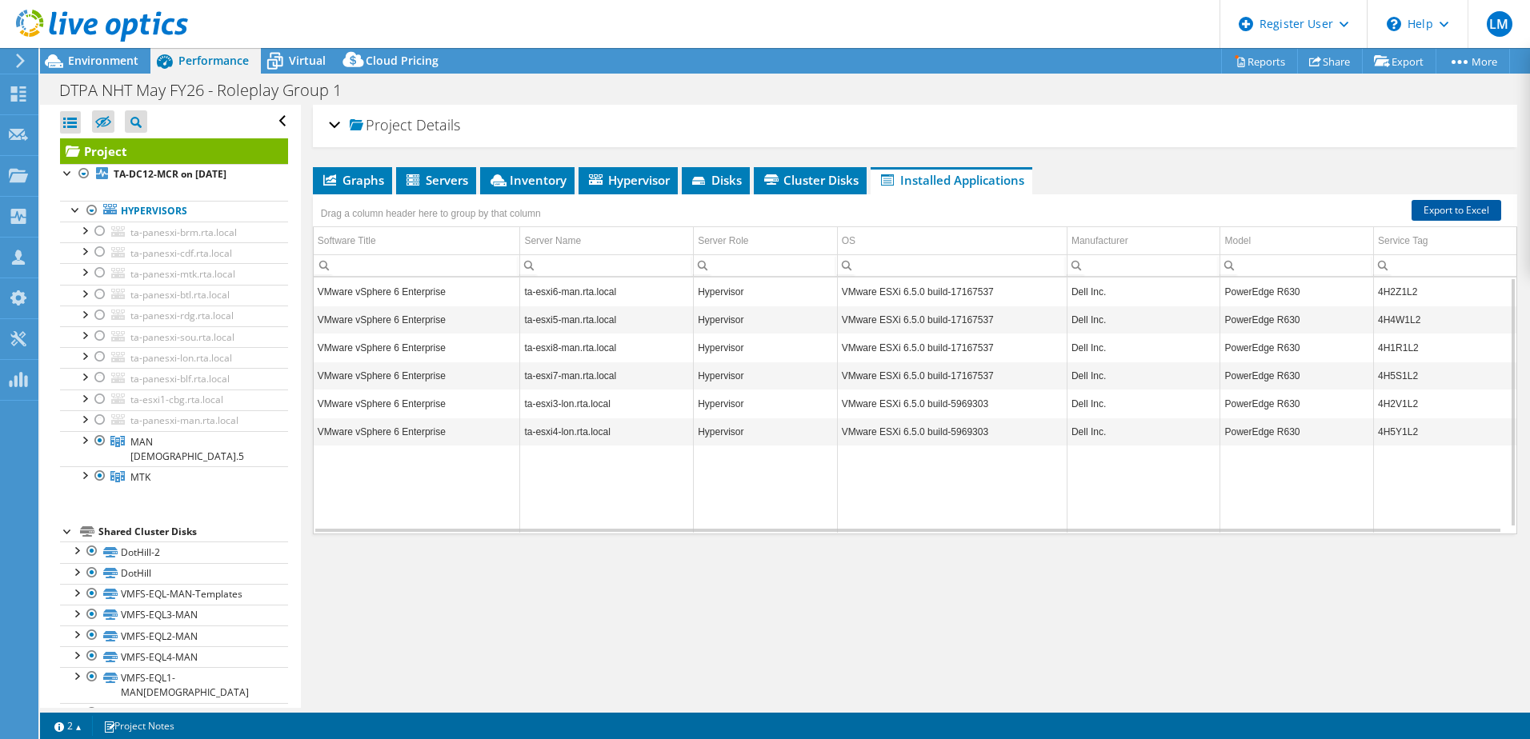
click at [1462, 210] on link "Export to Excel" at bounding box center [1456, 210] width 90 height 21
drag, startPoint x: 547, startPoint y: 565, endPoint x: 540, endPoint y: 549, distance: 17.5
click at [547, 565] on div "Graphs Servers Inventory Hypervisor Disks Cluster Disks Installed Applications …" at bounding box center [915, 367] width 1204 height 400
drag, startPoint x: 461, startPoint y: 296, endPoint x: 303, endPoint y: 298, distance: 157.6
click at [303, 298] on div "Project Details Prepared for: [PERSON_NAME], [PERSON_NAME][EMAIL_ADDRESS][PERSO…" at bounding box center [915, 406] width 1228 height 603
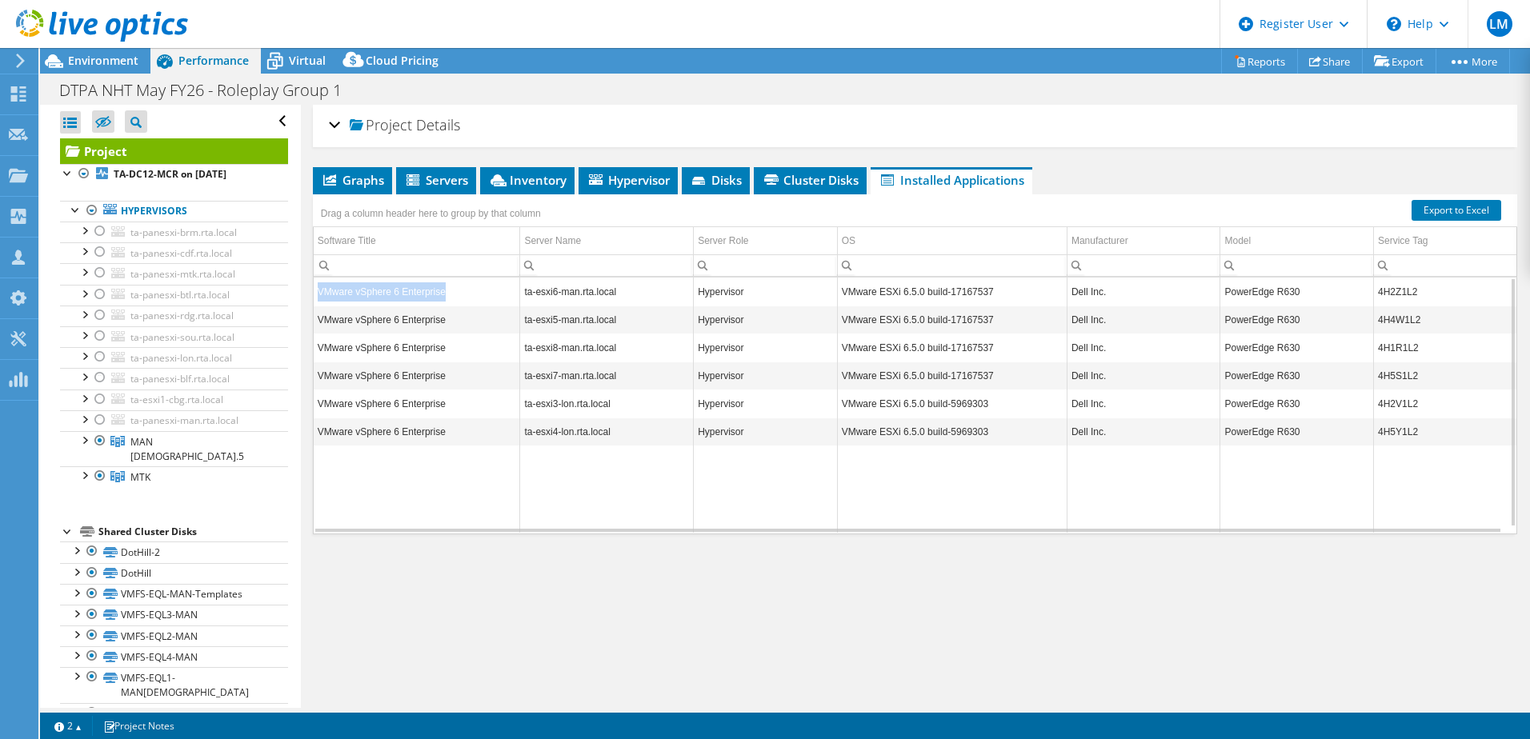
copy table "VMware vSphere 6 Enterprise"
drag, startPoint x: 838, startPoint y: 176, endPoint x: 842, endPoint y: 166, distance: 11.5
click at [838, 176] on span "Cluster Disks" at bounding box center [810, 180] width 97 height 16
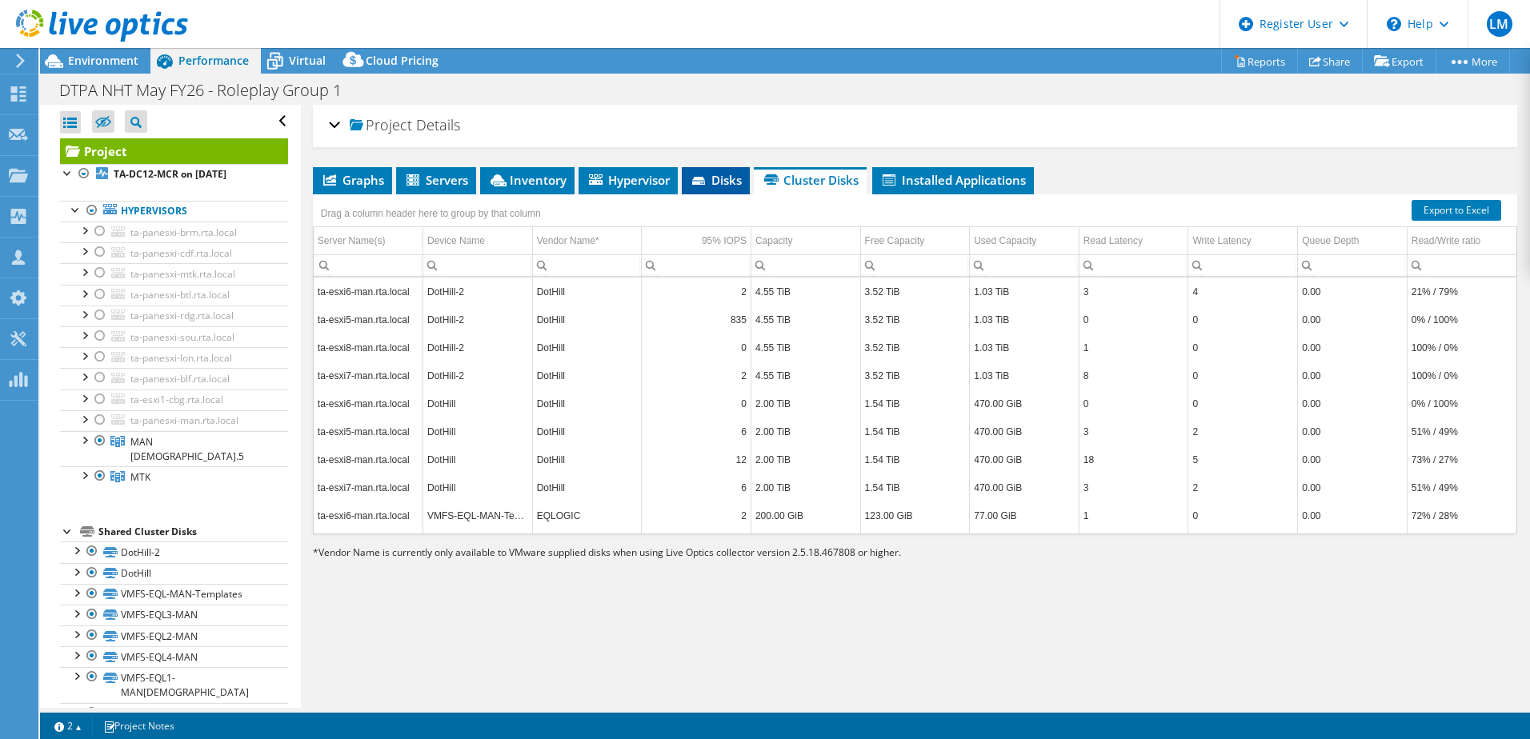
click at [702, 180] on icon at bounding box center [698, 181] width 13 height 8
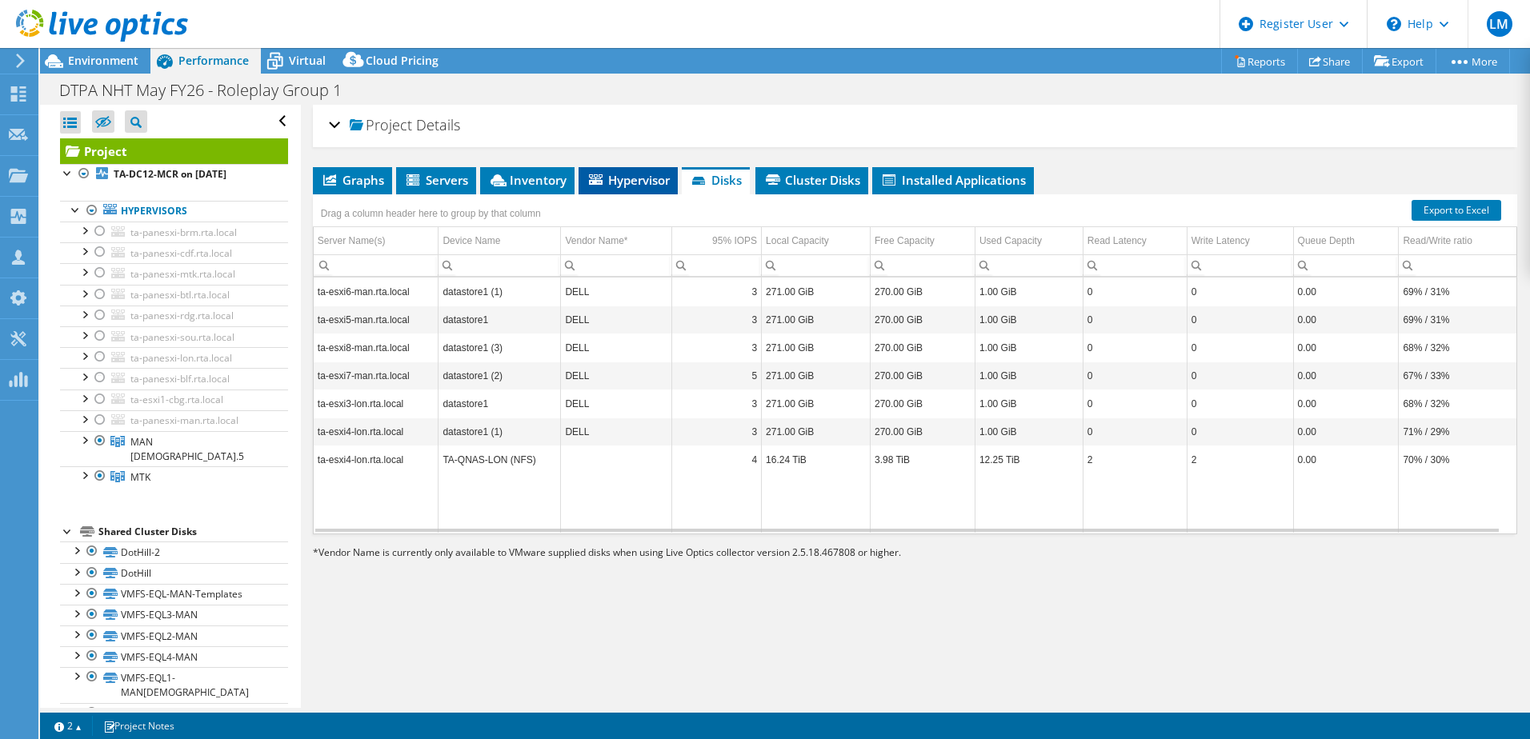
click at [623, 178] on span "Hypervisor" at bounding box center [627, 180] width 83 height 16
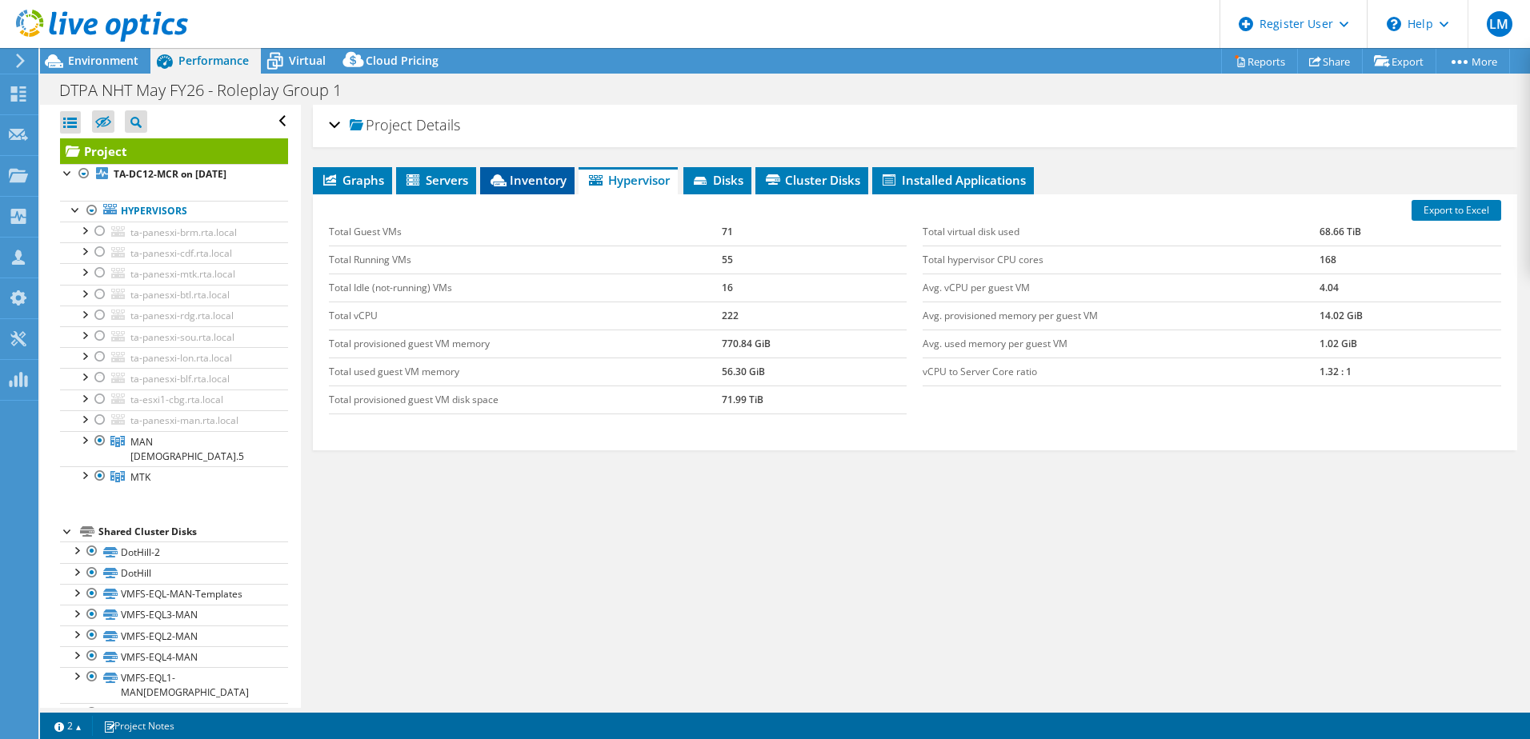
click at [526, 182] on span "Inventory" at bounding box center [527, 180] width 78 height 16
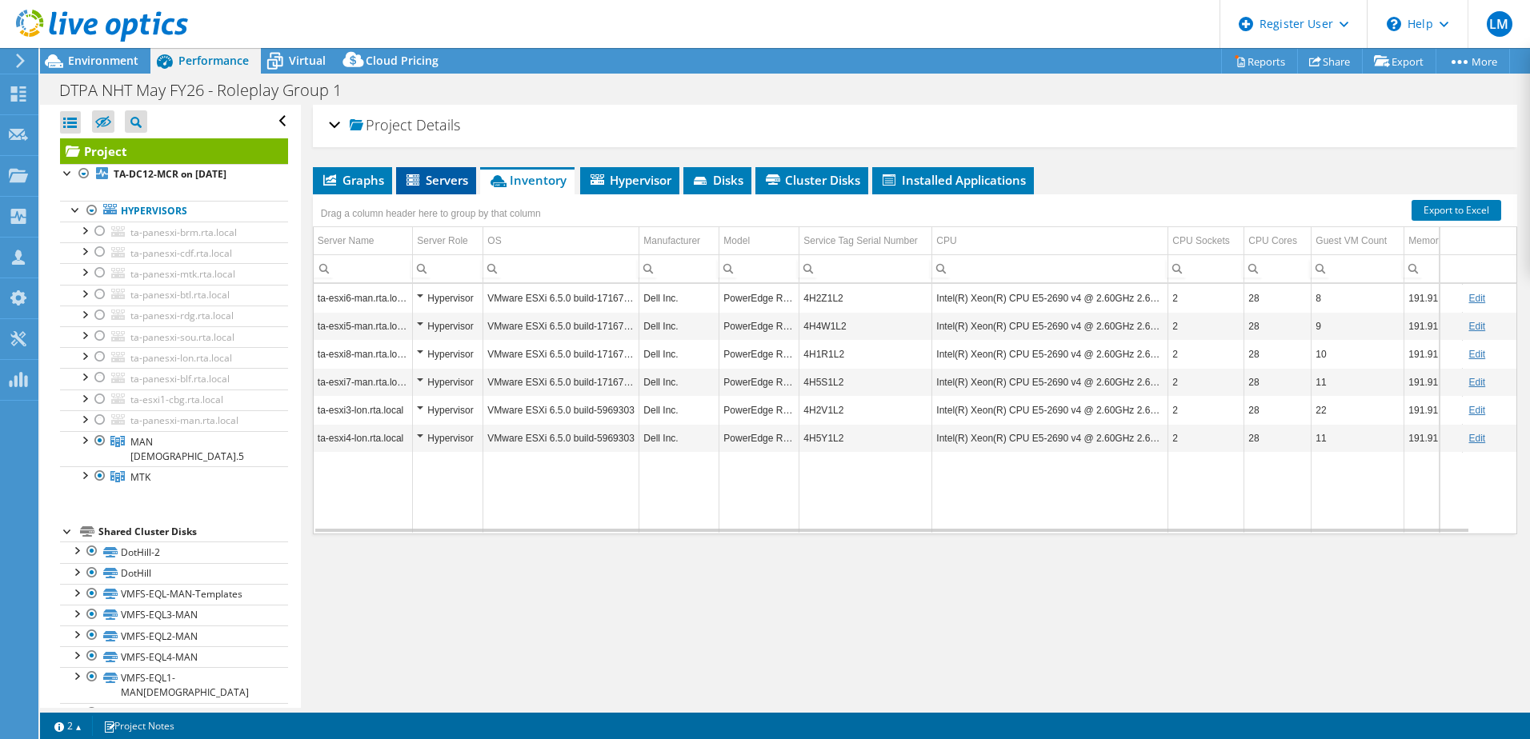
click at [446, 174] on span "Servers" at bounding box center [436, 180] width 64 height 16
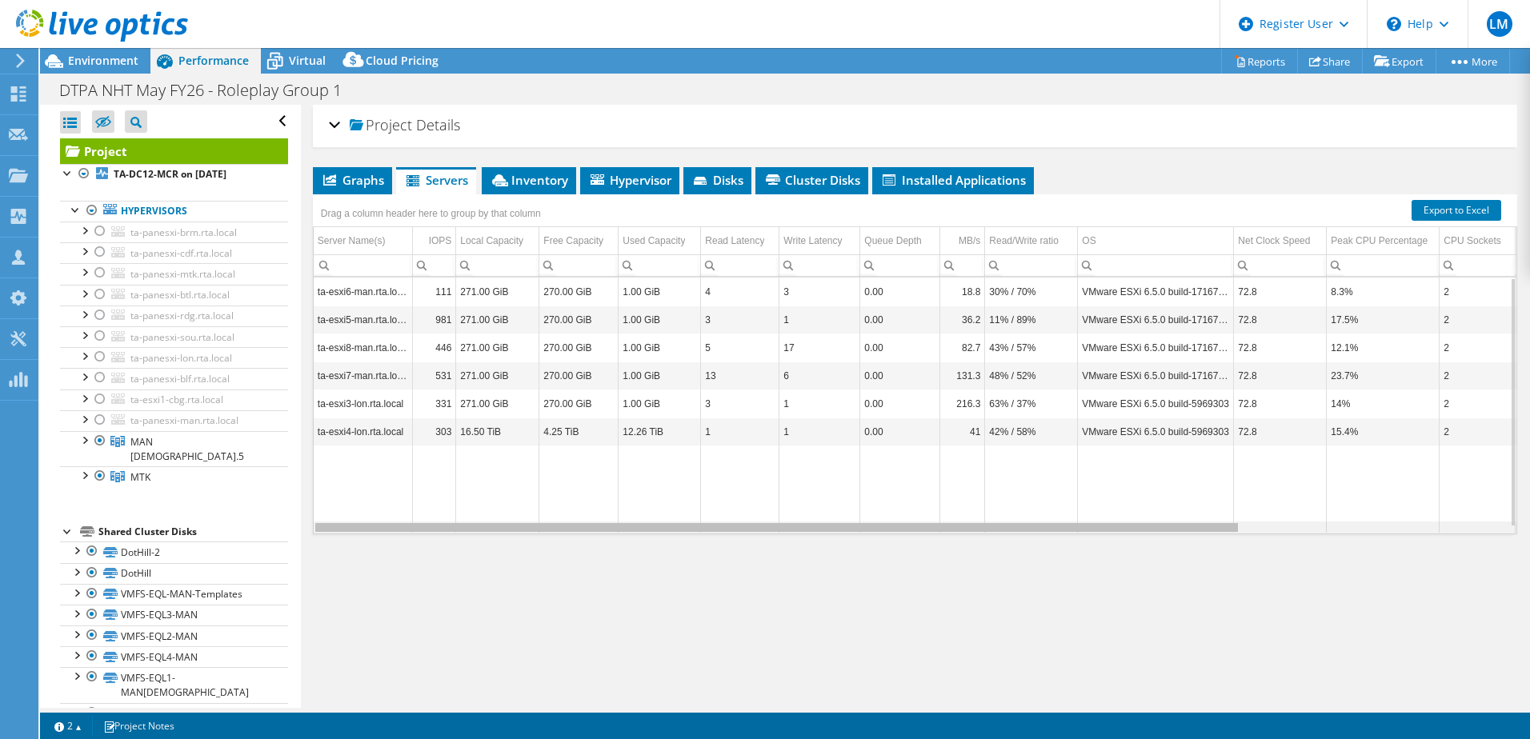
drag, startPoint x: 885, startPoint y: 528, endPoint x: 566, endPoint y: 529, distance: 319.2
click at [566, 529] on body "LM Dell User [PERSON_NAME] [PERSON_NAME][EMAIL_ADDRESS][PERSON_NAME][DOMAIN_NAM…" at bounding box center [765, 369] width 1530 height 739
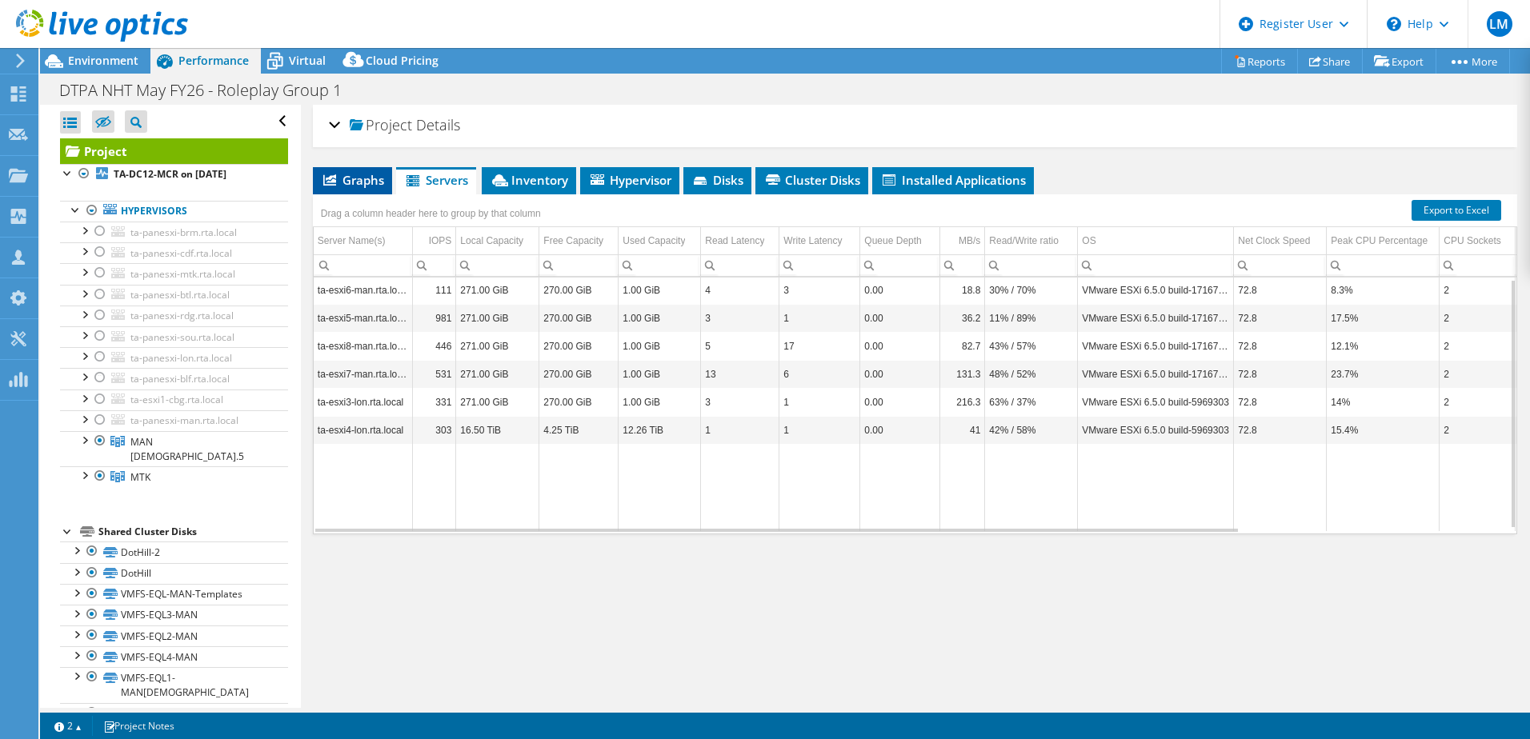
click at [363, 189] on li "Graphs" at bounding box center [352, 180] width 79 height 27
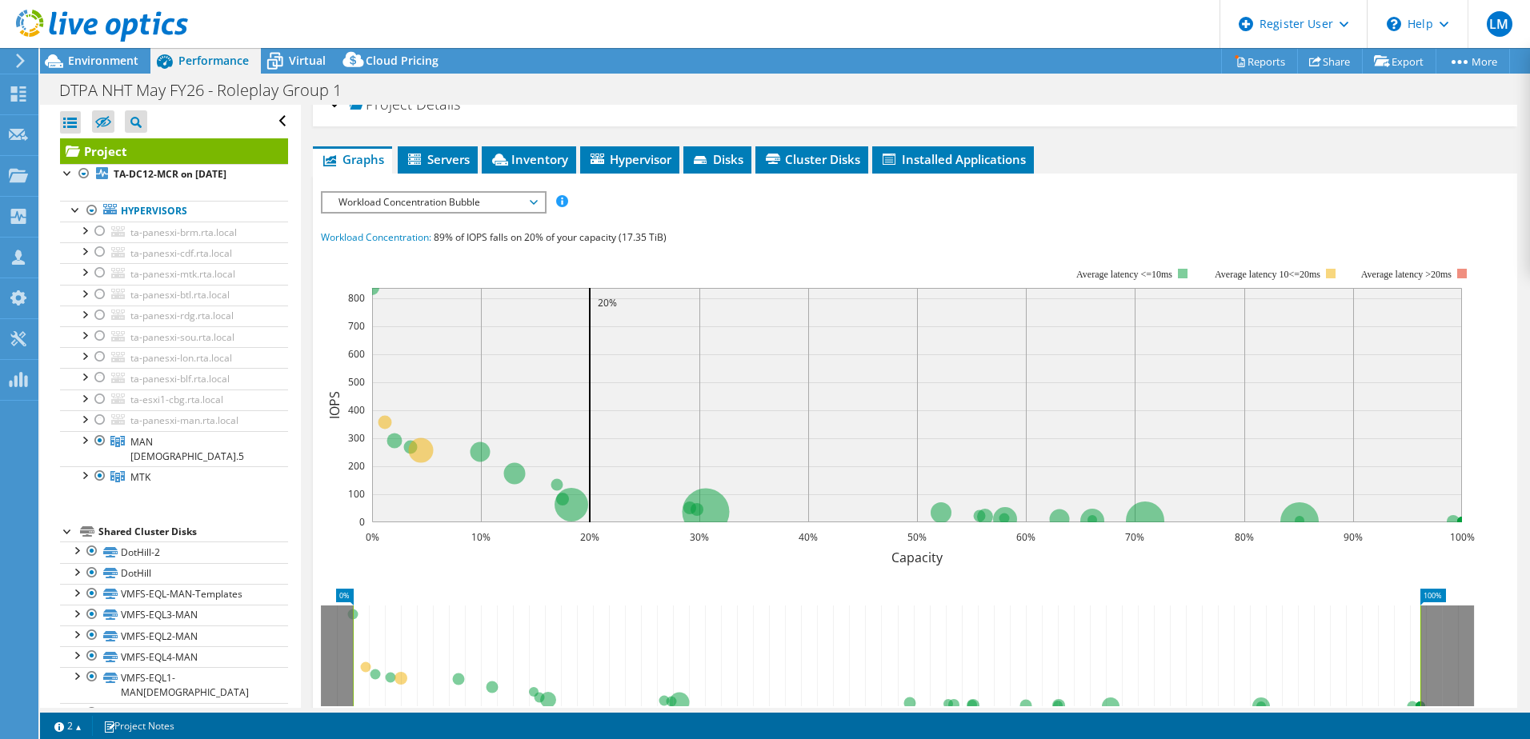
scroll to position [0, 0]
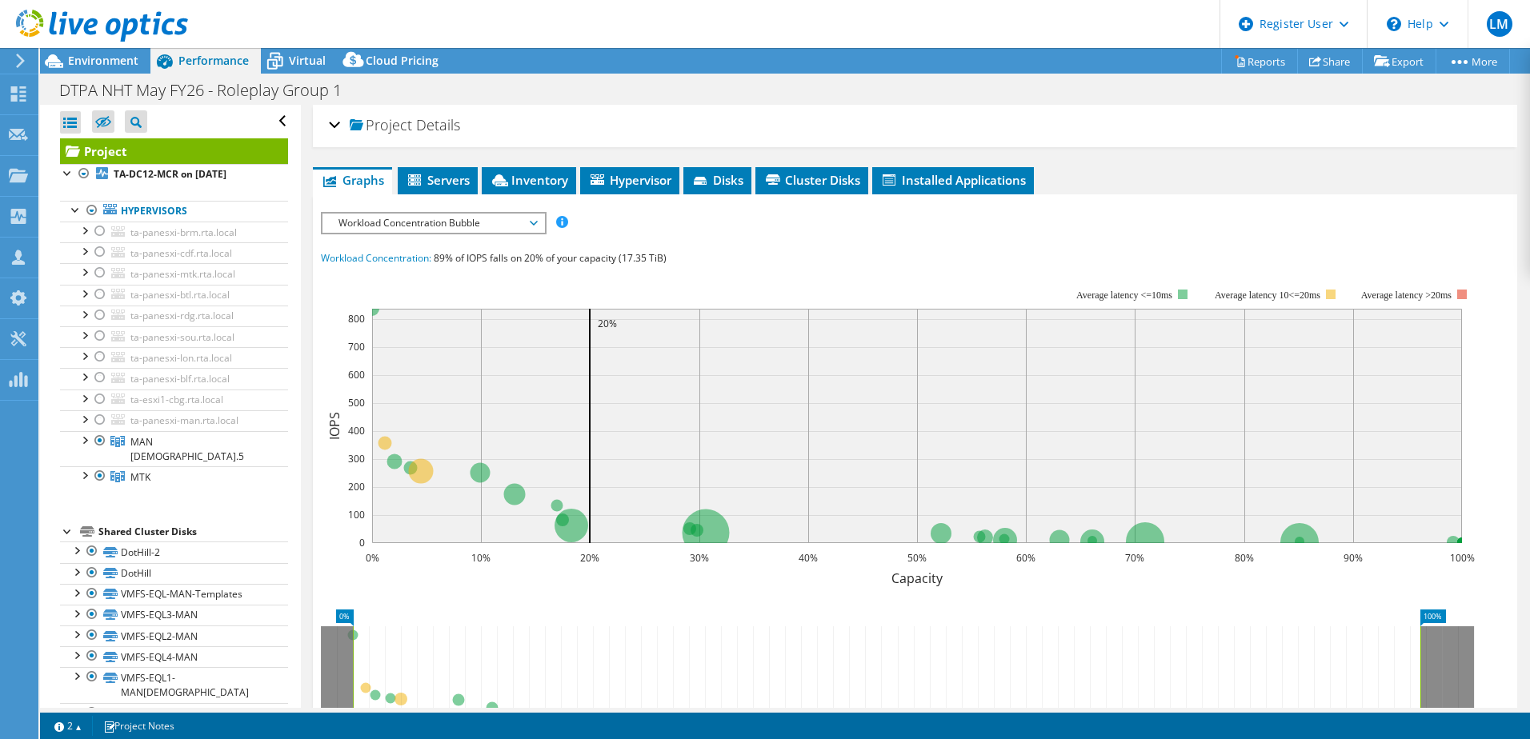
click at [337, 126] on div "Project Details" at bounding box center [915, 126] width 1172 height 34
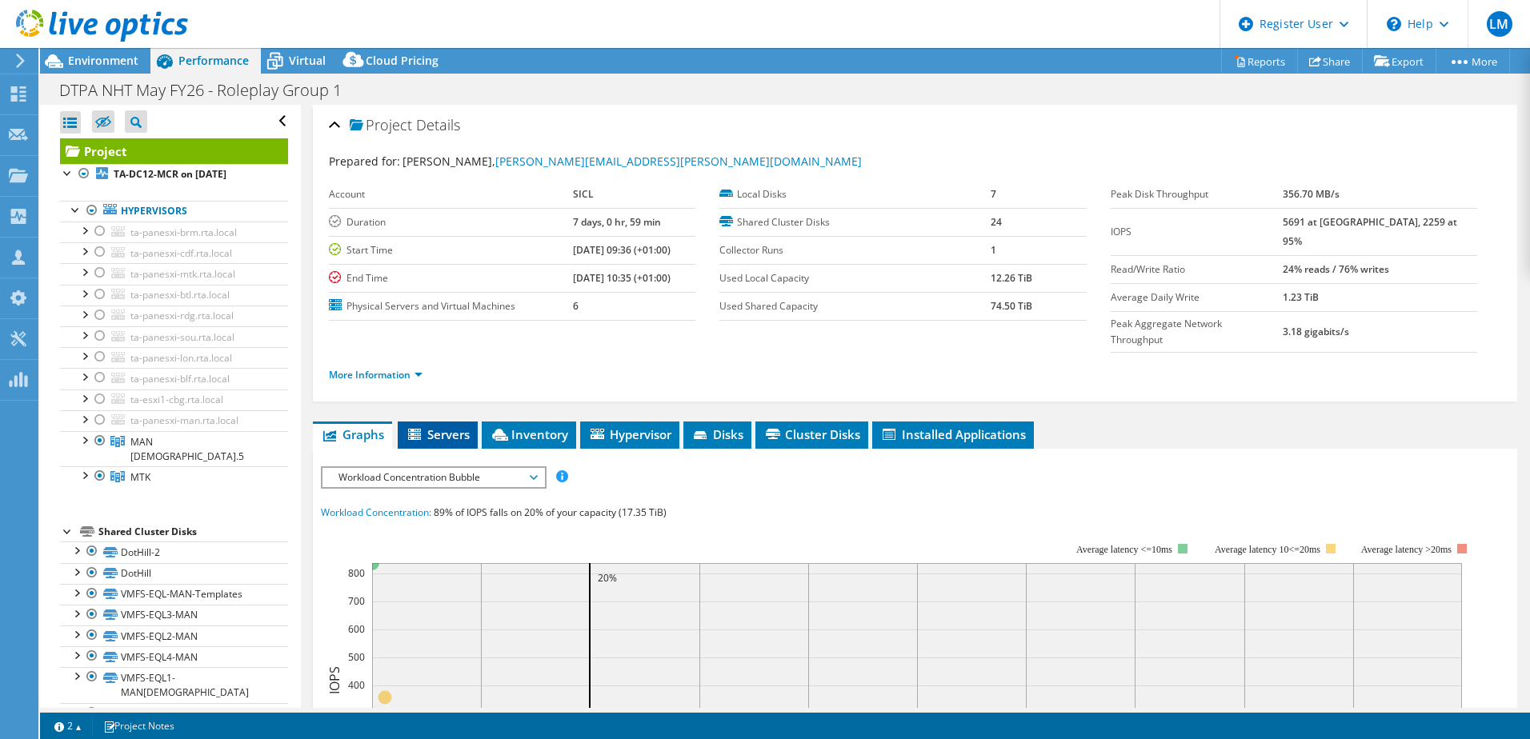
click at [405, 422] on li "Servers" at bounding box center [438, 435] width 80 height 27
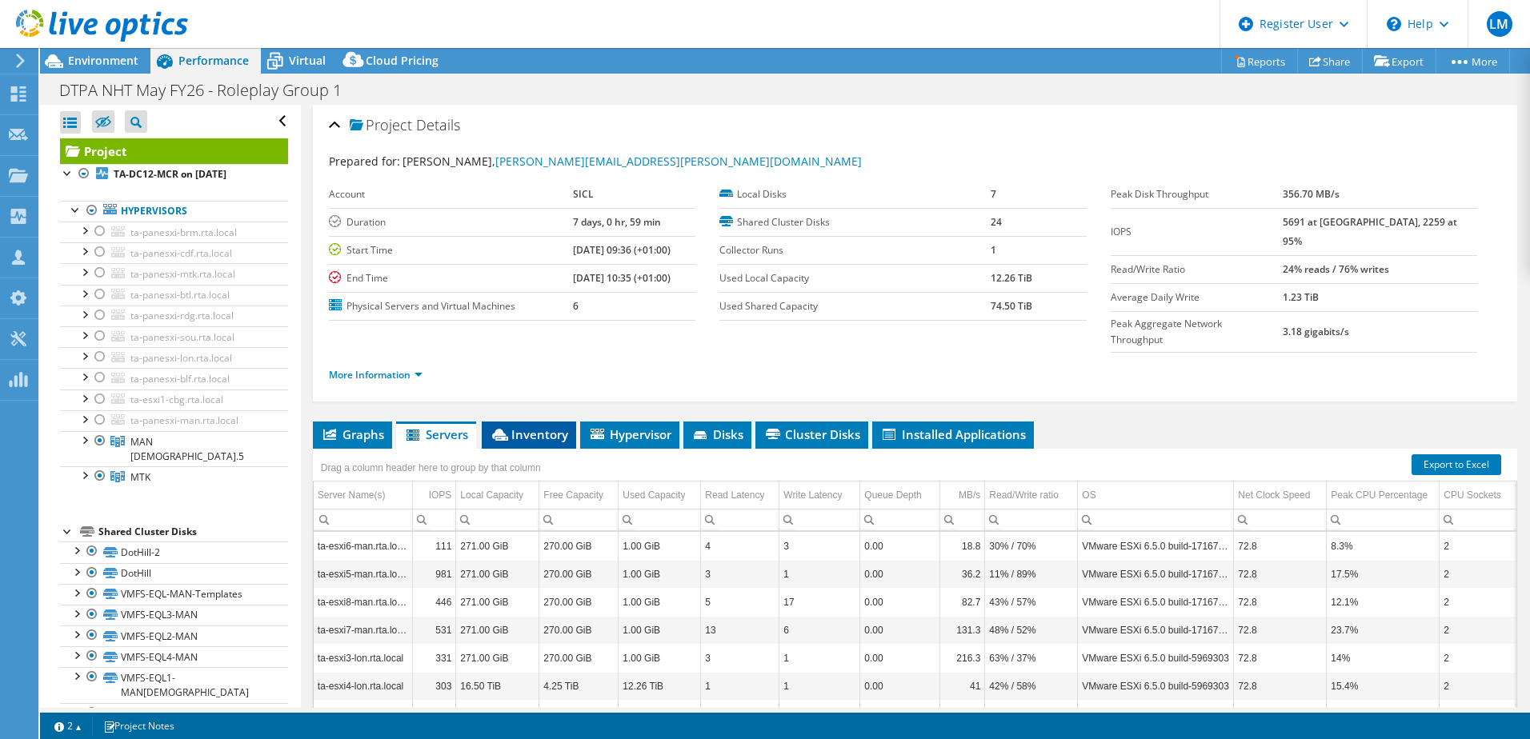
click at [545, 426] on span "Inventory" at bounding box center [529, 434] width 78 height 16
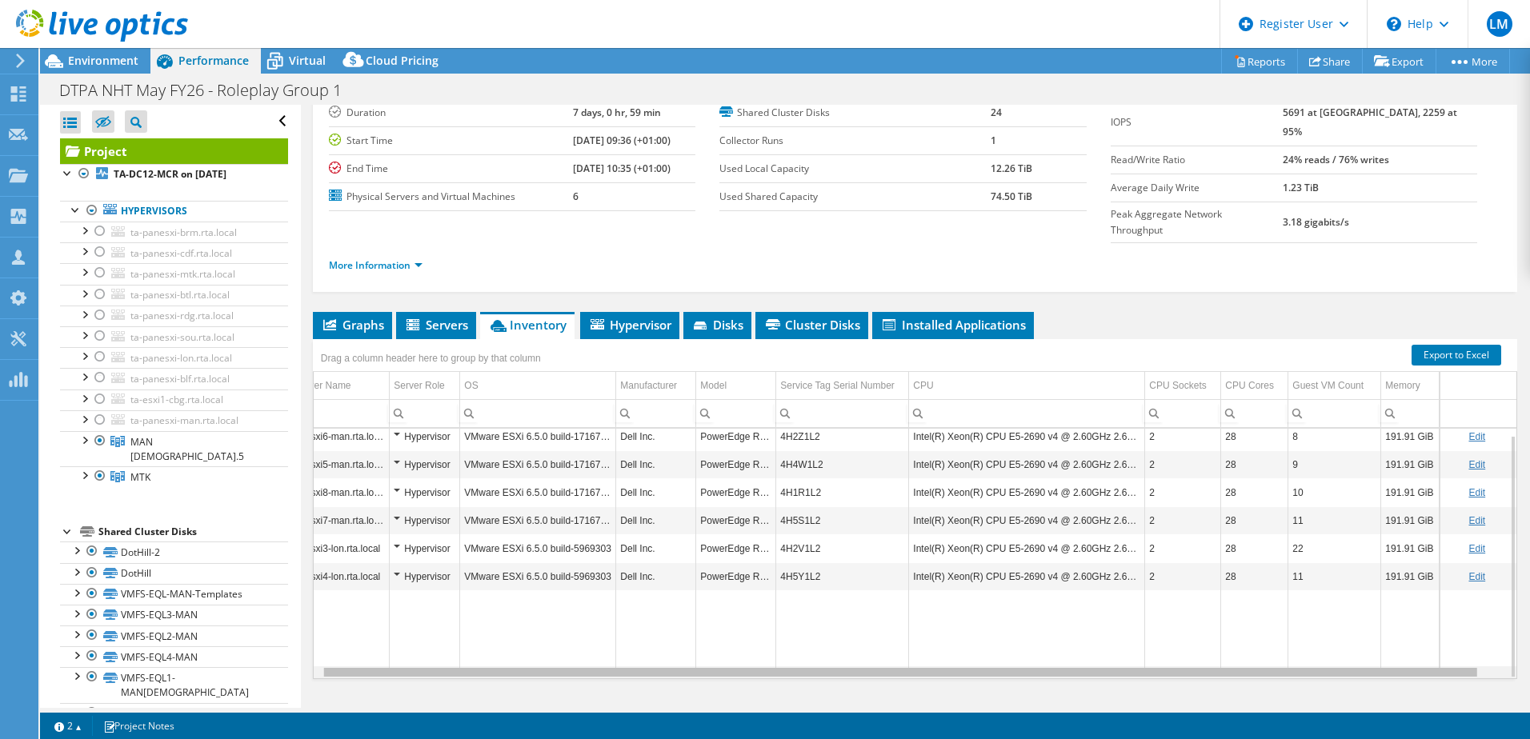
scroll to position [0, 35]
drag, startPoint x: 1050, startPoint y: 645, endPoint x: 1190, endPoint y: 641, distance: 140.9
click at [1190, 641] on body "LM Dell User [PERSON_NAME] [PERSON_NAME][EMAIL_ADDRESS][PERSON_NAME][DOMAIN_NAM…" at bounding box center [765, 369] width 1530 height 739
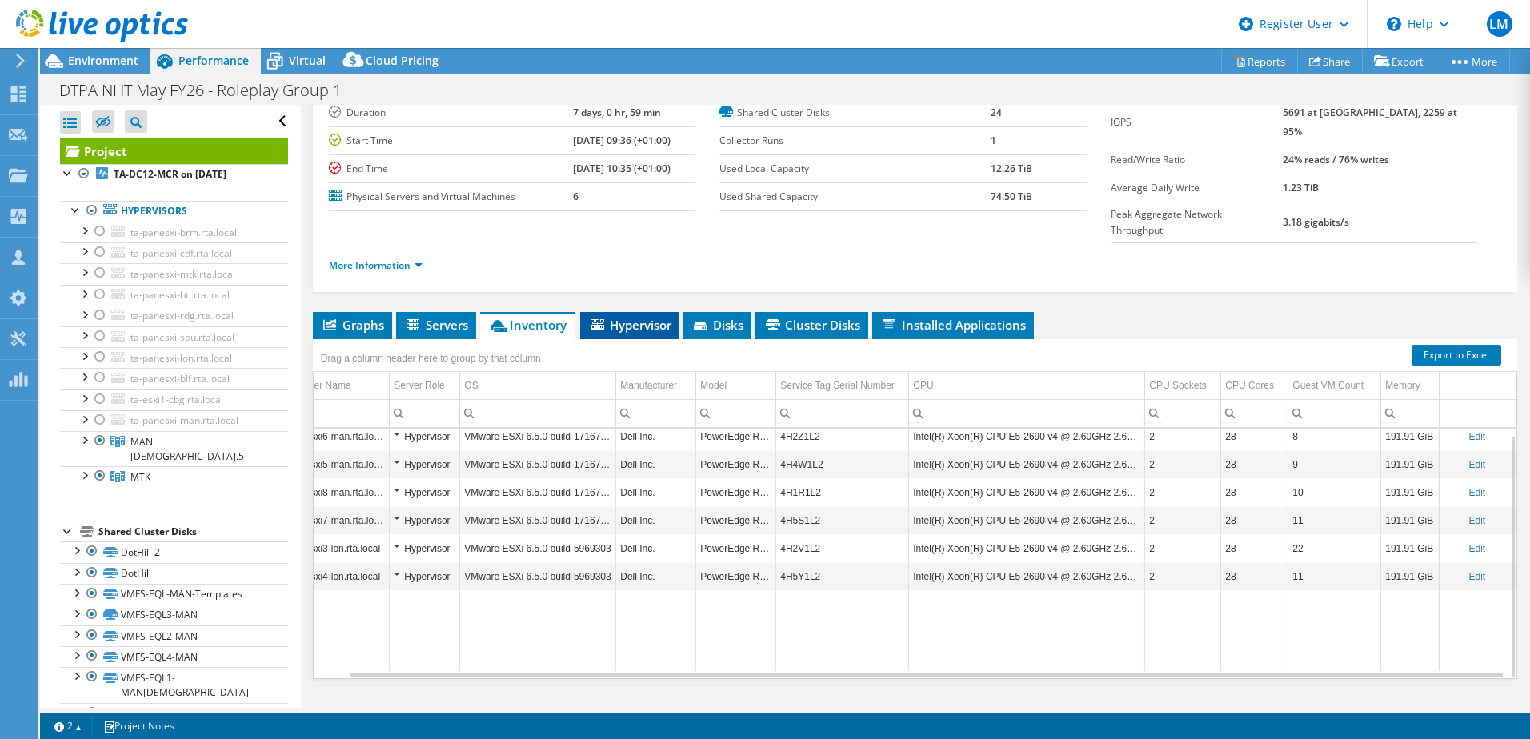
click at [630, 312] on li "Hypervisor" at bounding box center [629, 325] width 99 height 27
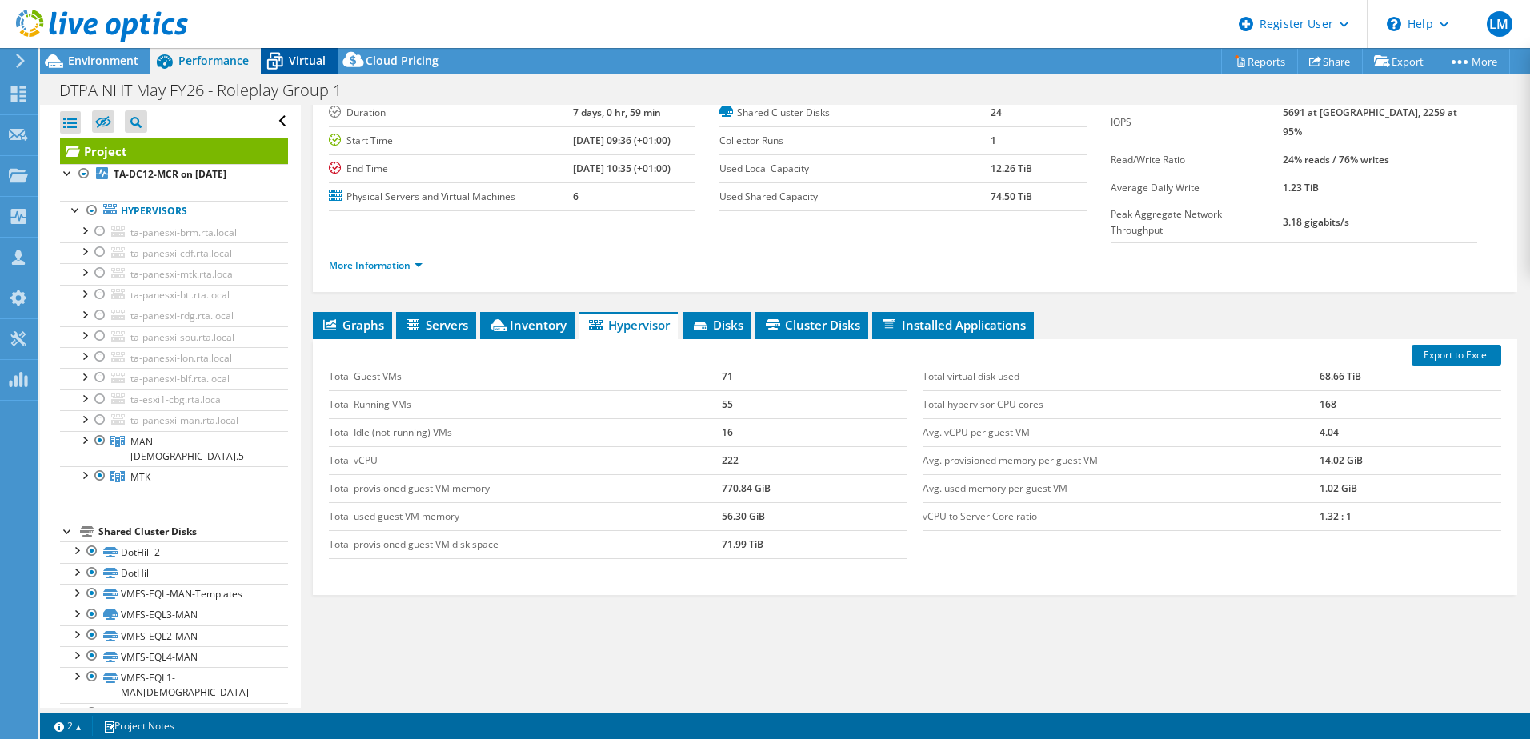
click at [304, 62] on span "Virtual" at bounding box center [307, 60] width 37 height 15
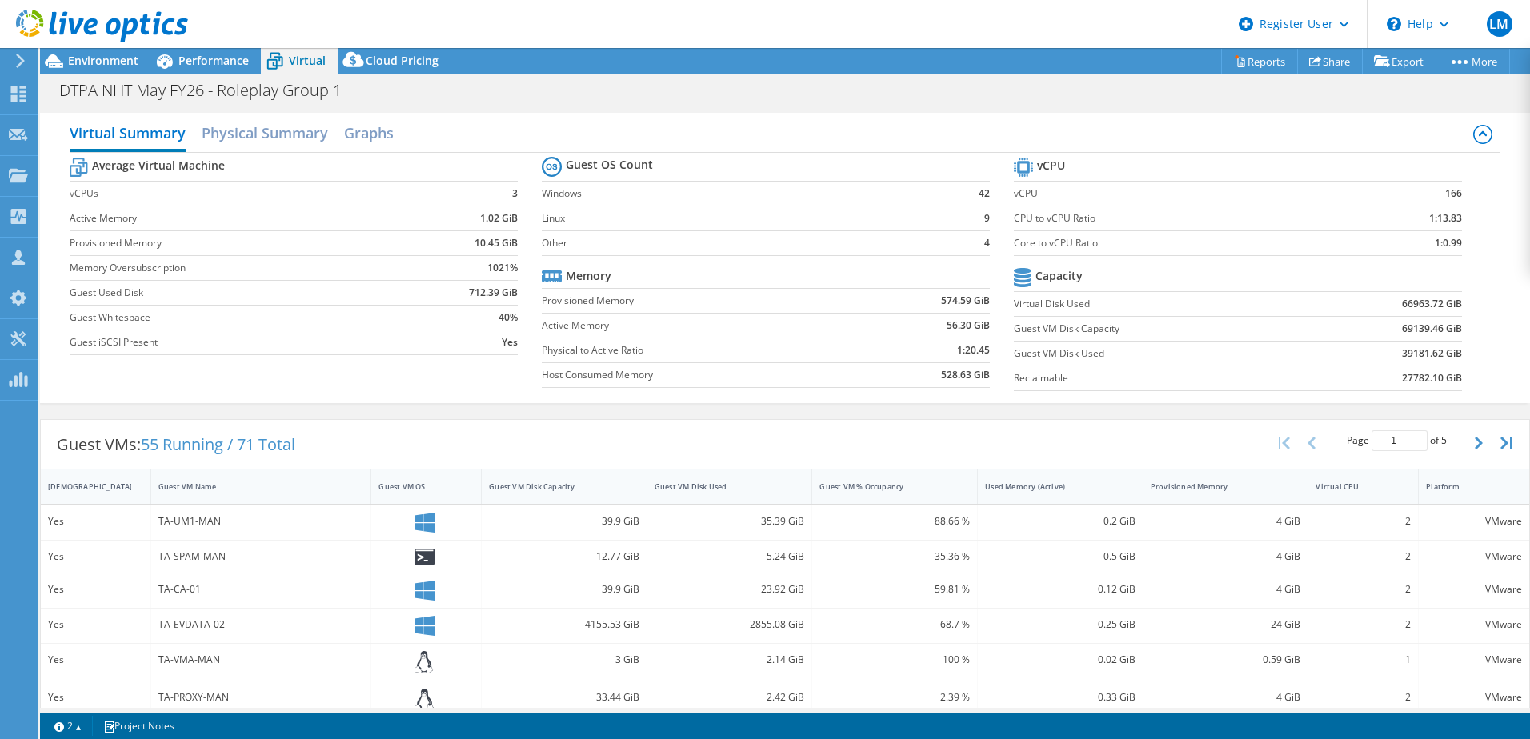
scroll to position [266, 0]
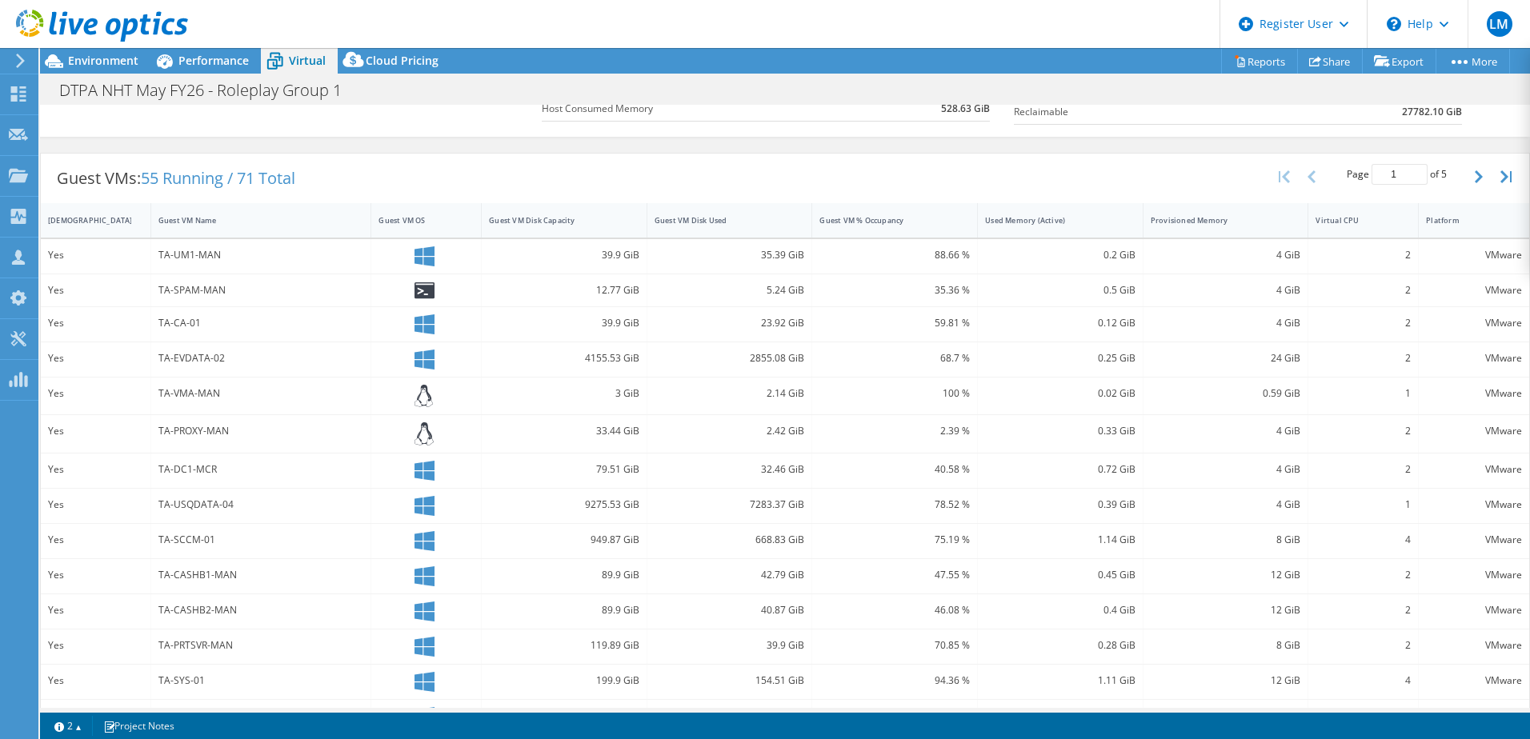
click at [421, 268] on div at bounding box center [426, 256] width 110 height 34
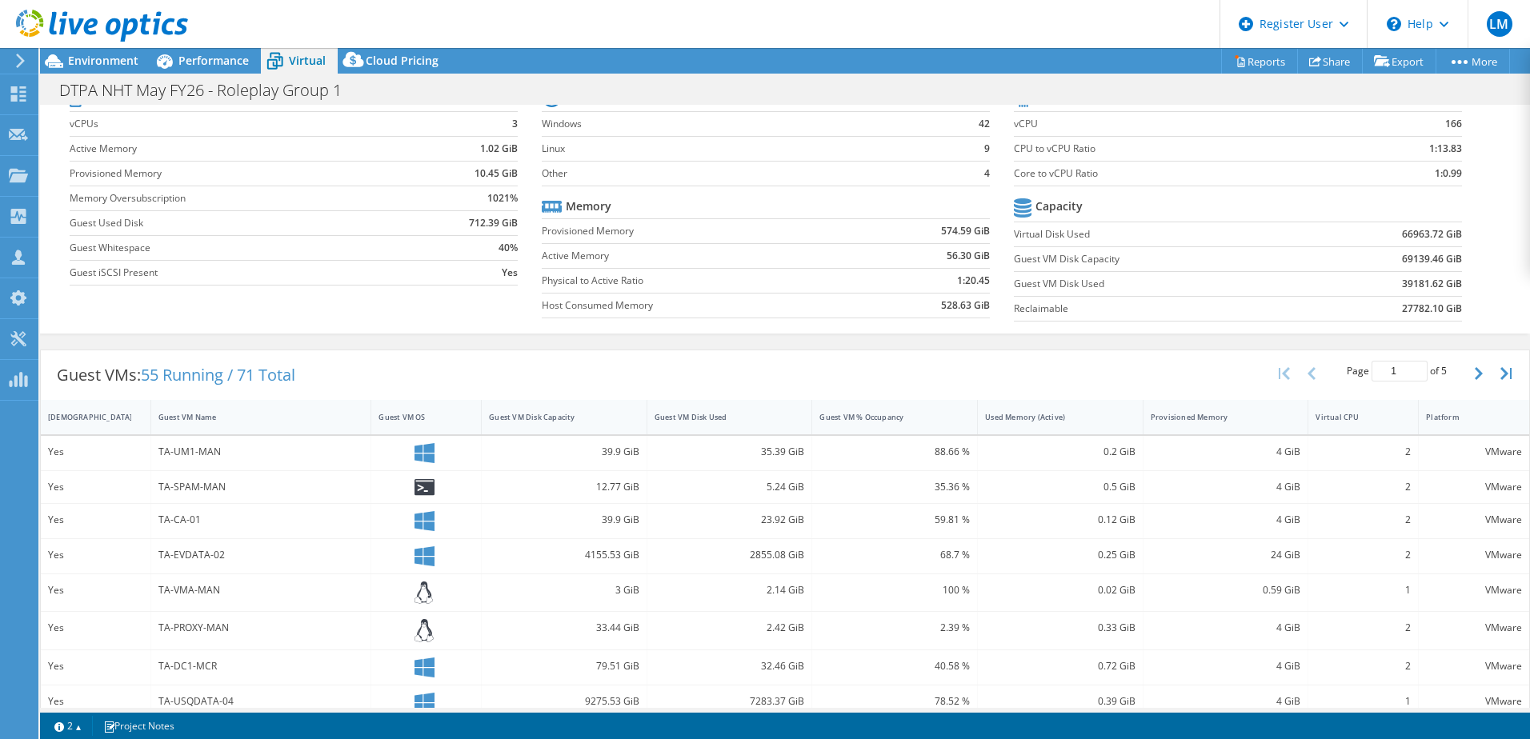
scroll to position [0, 0]
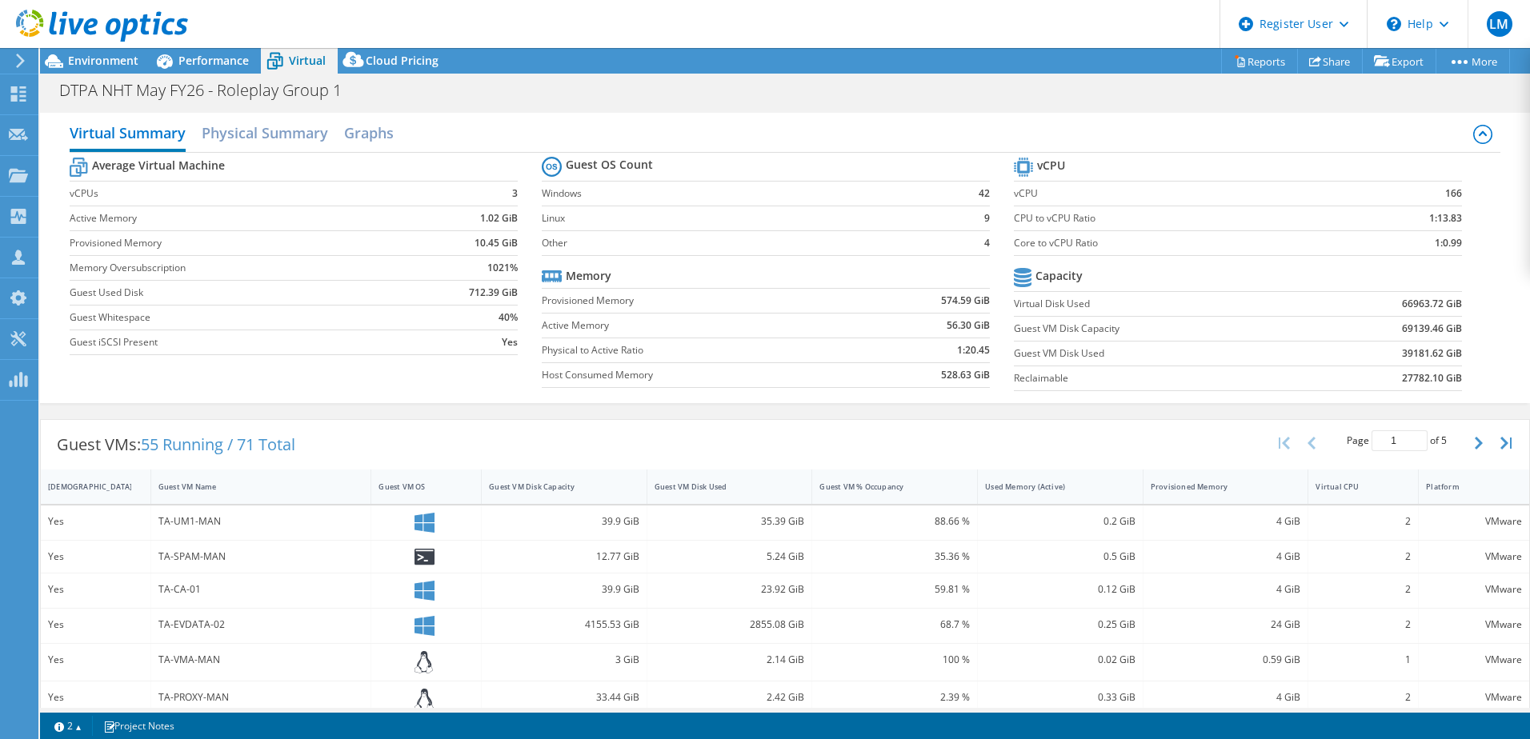
click at [433, 544] on div at bounding box center [426, 557] width 110 height 32
click at [314, 140] on h2 "Physical Summary" at bounding box center [265, 134] width 126 height 35
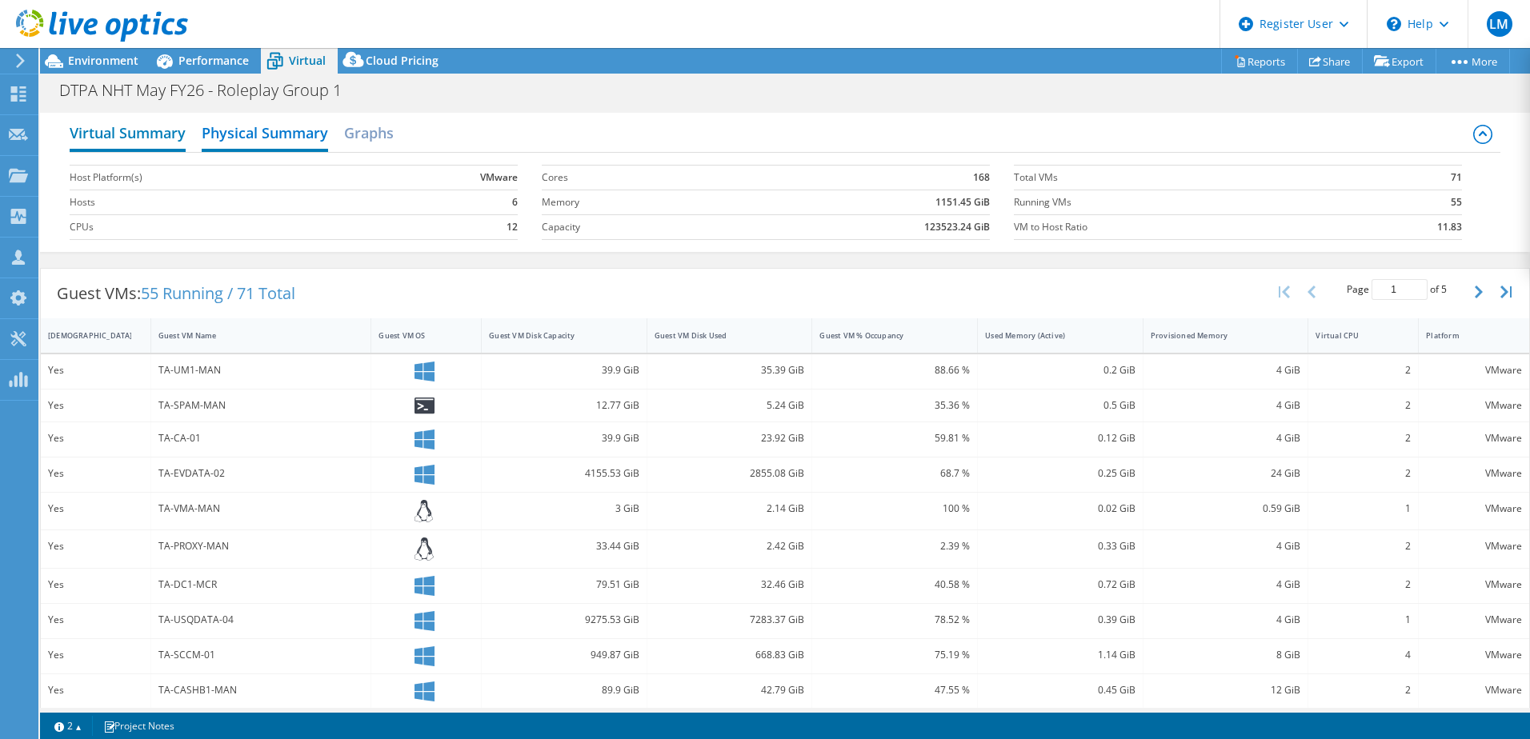
click at [148, 137] on h2 "Virtual Summary" at bounding box center [128, 134] width 116 height 35
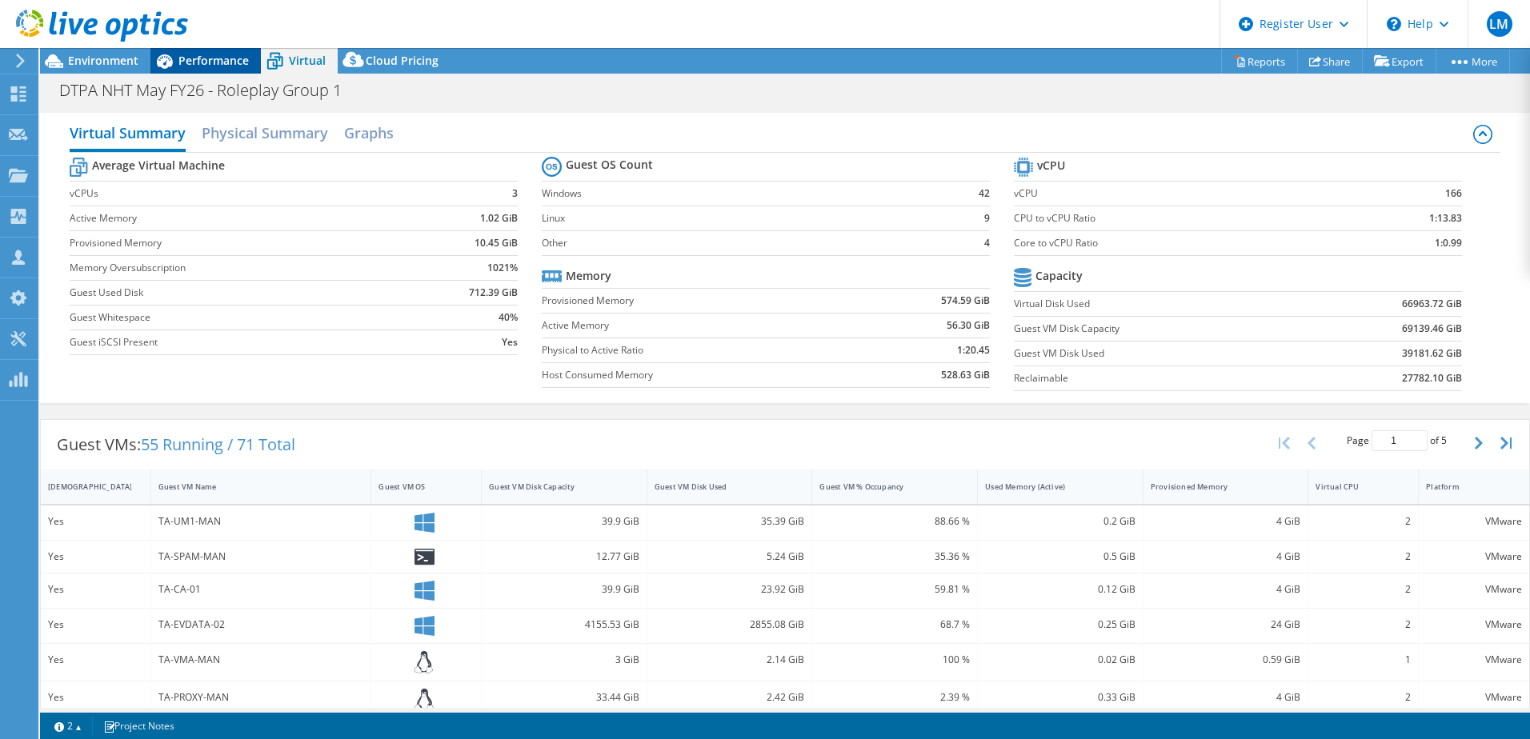
click at [202, 52] on div "Performance" at bounding box center [205, 61] width 110 height 26
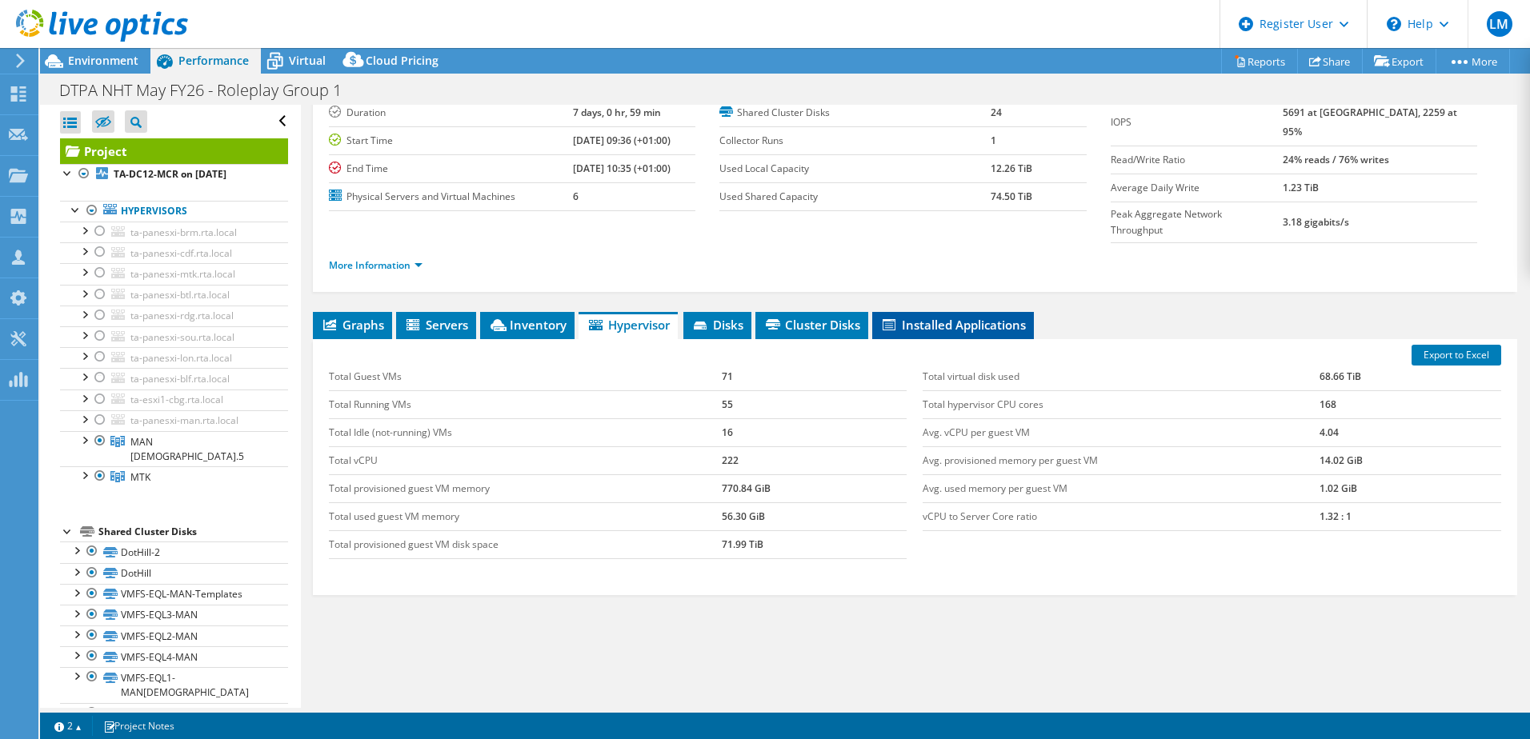
click at [927, 317] on span "Installed Applications" at bounding box center [953, 325] width 146 height 16
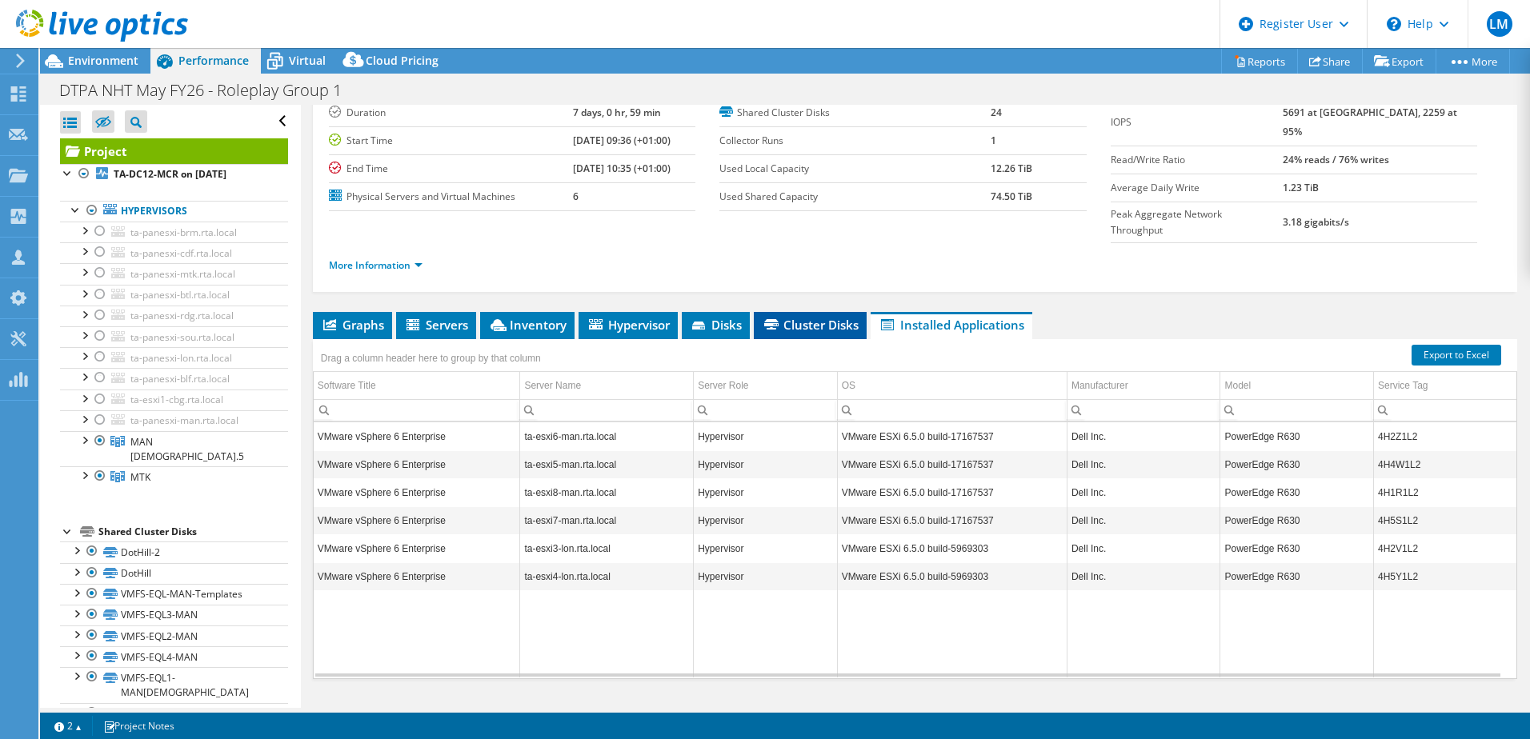
click at [783, 317] on span "Cluster Disks" at bounding box center [810, 325] width 97 height 16
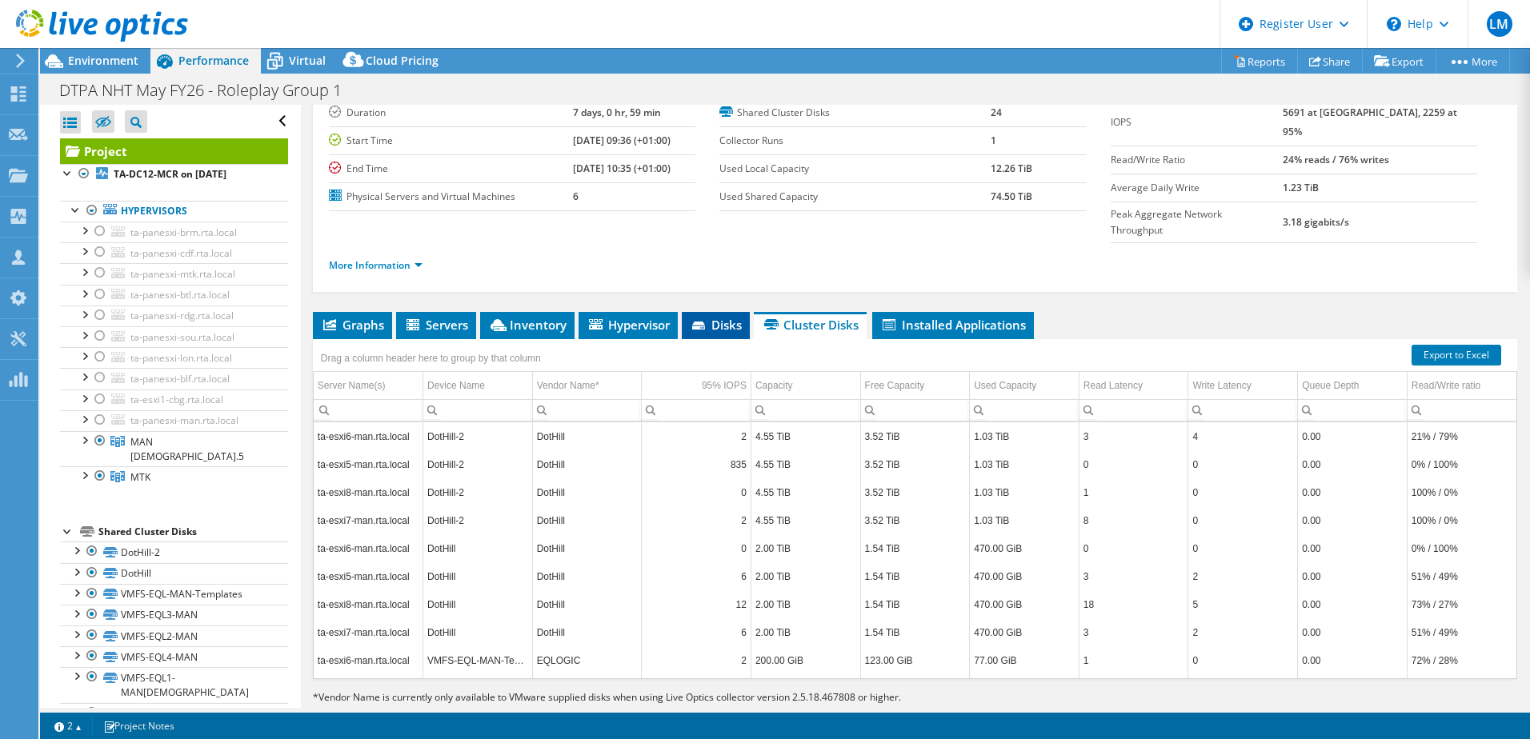
click at [742, 317] on span "Disks" at bounding box center [716, 325] width 52 height 16
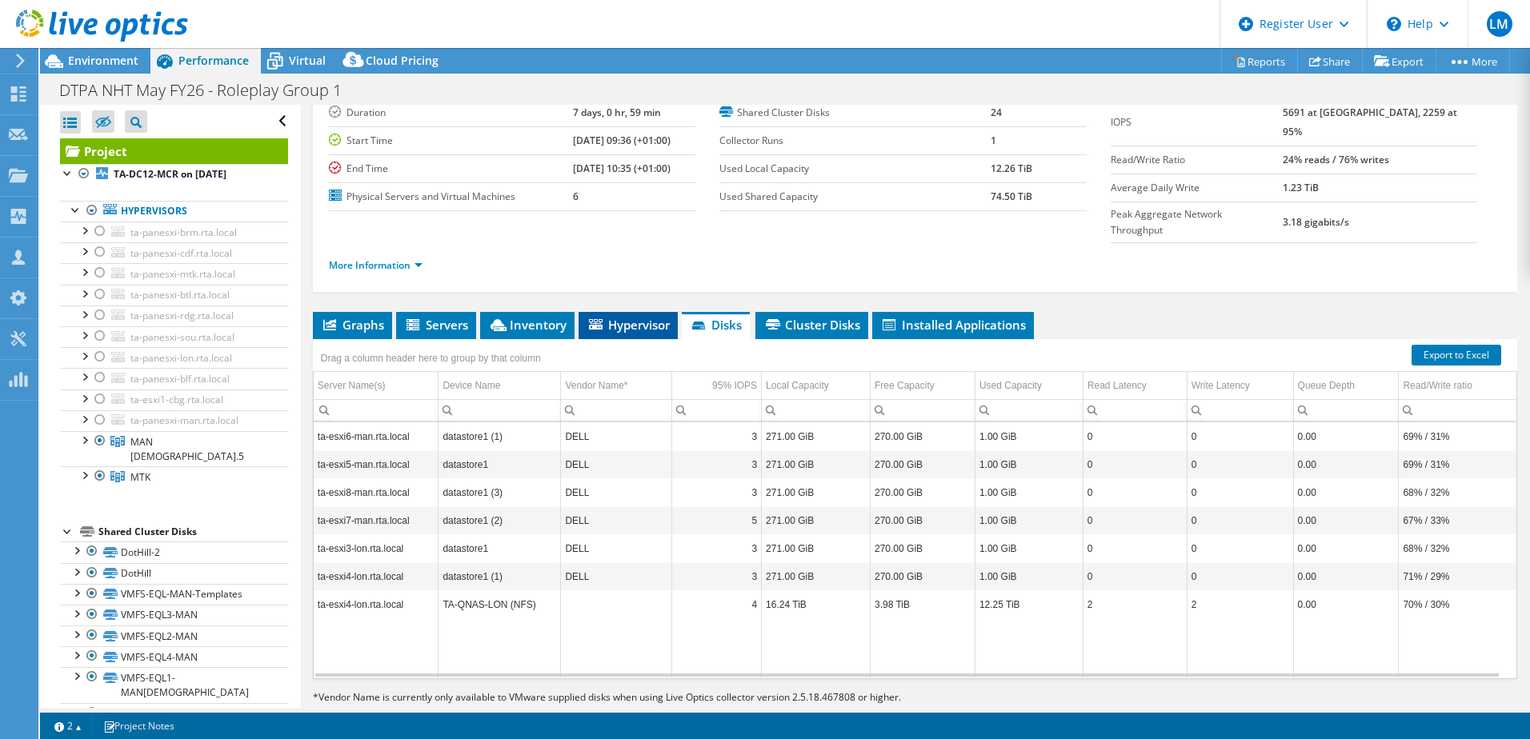
click at [620, 317] on span "Hypervisor" at bounding box center [627, 325] width 83 height 16
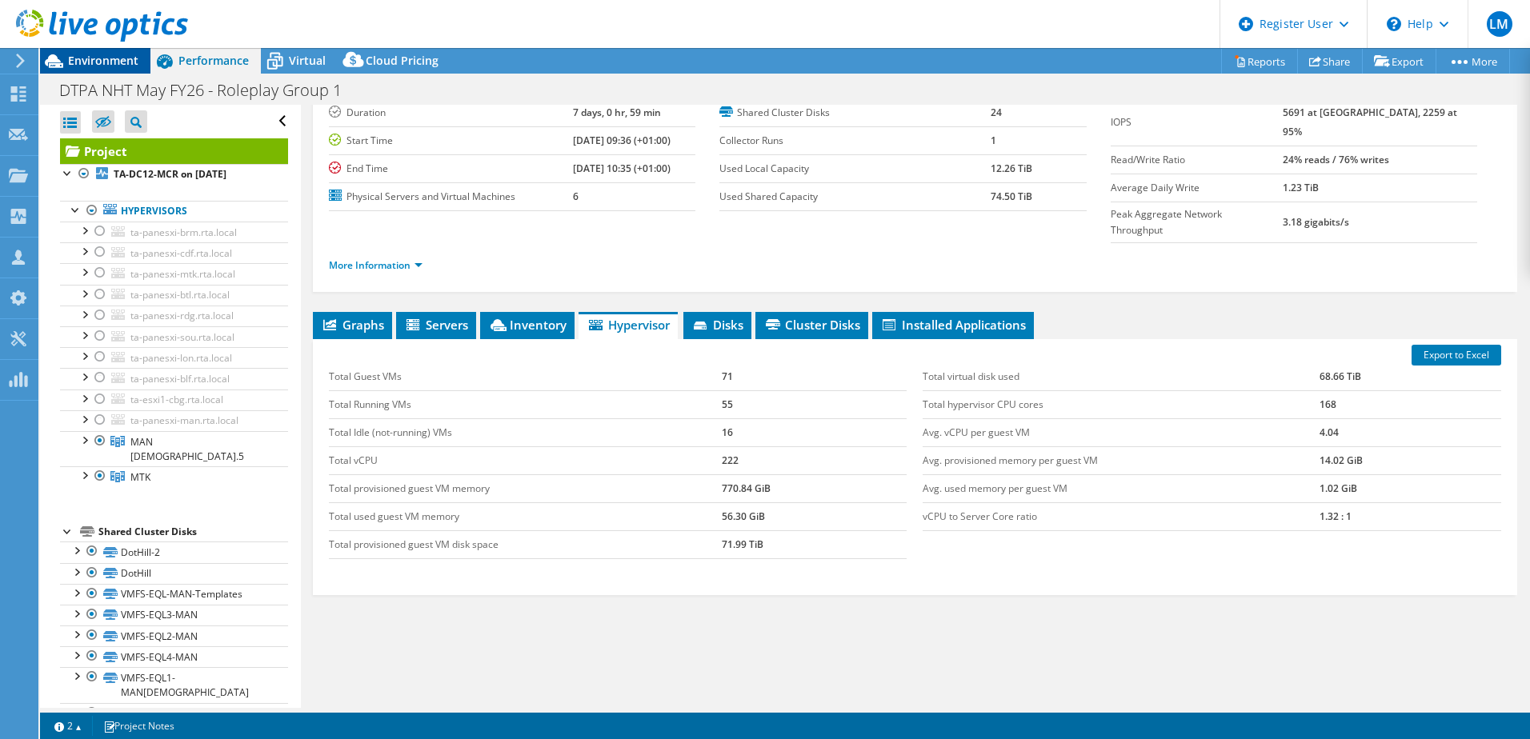
click at [108, 58] on span "Environment" at bounding box center [103, 60] width 70 height 15
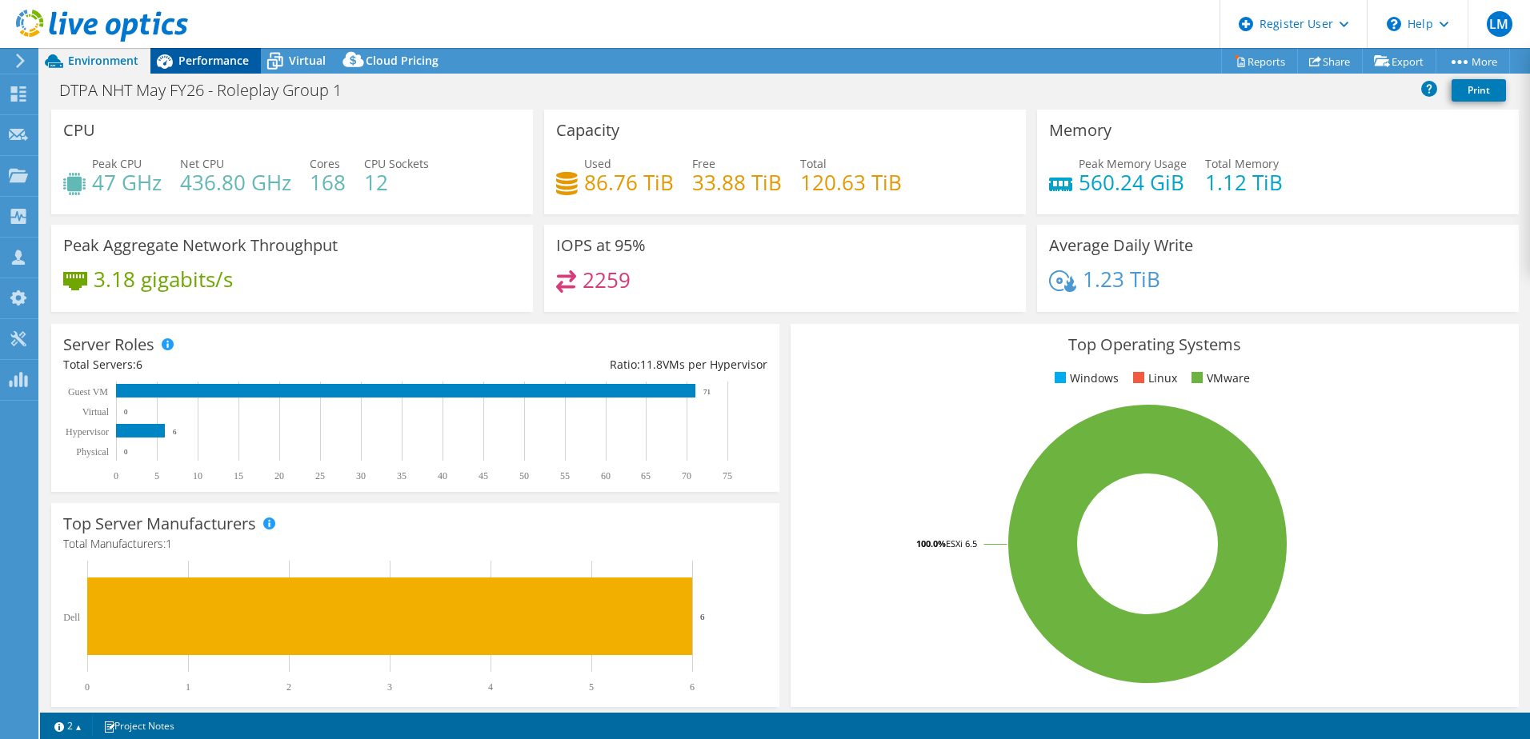
click at [230, 54] on span "Performance" at bounding box center [213, 60] width 70 height 15
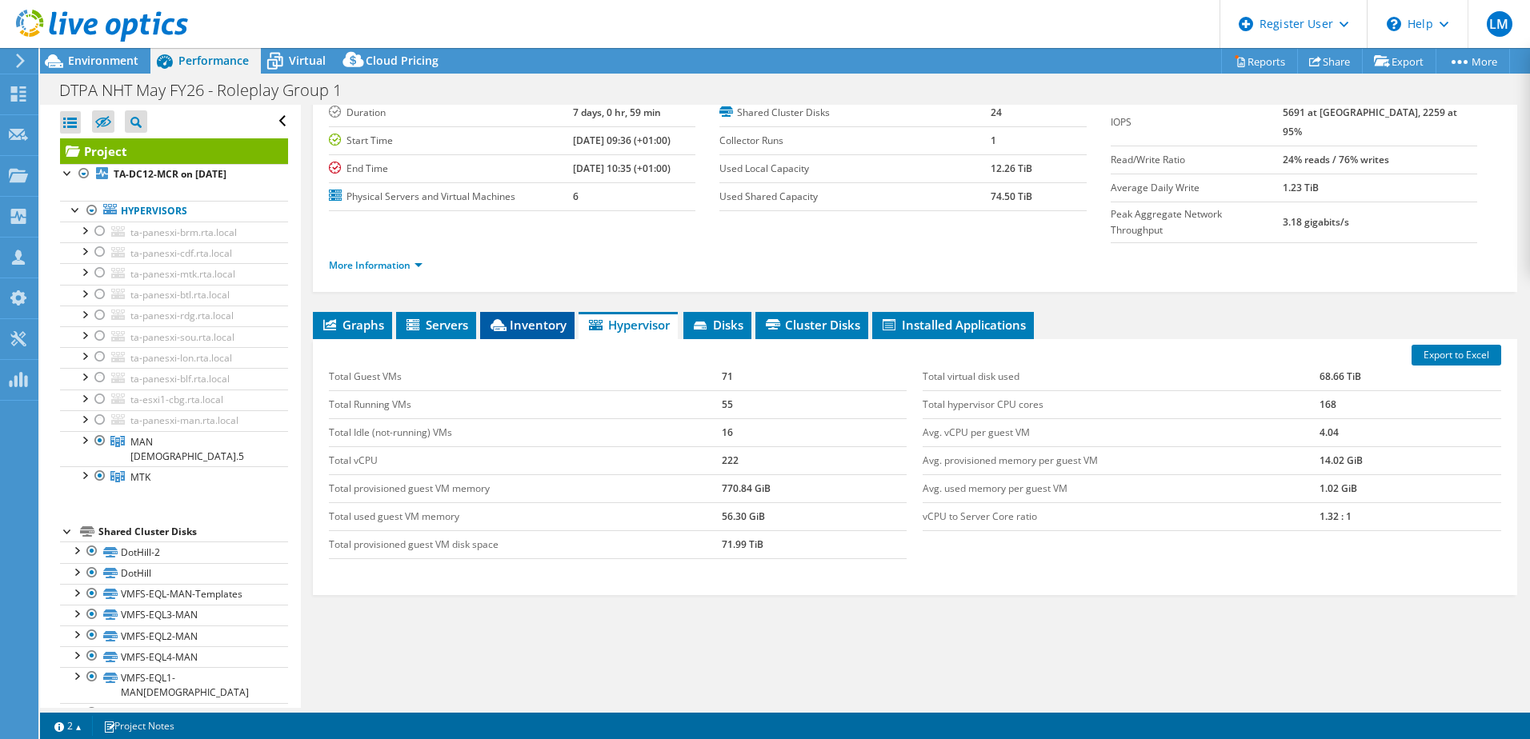
click at [518, 317] on span "Inventory" at bounding box center [527, 325] width 78 height 16
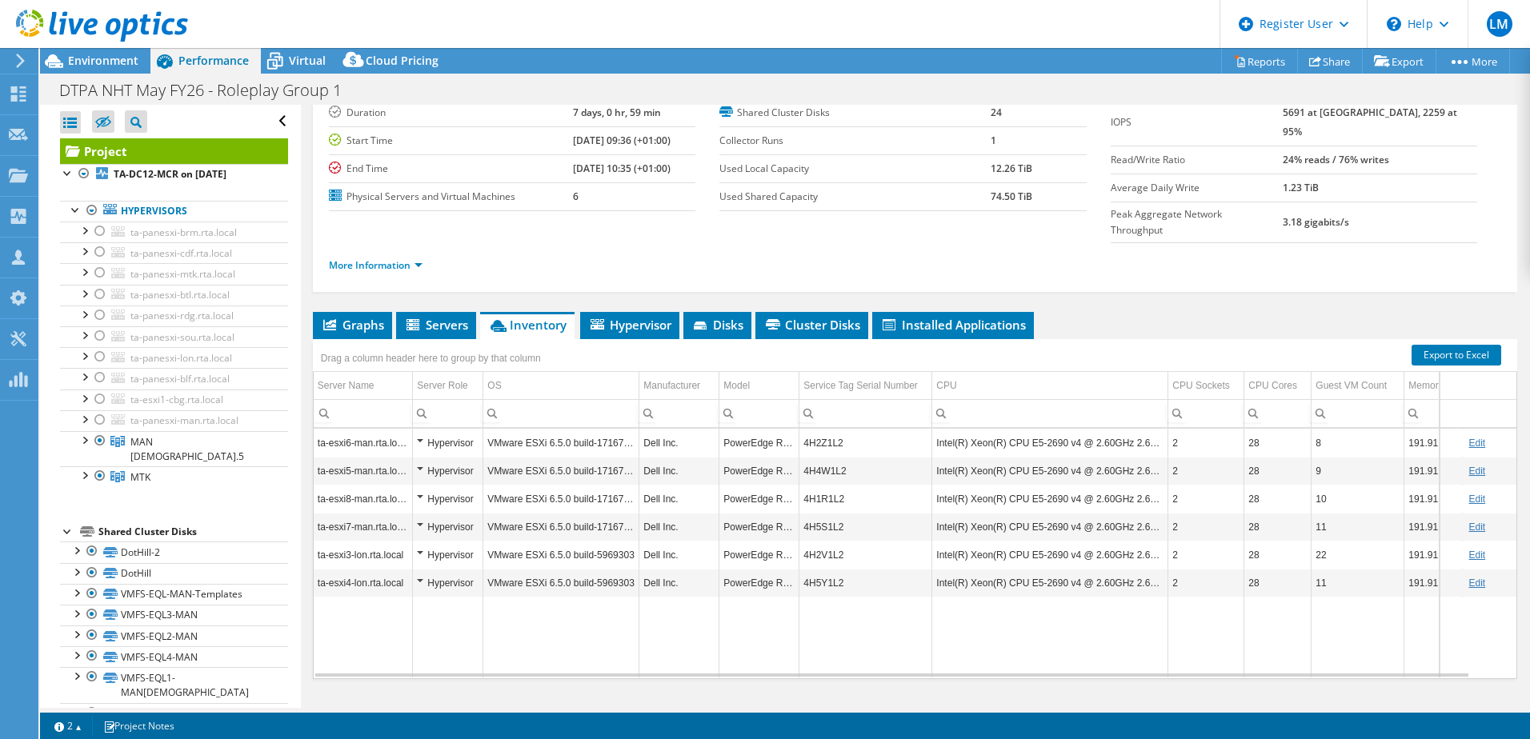
click at [498, 429] on td "VMware ESXi 6.5.0 build-17167537" at bounding box center [561, 443] width 156 height 28
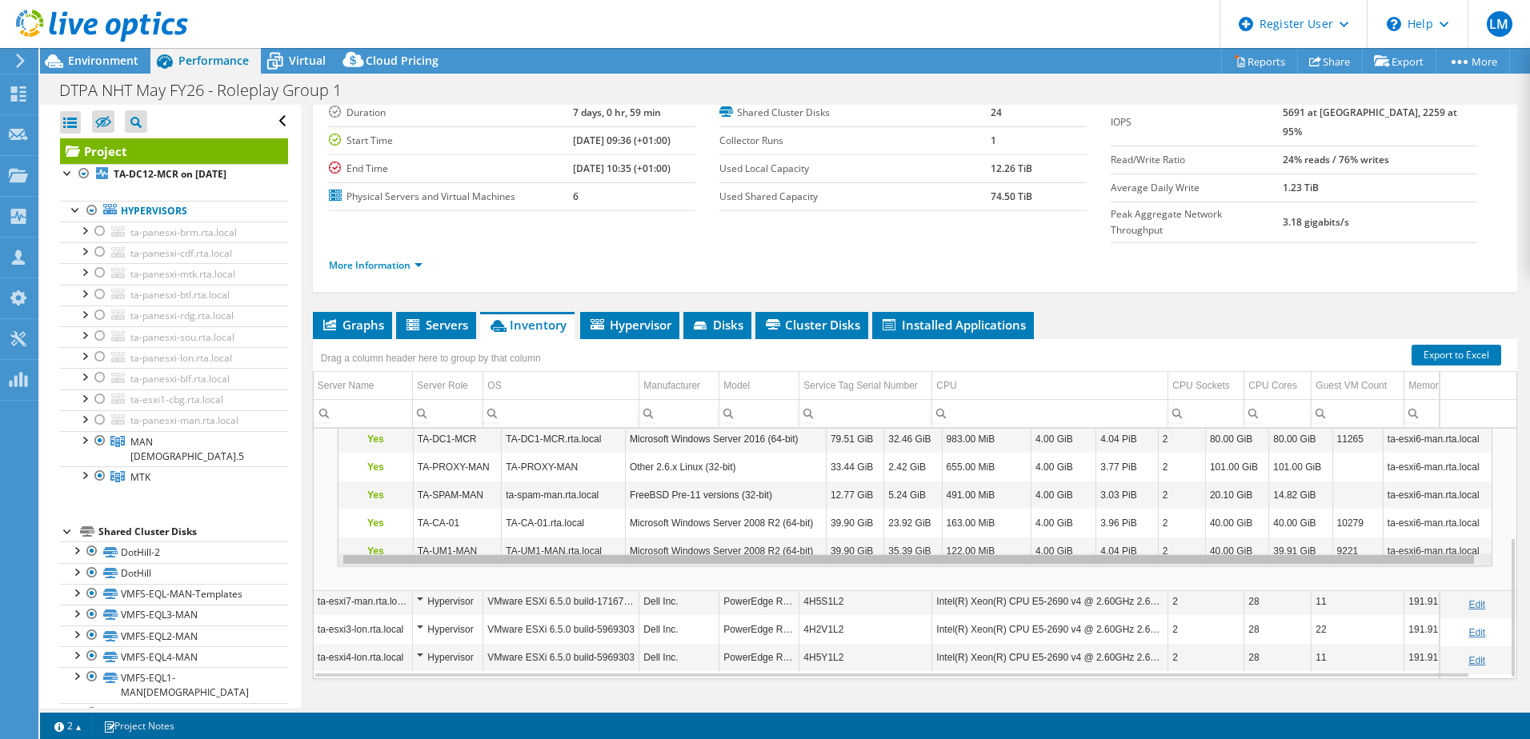
scroll to position [0, 7]
drag, startPoint x: 1271, startPoint y: 532, endPoint x: 1327, endPoint y: 532, distance: 56.0
click at [1327, 532] on body "LM Dell User [PERSON_NAME] [PERSON_NAME][EMAIL_ADDRESS][PERSON_NAME][DOMAIN_NAM…" at bounding box center [765, 369] width 1530 height 739
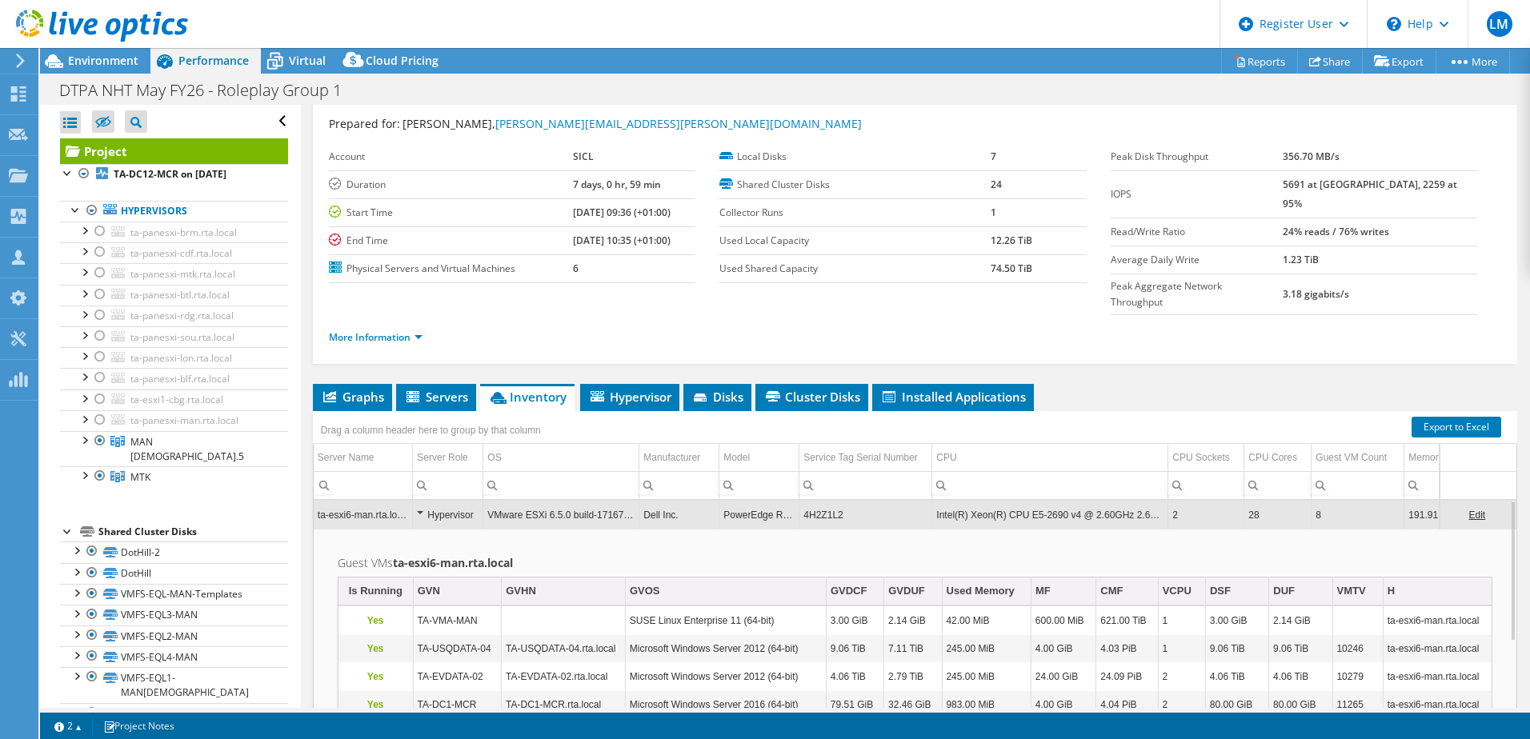
scroll to position [0, 0]
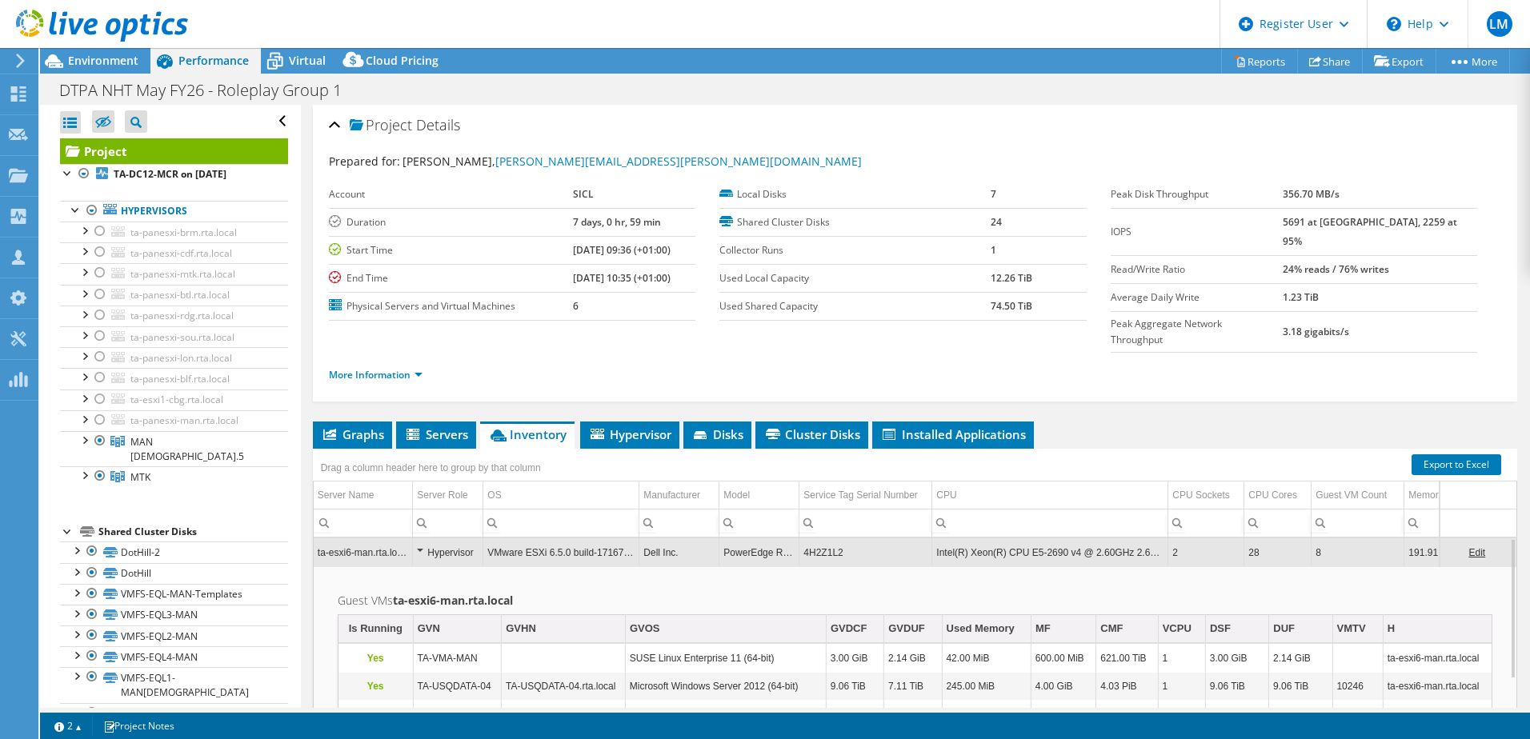
click at [682, 538] on td "Dell Inc." at bounding box center [679, 552] width 80 height 28
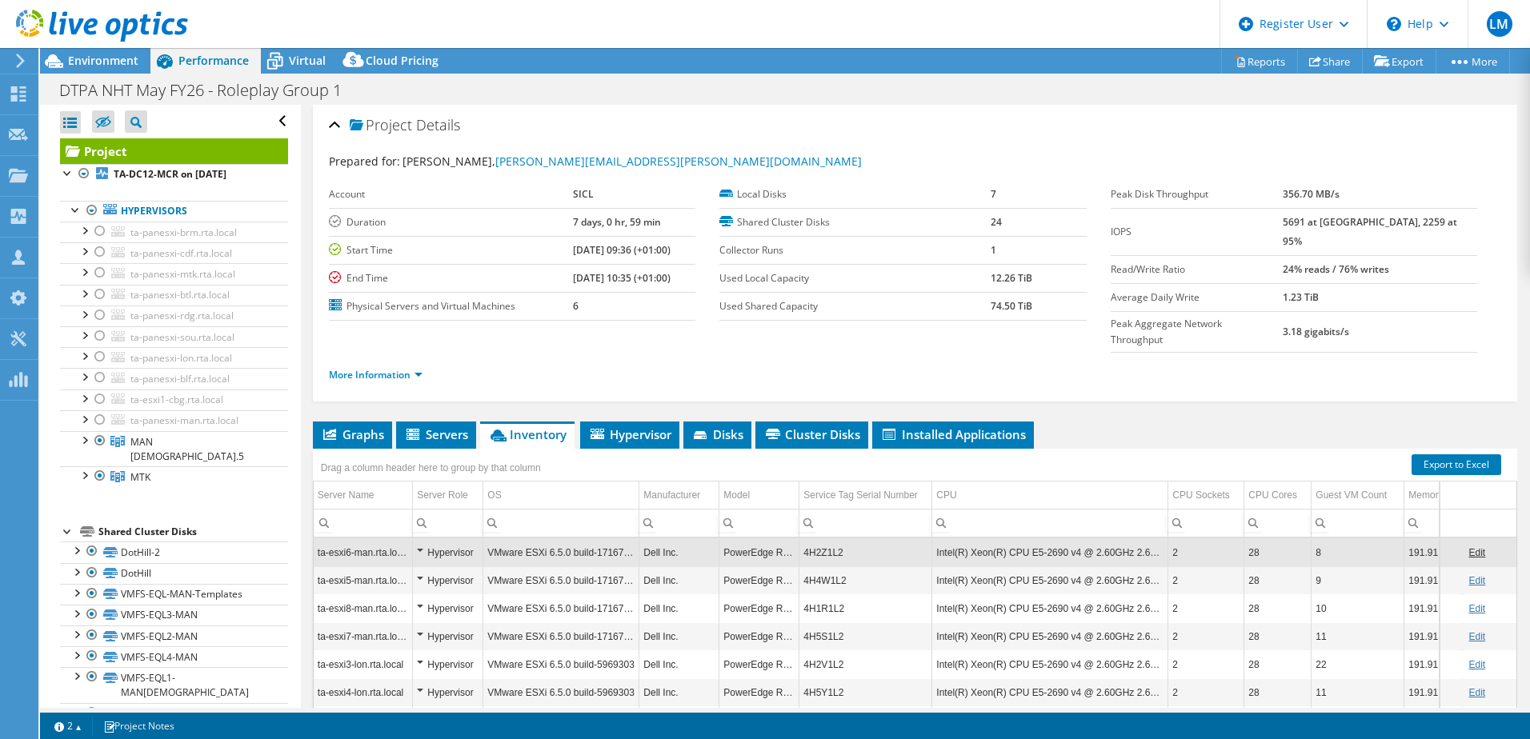
click at [1468, 547] on link "Edit" at bounding box center [1476, 552] width 17 height 11
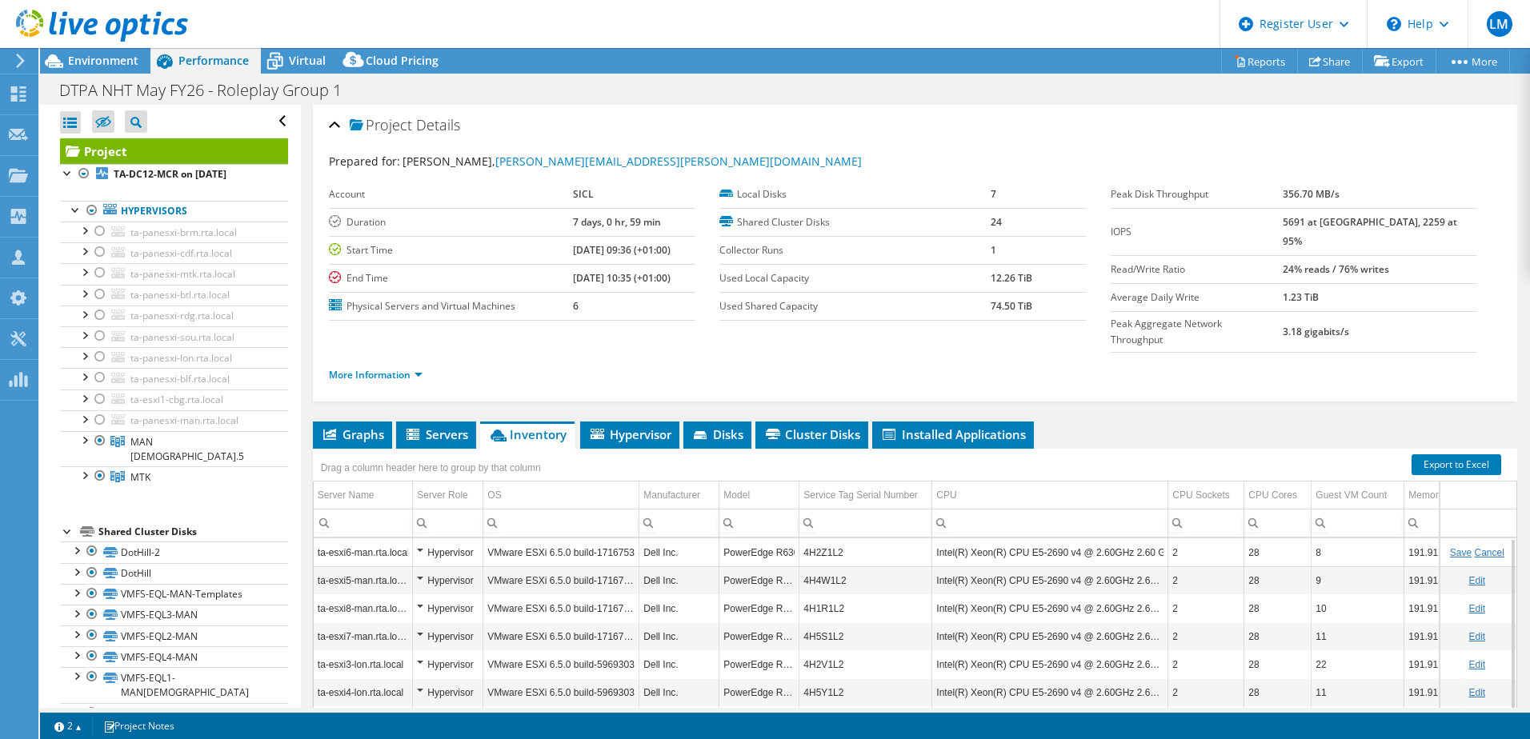
click at [1474, 547] on link "Cancel" at bounding box center [1489, 552] width 30 height 11
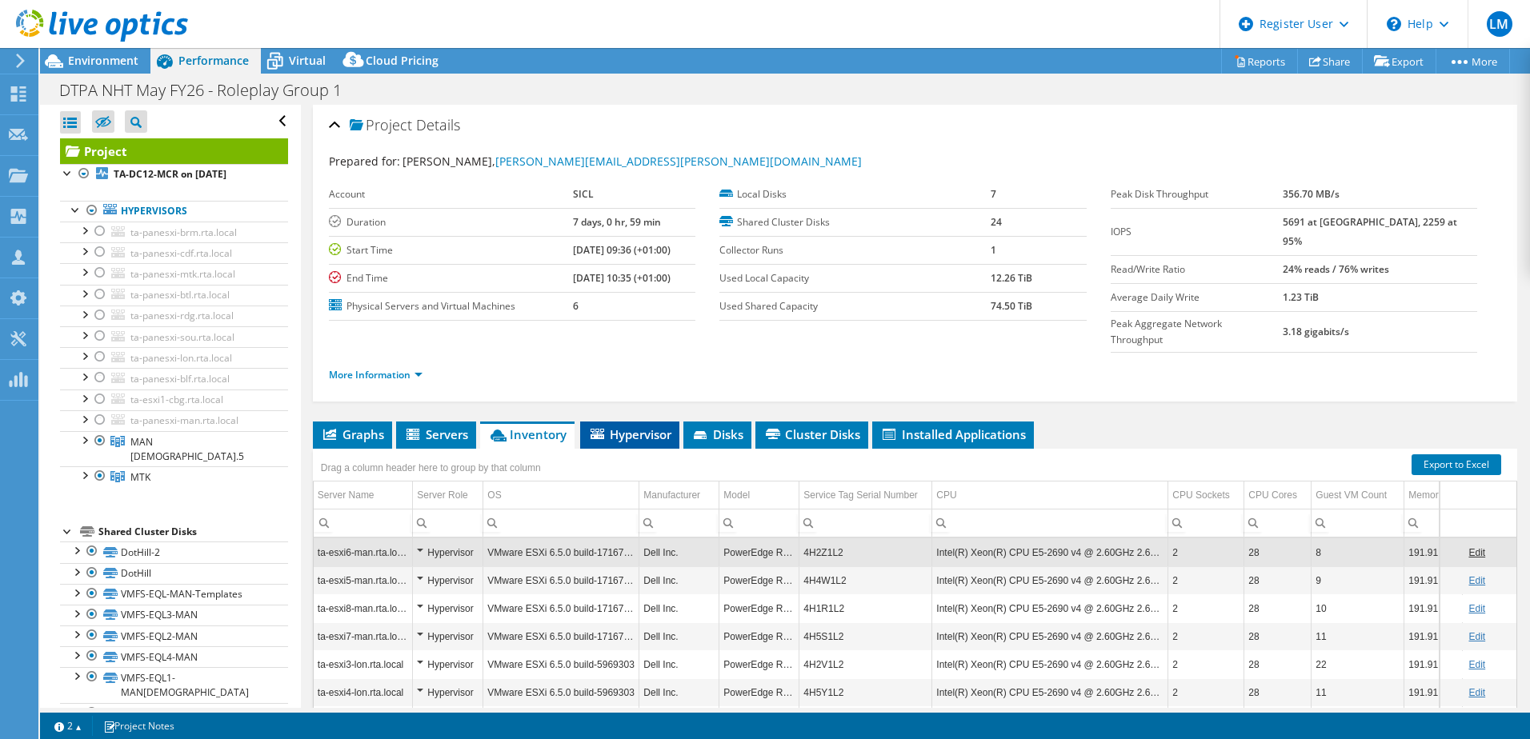
click at [637, 426] on span "Hypervisor" at bounding box center [629, 434] width 83 height 16
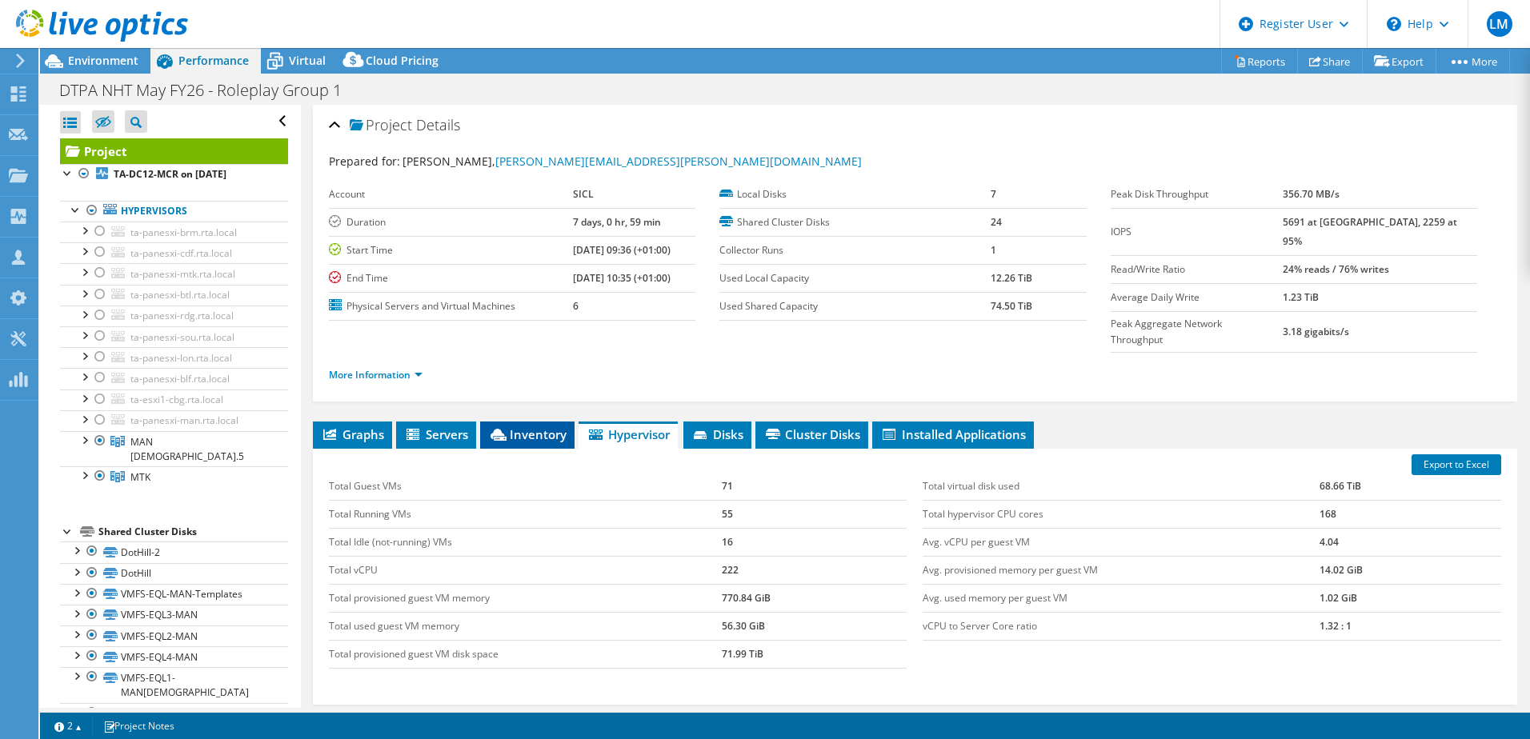
click at [518, 426] on span "Inventory" at bounding box center [527, 434] width 78 height 16
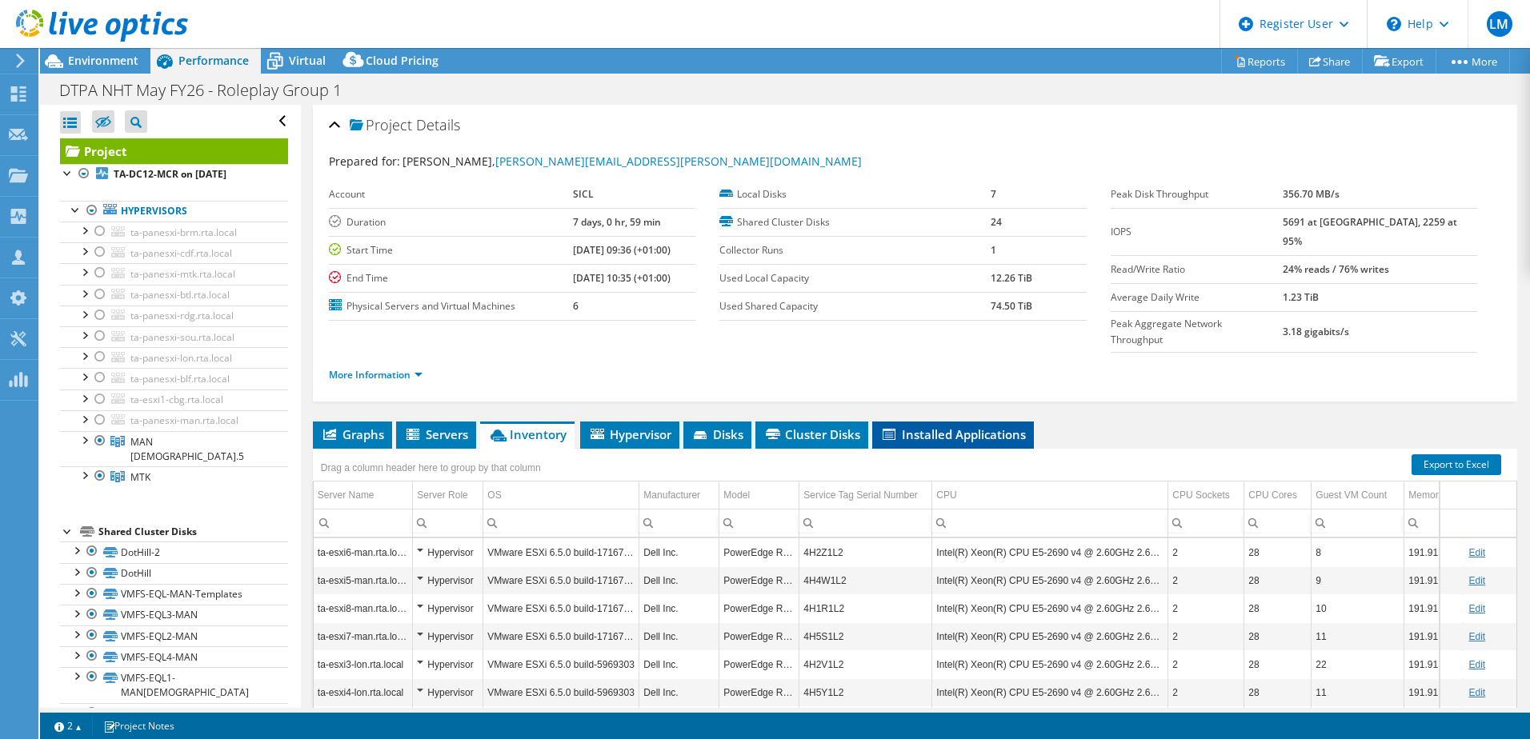
click at [955, 426] on span "Installed Applications" at bounding box center [953, 434] width 146 height 16
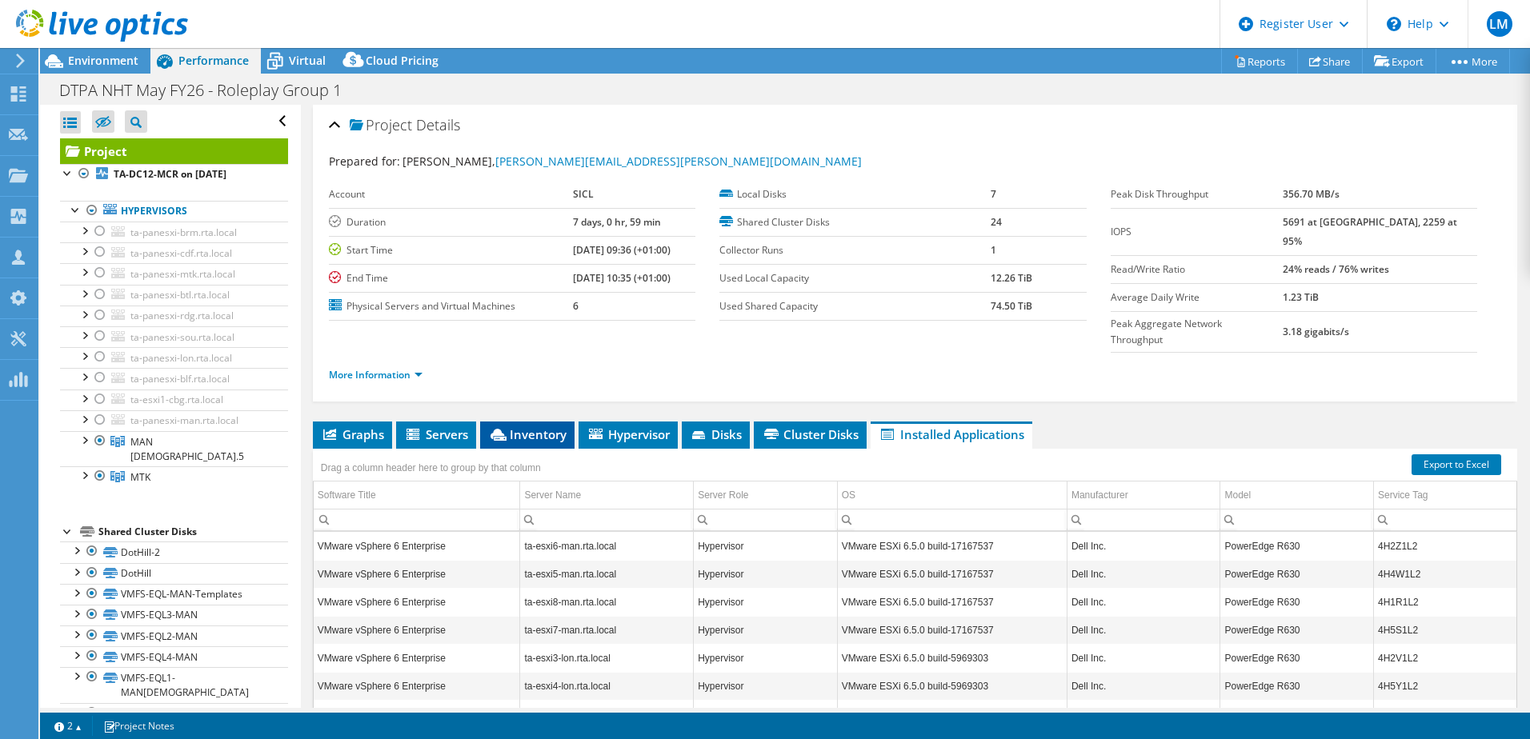
click at [538, 426] on span "Inventory" at bounding box center [527, 434] width 78 height 16
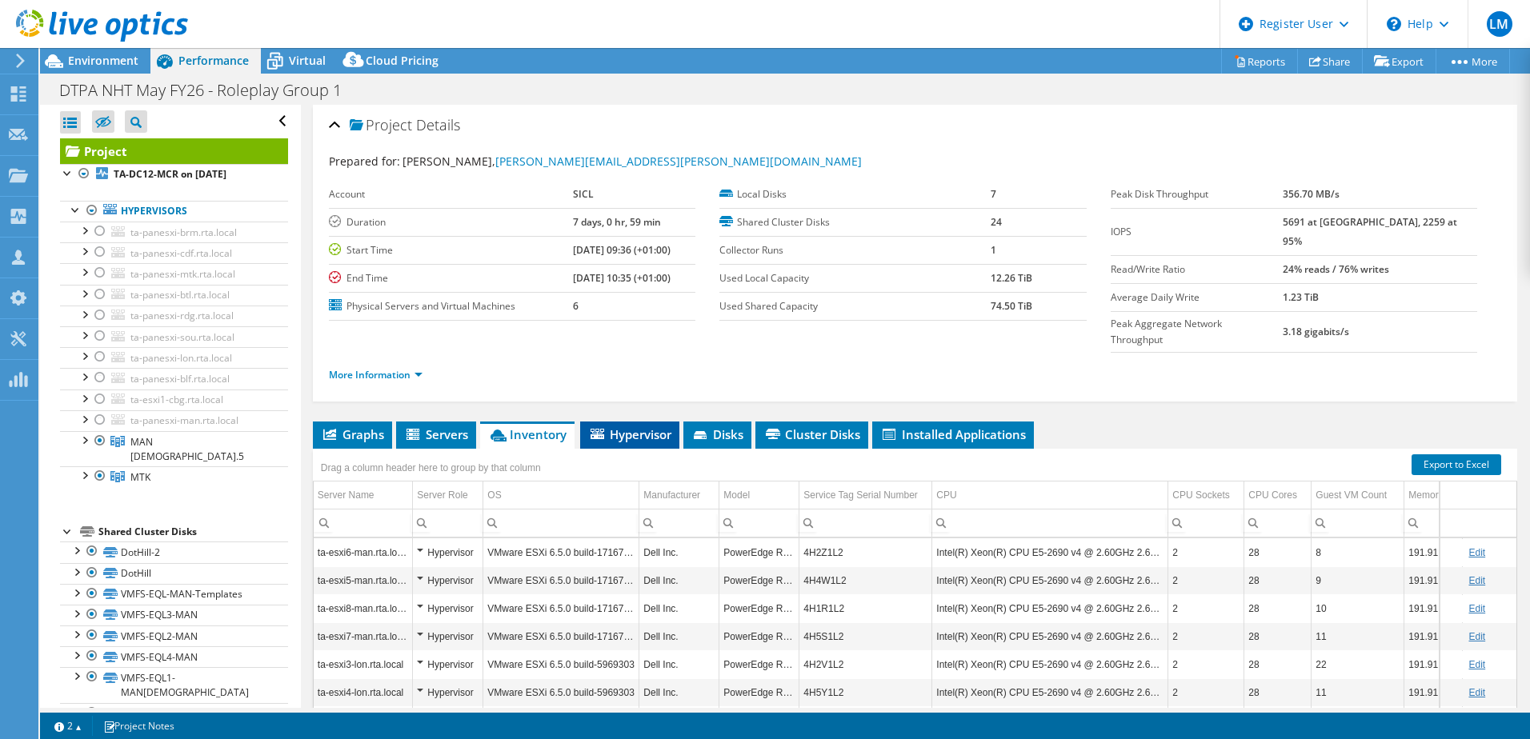
click at [638, 422] on li "Hypervisor" at bounding box center [629, 435] width 99 height 27
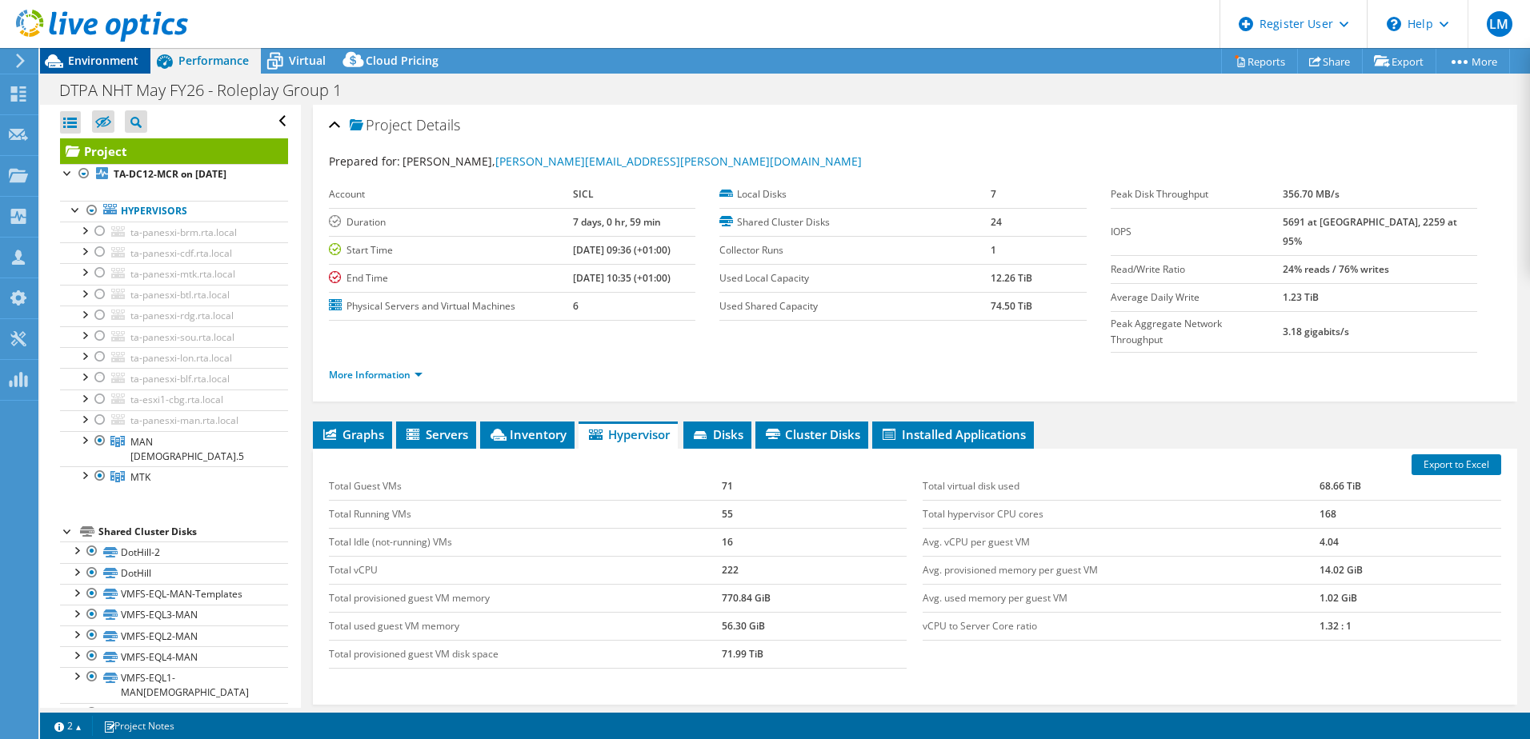
click at [123, 61] on span "Environment" at bounding box center [103, 60] width 70 height 15
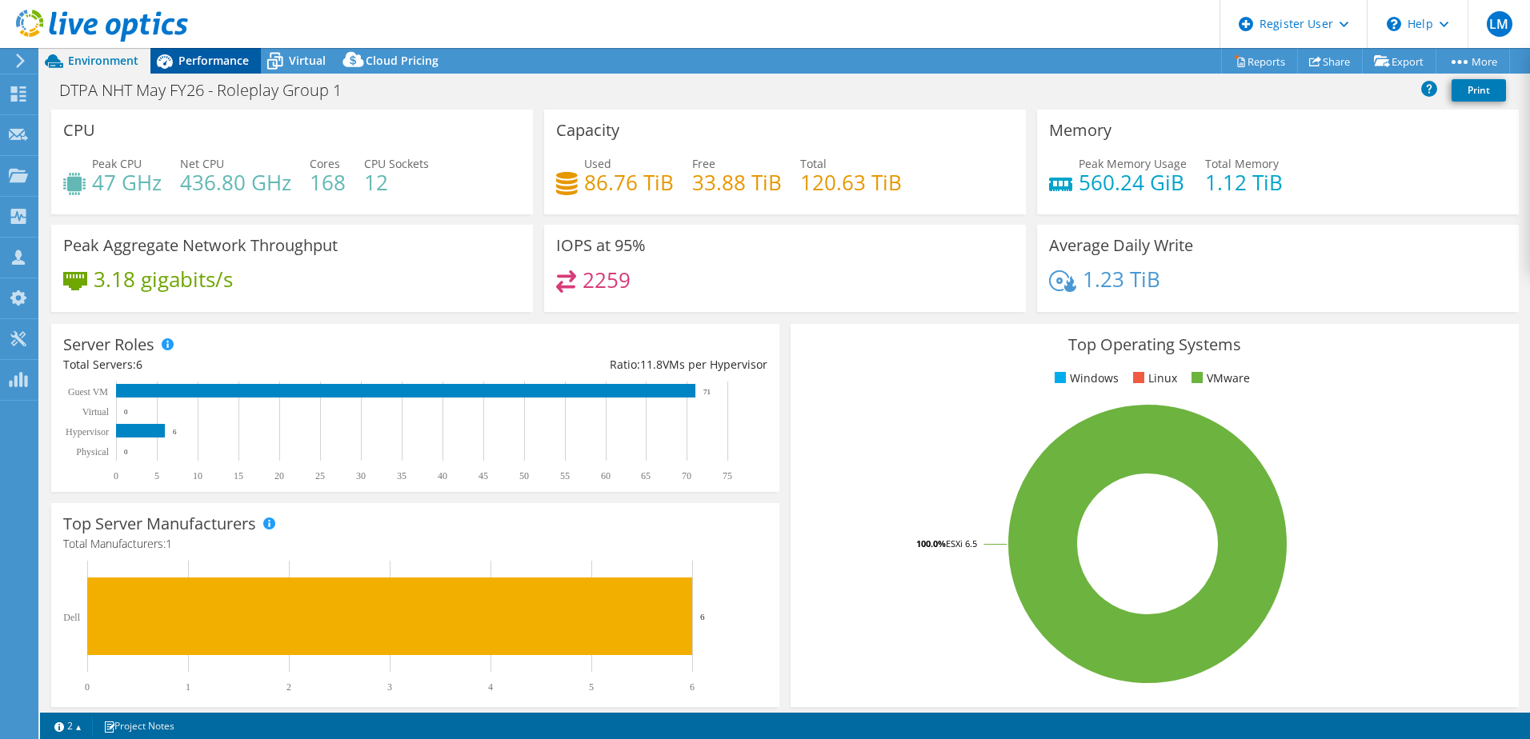
click at [192, 59] on span "Performance" at bounding box center [213, 60] width 70 height 15
